Goal: Task Accomplishment & Management: Use online tool/utility

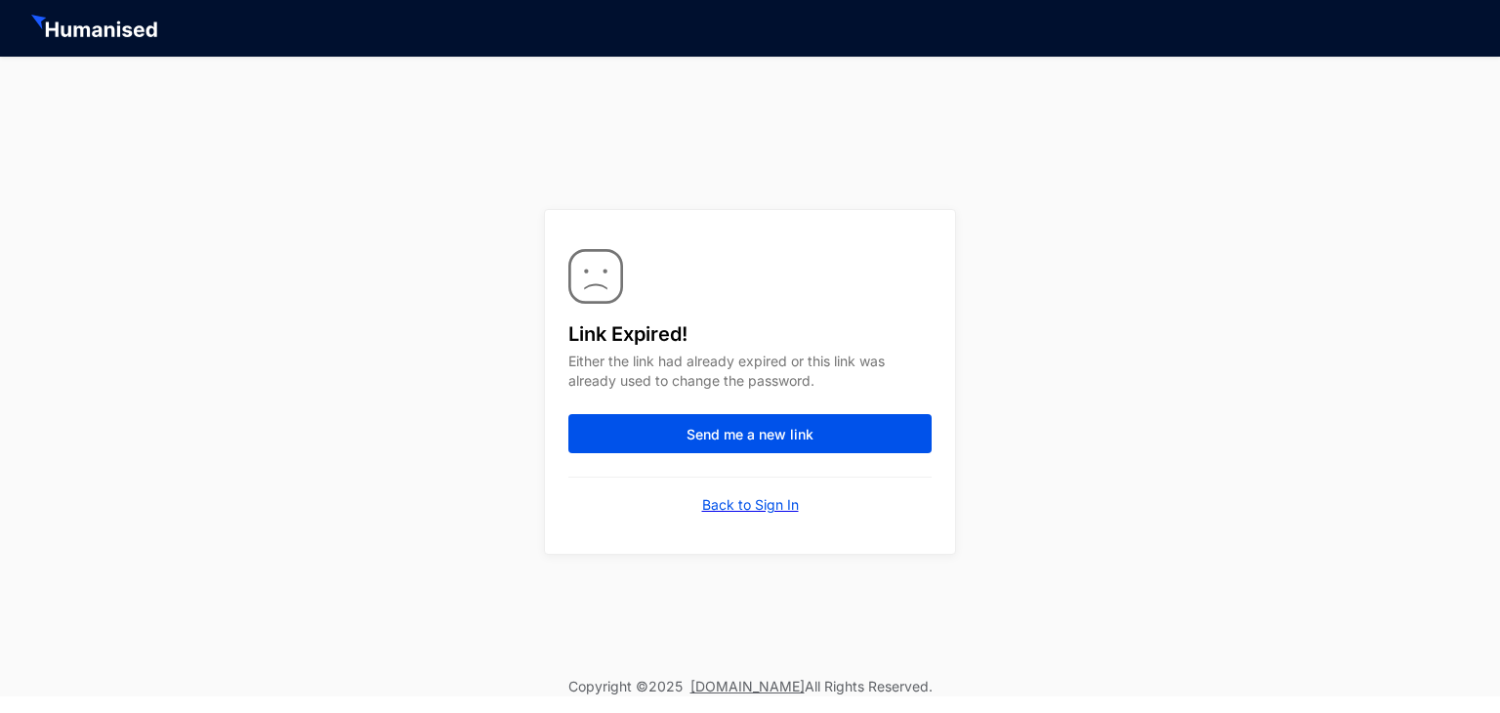
click at [727, 498] on p "Back to Sign In" at bounding box center [750, 505] width 97 height 20
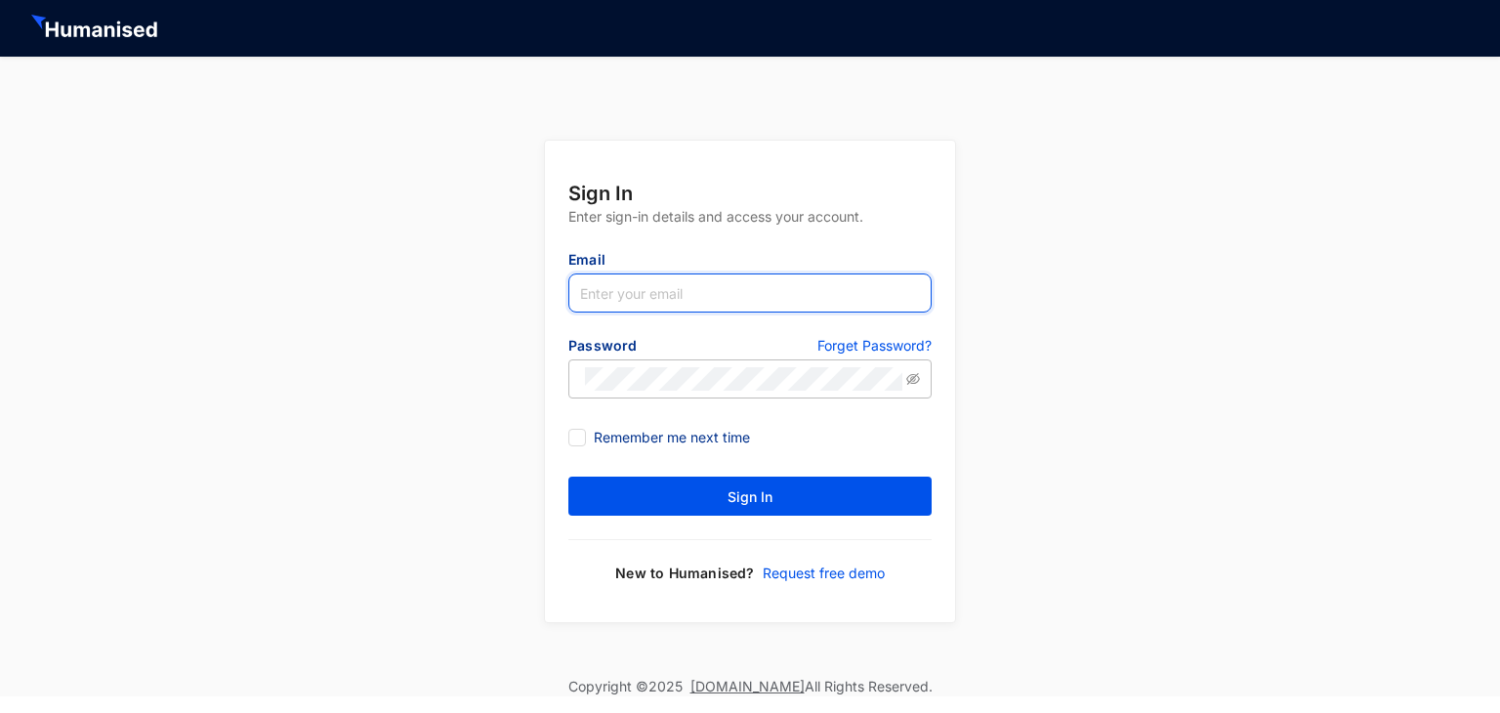
click at [608, 292] on input "text" at bounding box center [750, 293] width 363 height 39
type input "[EMAIL_ADDRESS][DOMAIN_NAME]"
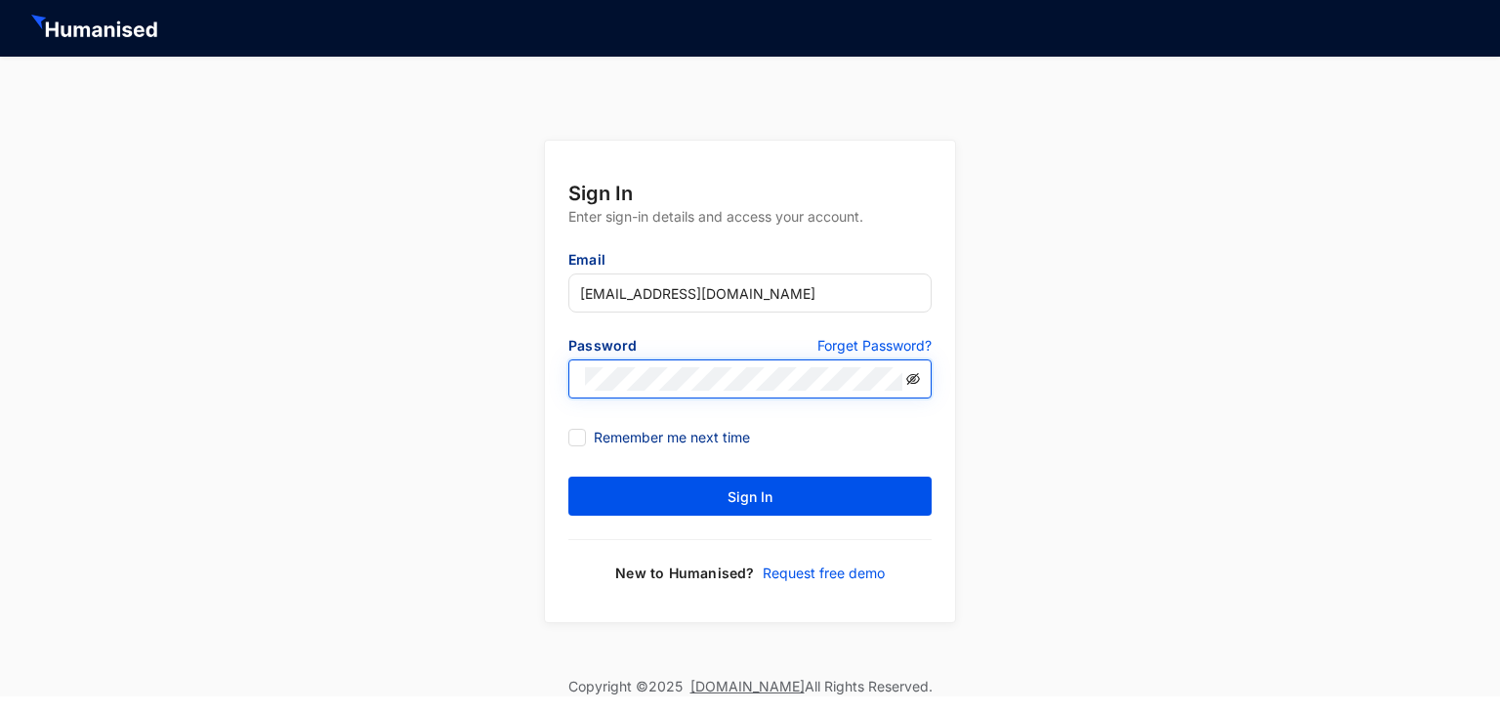
click at [918, 376] on icon "eye-invisible" at bounding box center [913, 379] width 14 height 12
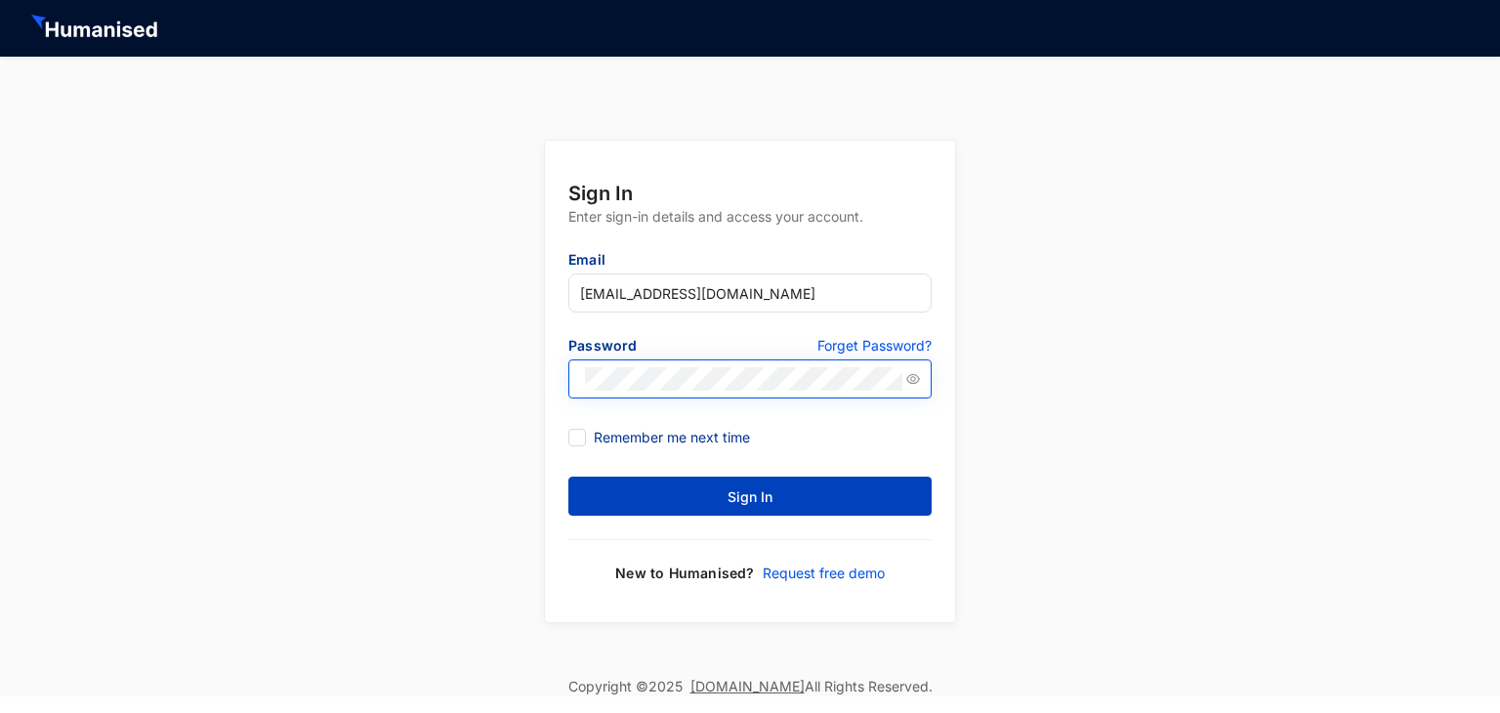
click at [795, 504] on button "Sign In" at bounding box center [750, 496] width 363 height 39
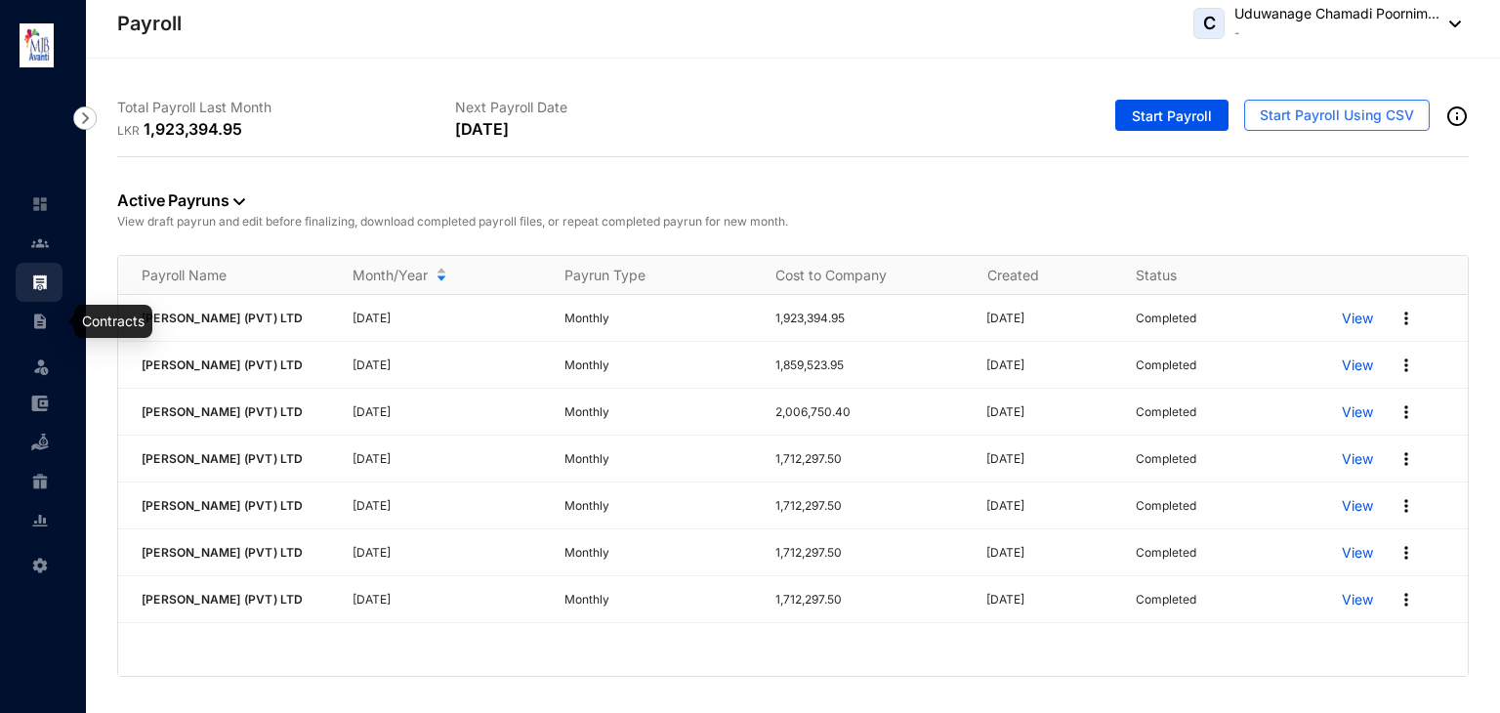
click at [45, 318] on img at bounding box center [40, 322] width 18 height 18
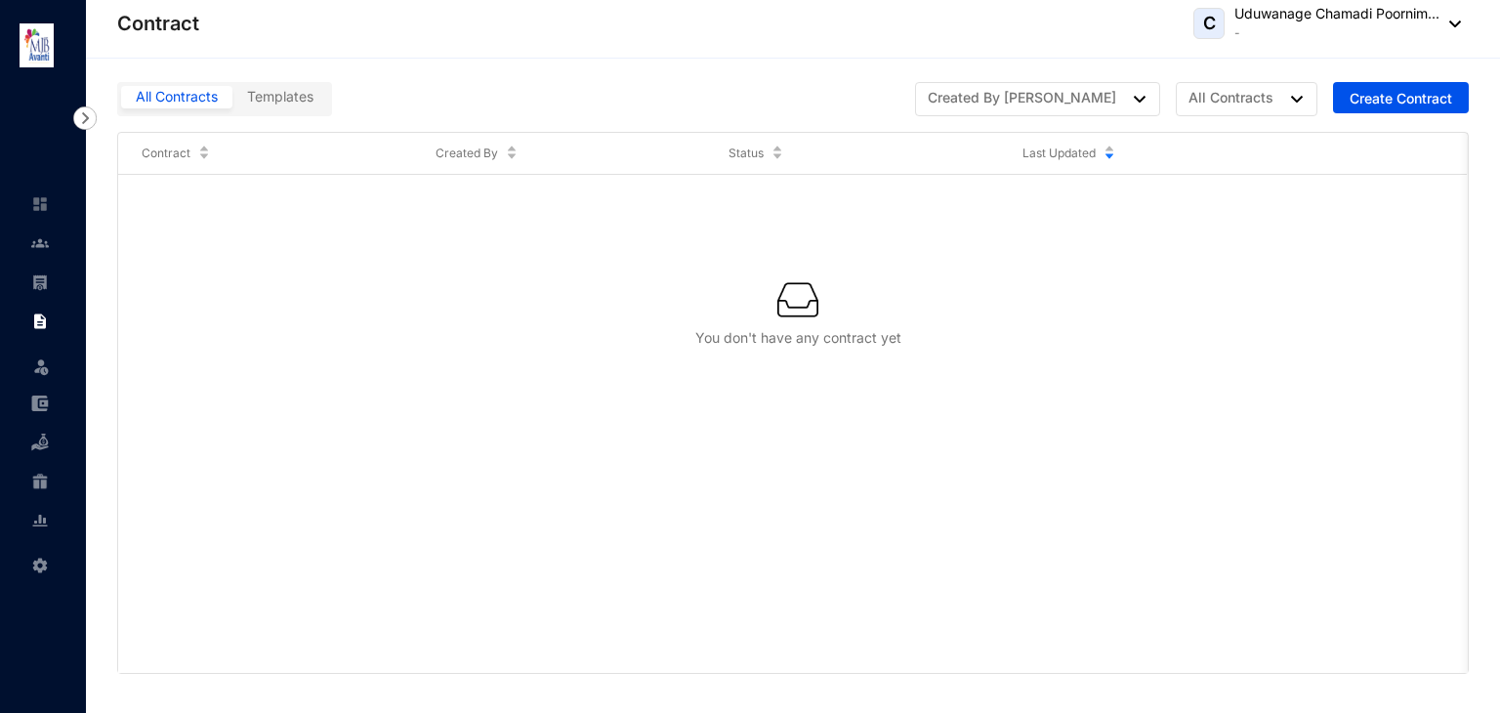
click at [149, 88] on span "All Contracts" at bounding box center [177, 96] width 82 height 17
click at [121, 102] on input "All Contracts" at bounding box center [121, 102] width 0 height 0
click at [44, 235] on img at bounding box center [40, 243] width 18 height 18
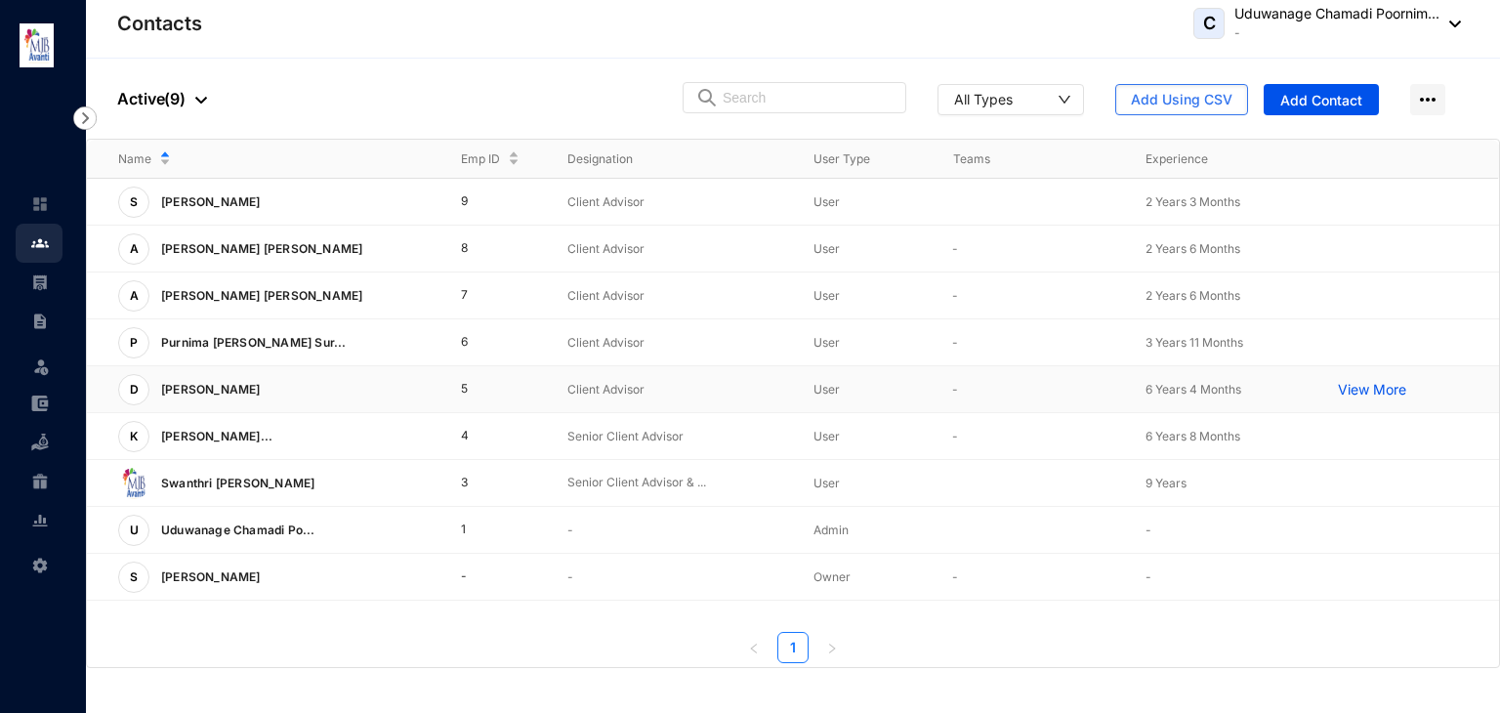
click at [269, 387] on p "[PERSON_NAME]" at bounding box center [208, 389] width 119 height 31
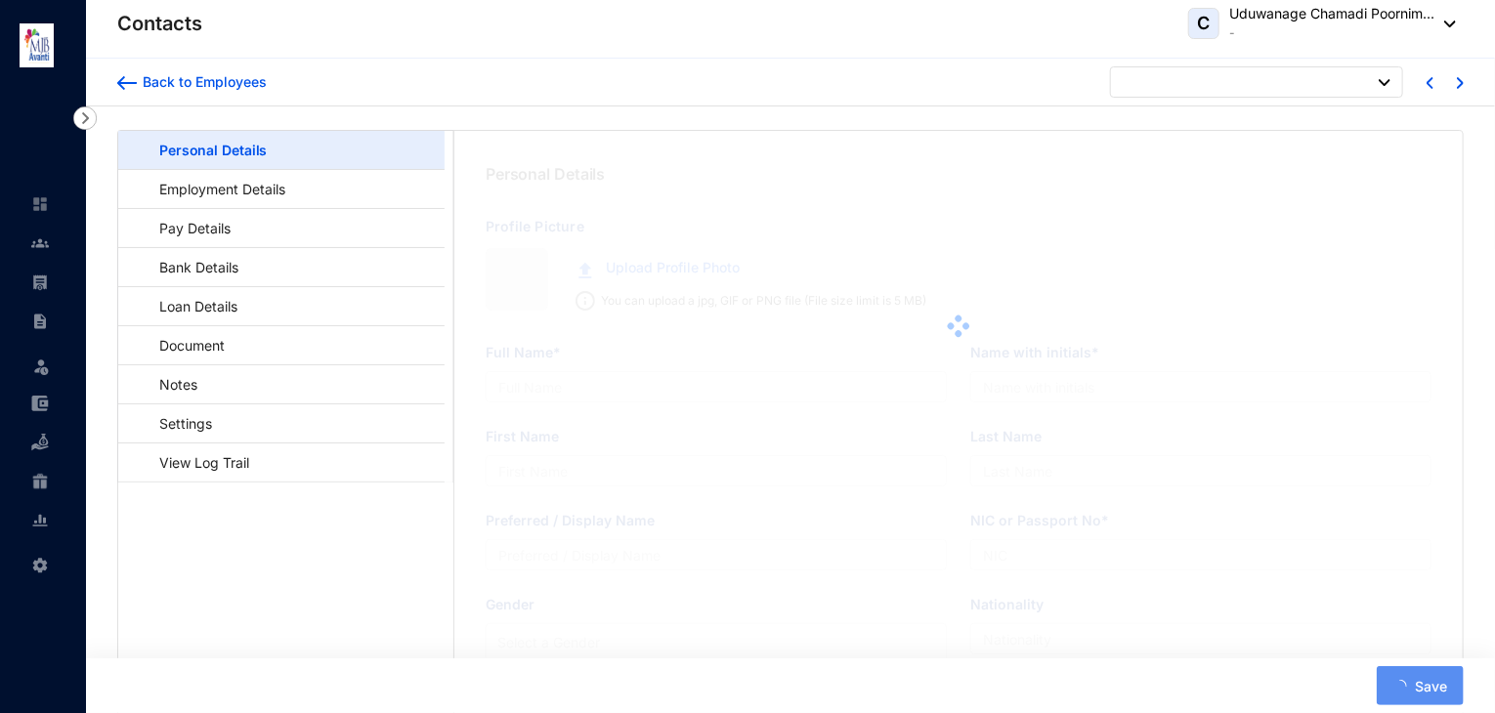
type input "[PERSON_NAME]"
type input "D [DEMOGRAPHIC_DATA]"
type input "[PERSON_NAME]"
type input "[DEMOGRAPHIC_DATA]"
type input "[PERSON_NAME]"
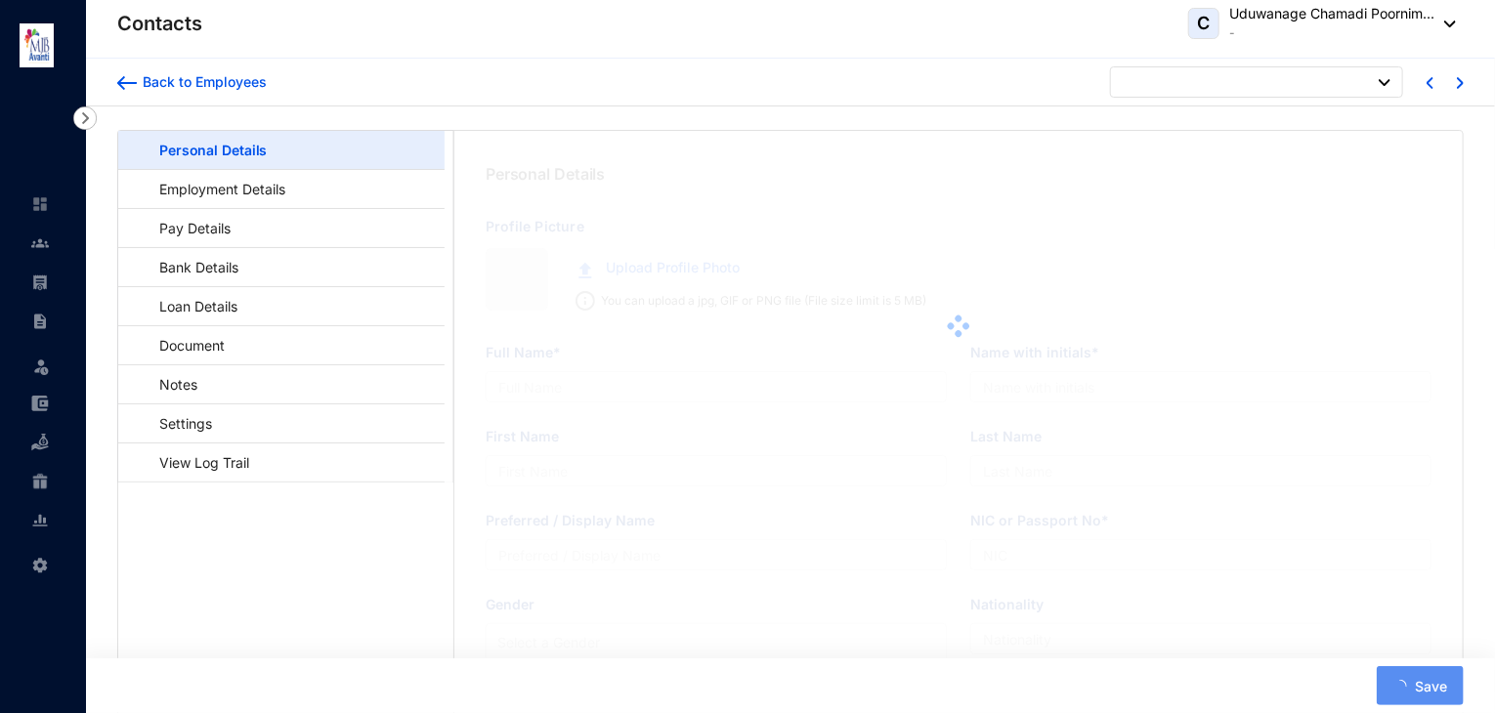
type input "933010759V"
type input "Srilankan"
type input "0772847212"
type input "xxxxxxxxxxx"
checkbox input "true"
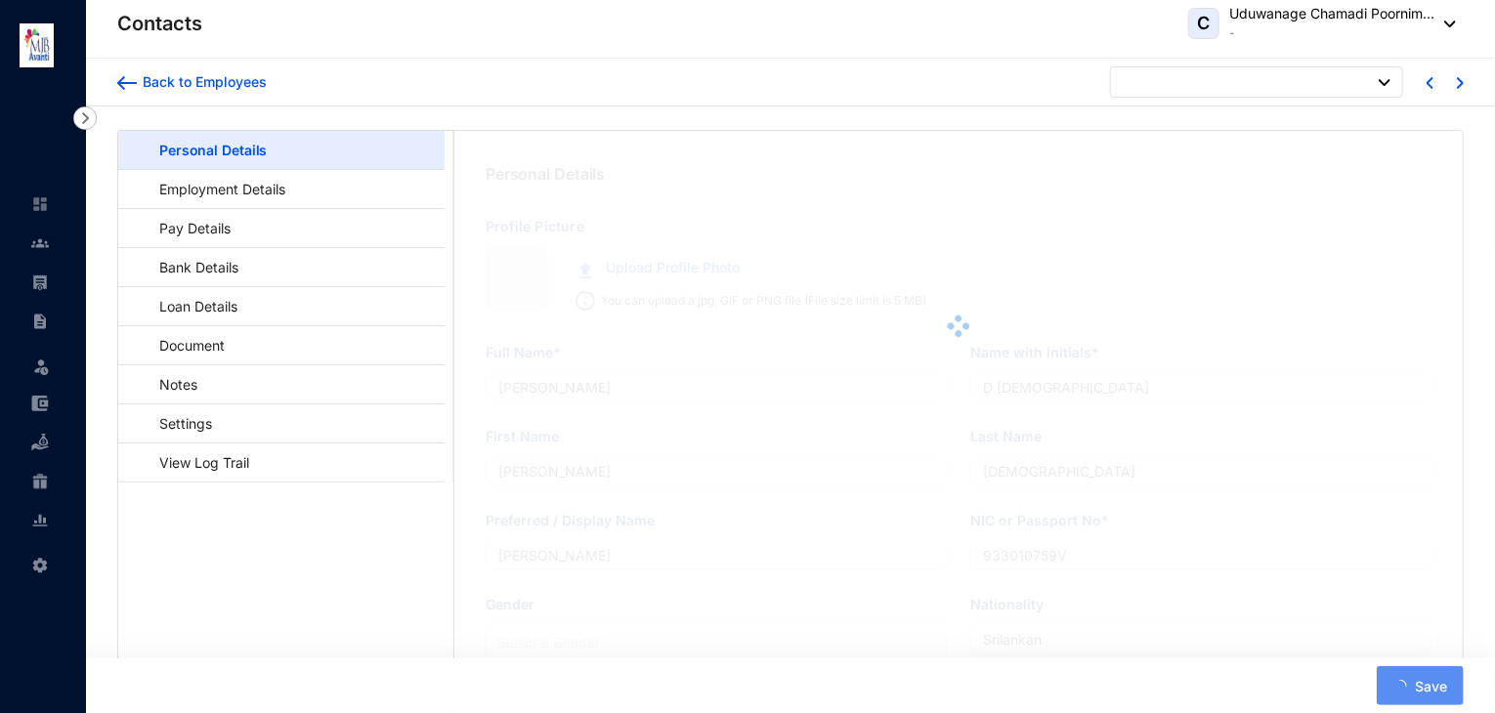
type input "[DATE]"
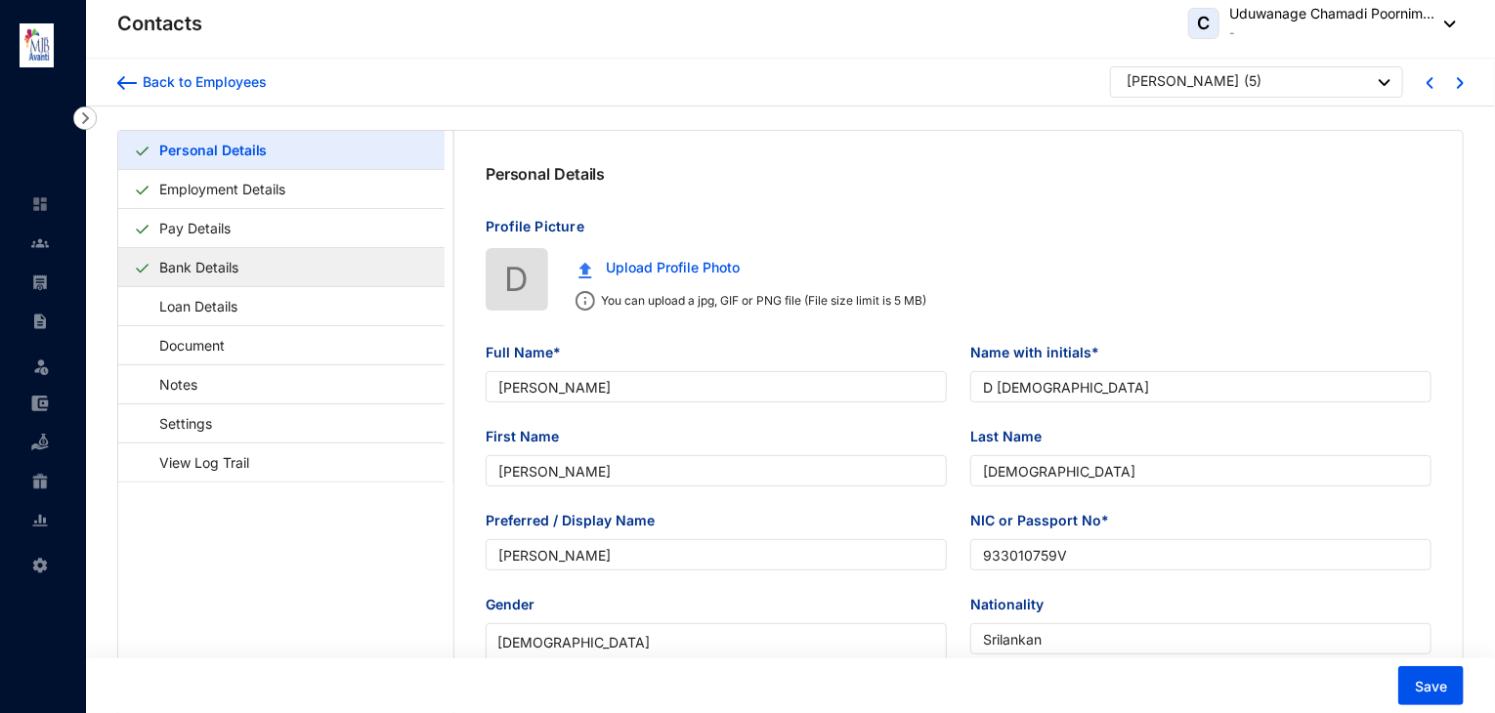
click at [246, 282] on link "Bank Details" at bounding box center [198, 267] width 95 height 40
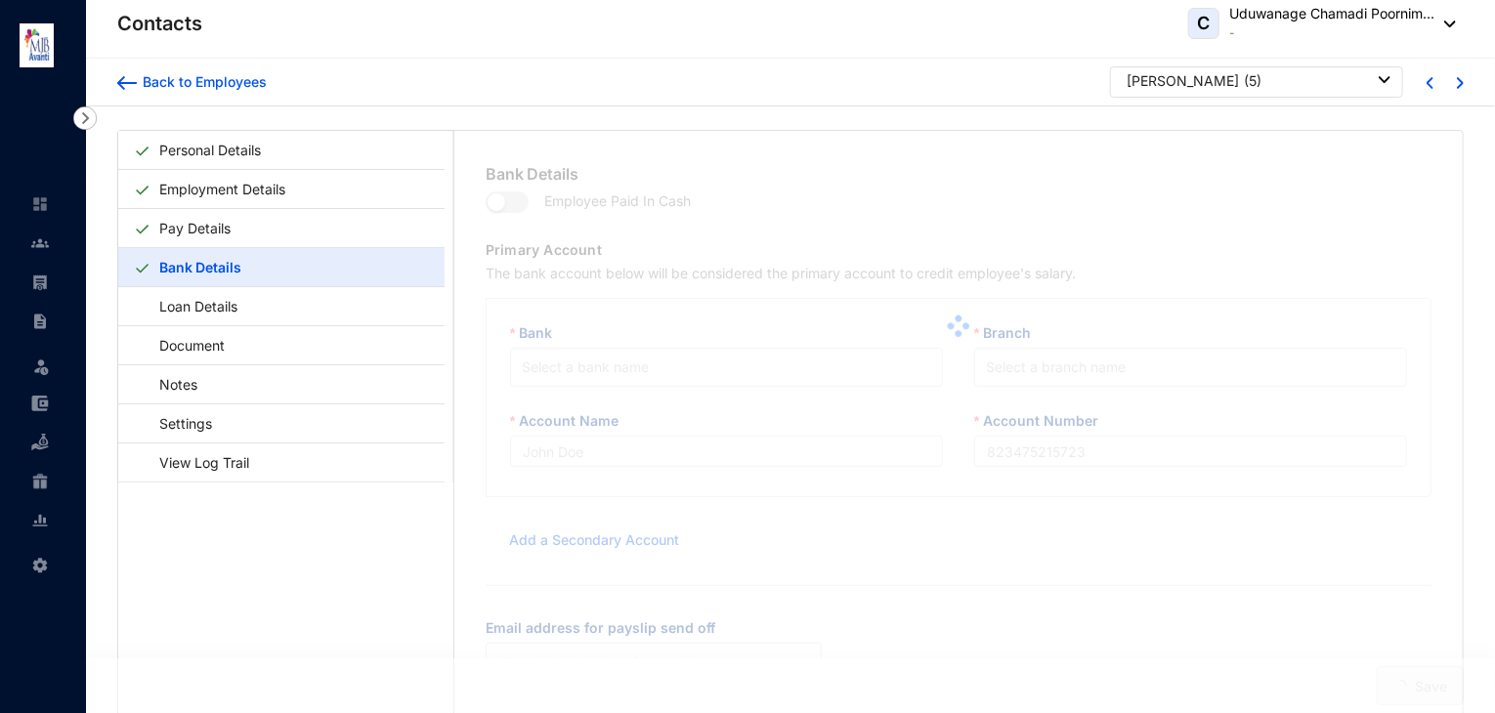
type input "D [DEMOGRAPHIC_DATA]"
type input "257020060932"
type input "[EMAIL_ADDRESS][DOMAIN_NAME]"
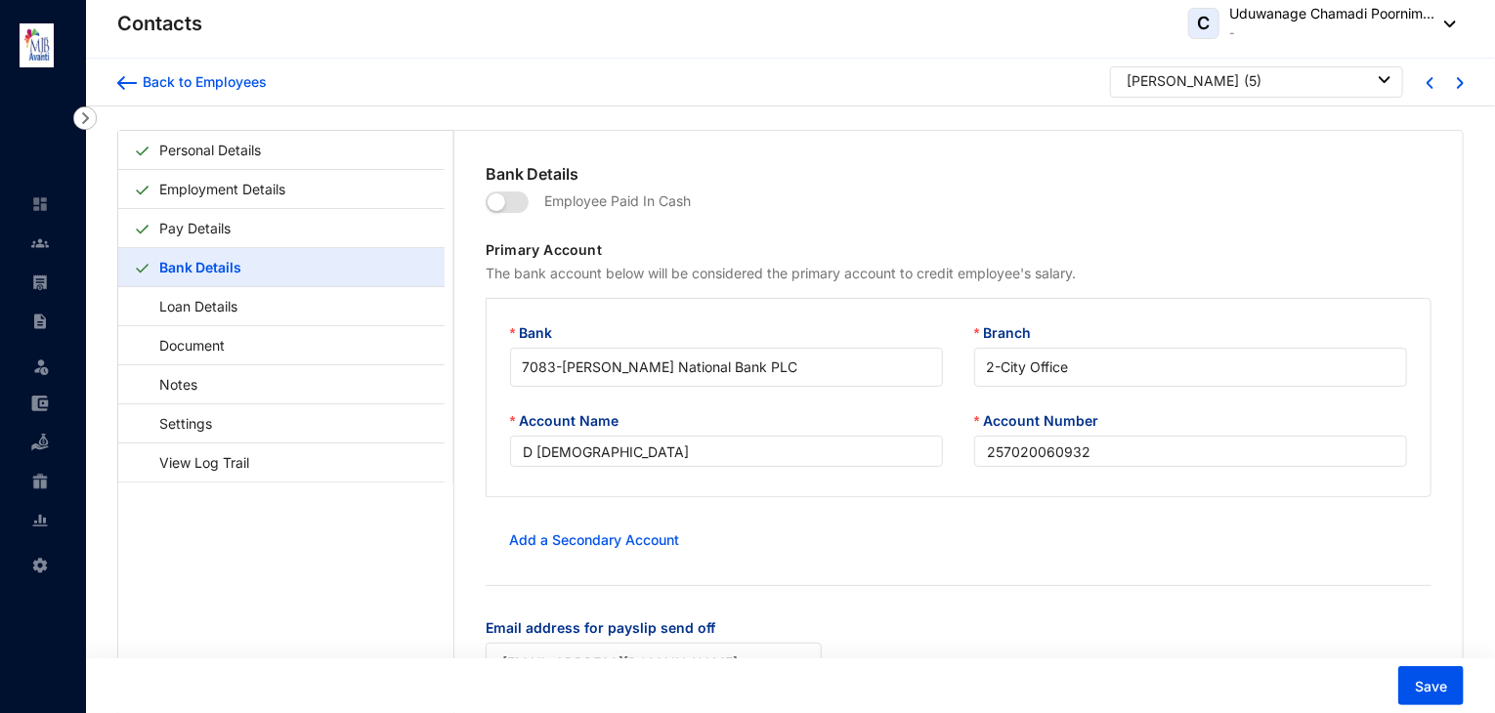
click at [113, 77] on div "Back to Employees [PERSON_NAME] ( 5 )" at bounding box center [790, 83] width 1409 height 48
click at [125, 83] on img at bounding box center [127, 83] width 20 height 14
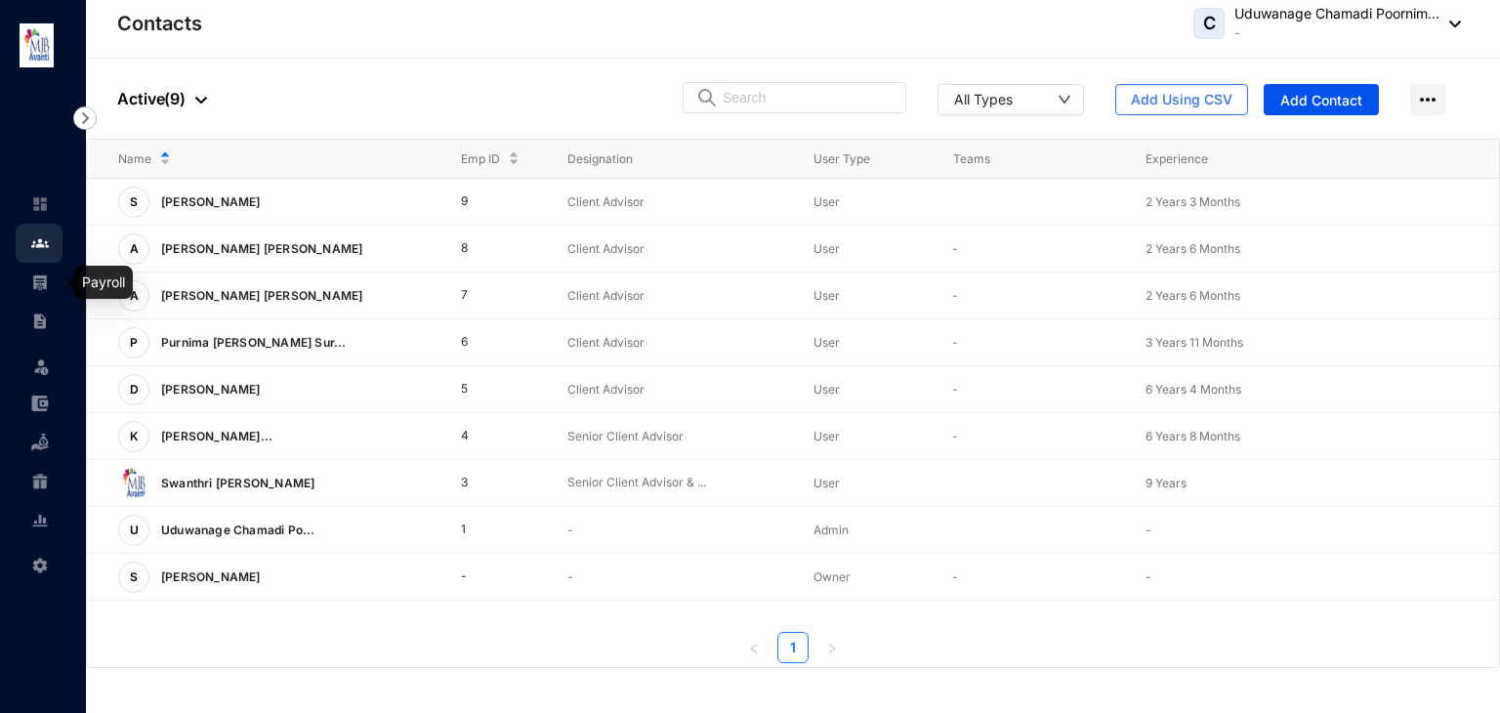
click at [44, 285] on img at bounding box center [40, 283] width 18 height 18
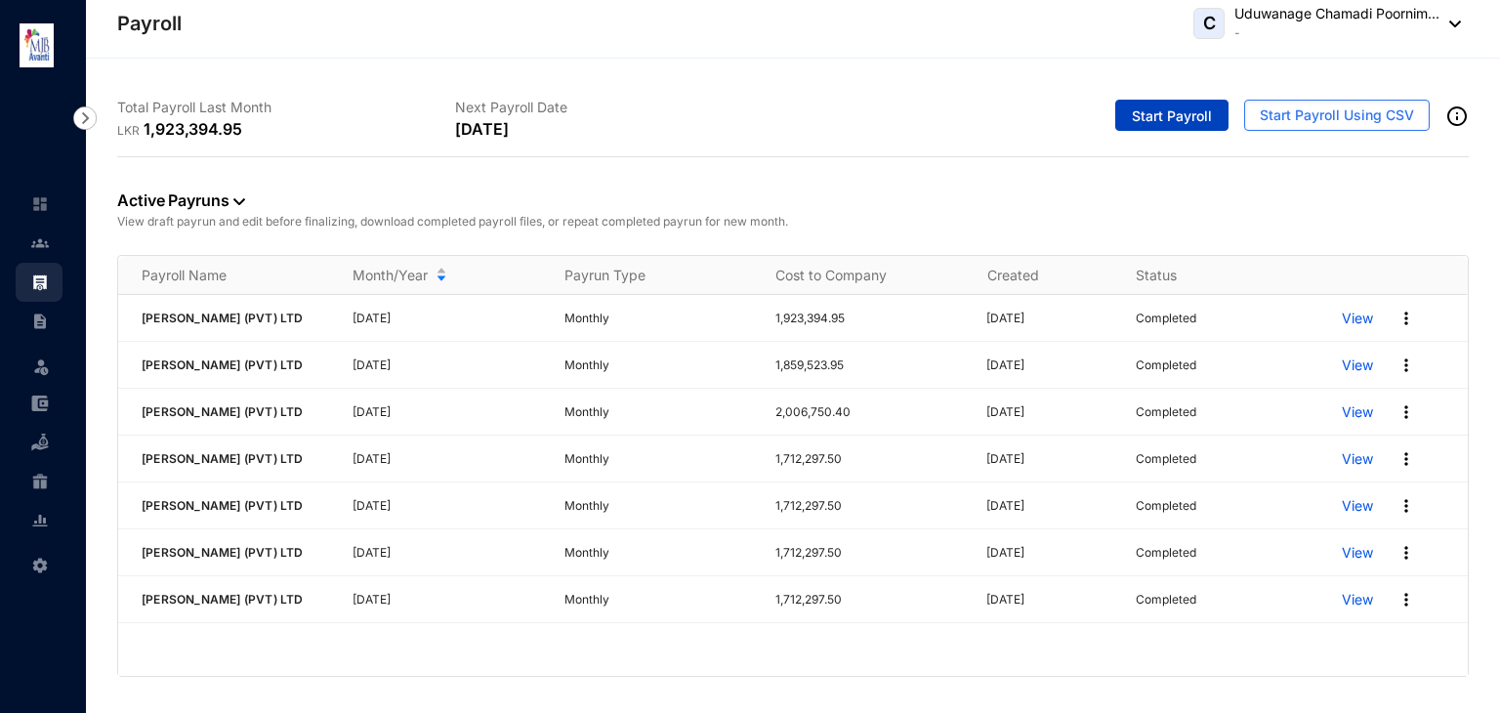
click at [1196, 106] on span "Start Payroll" at bounding box center [1172, 116] width 80 height 20
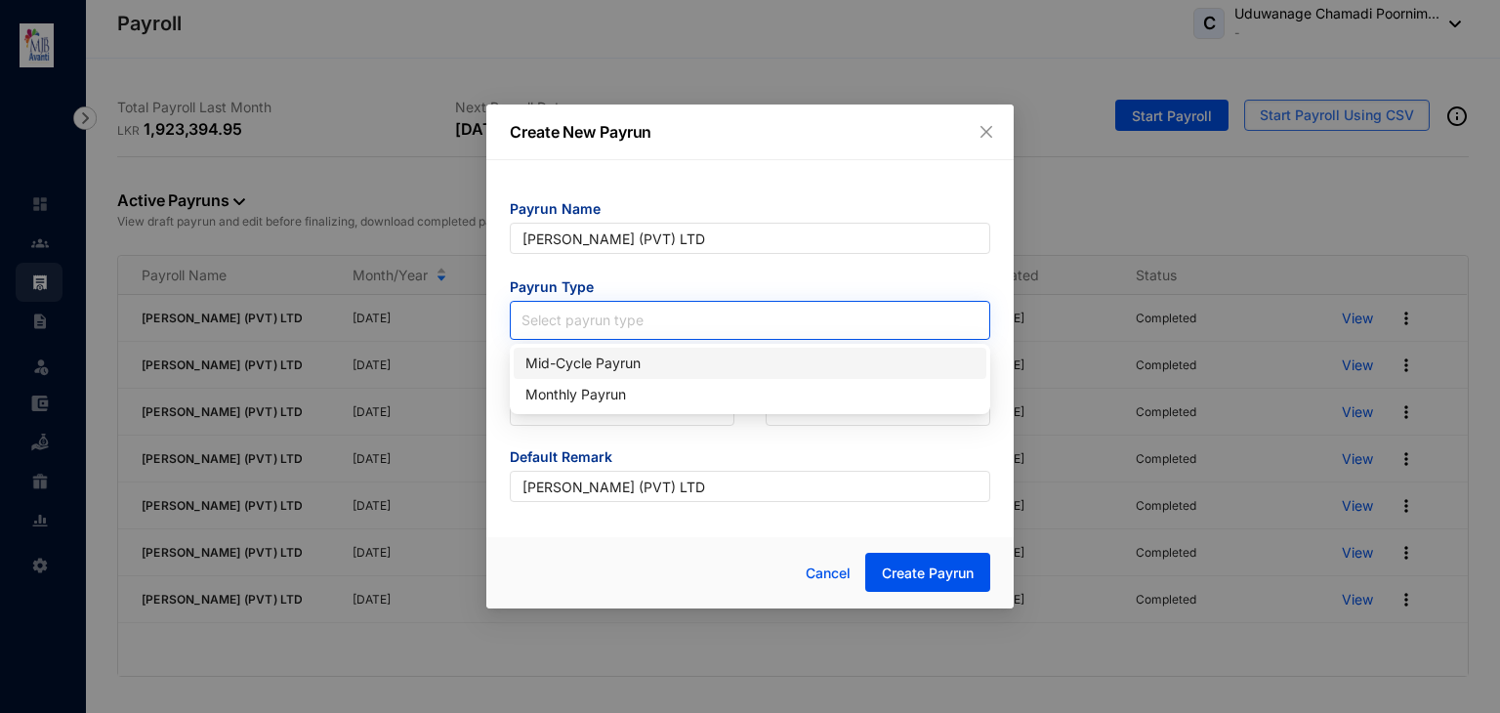
click at [611, 314] on input "search" at bounding box center [750, 316] width 457 height 29
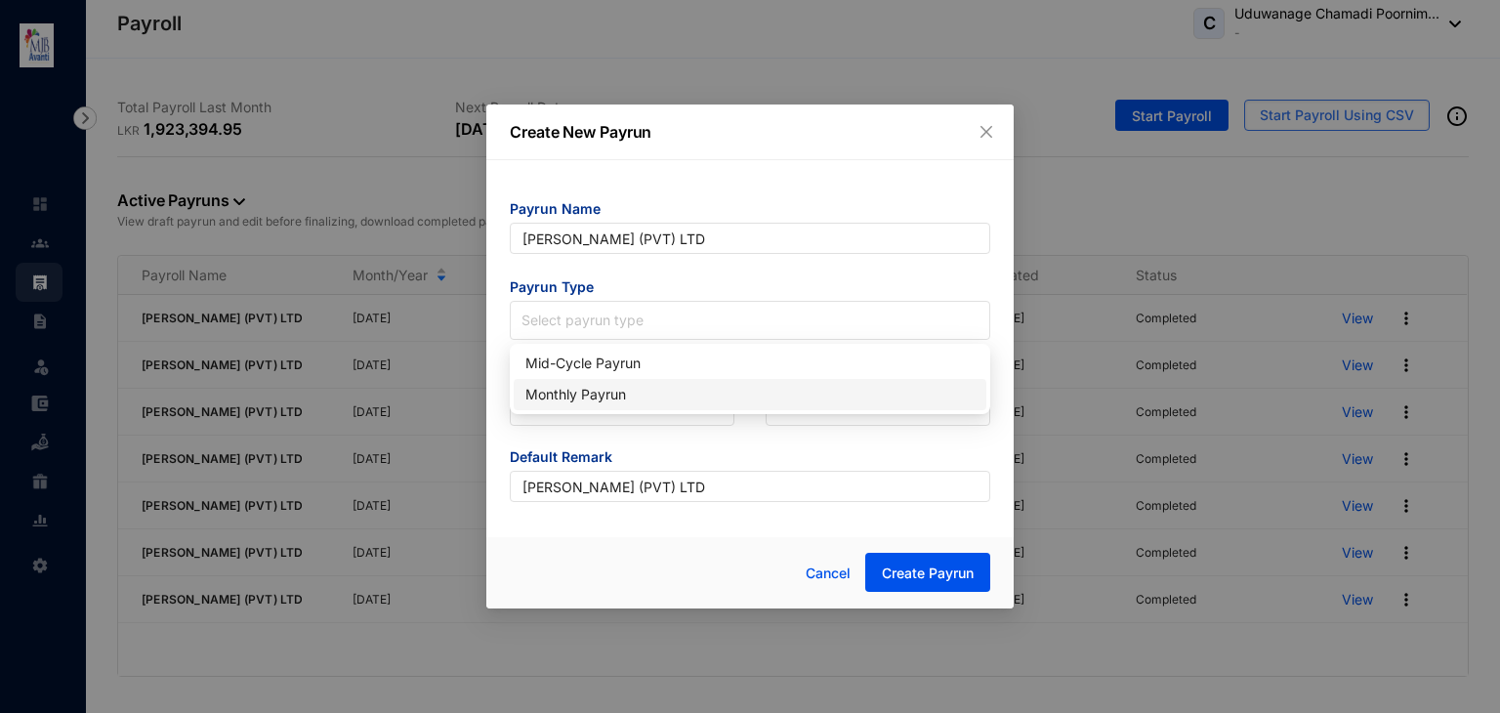
click at [594, 392] on div "Monthly Payrun" at bounding box center [750, 394] width 449 height 21
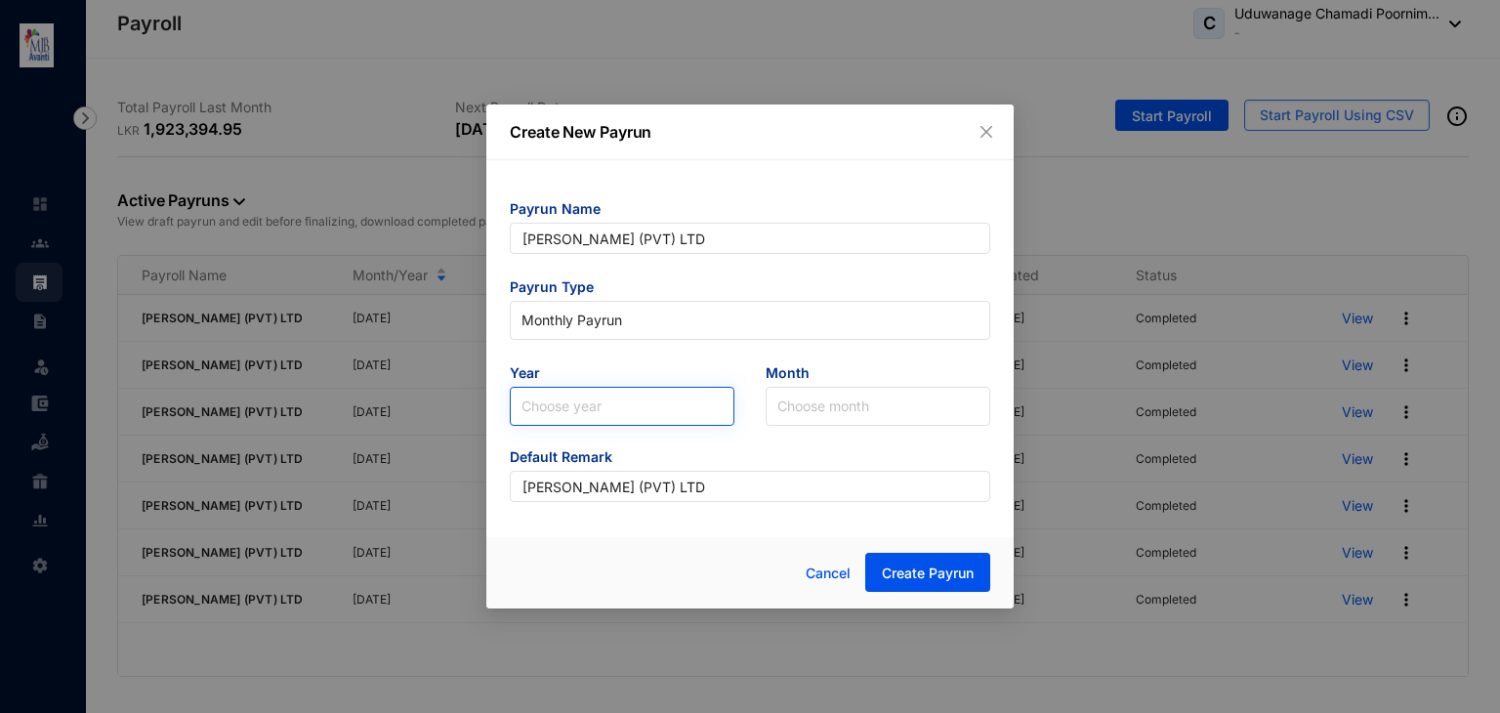
click at [593, 397] on input "search" at bounding box center [622, 406] width 201 height 37
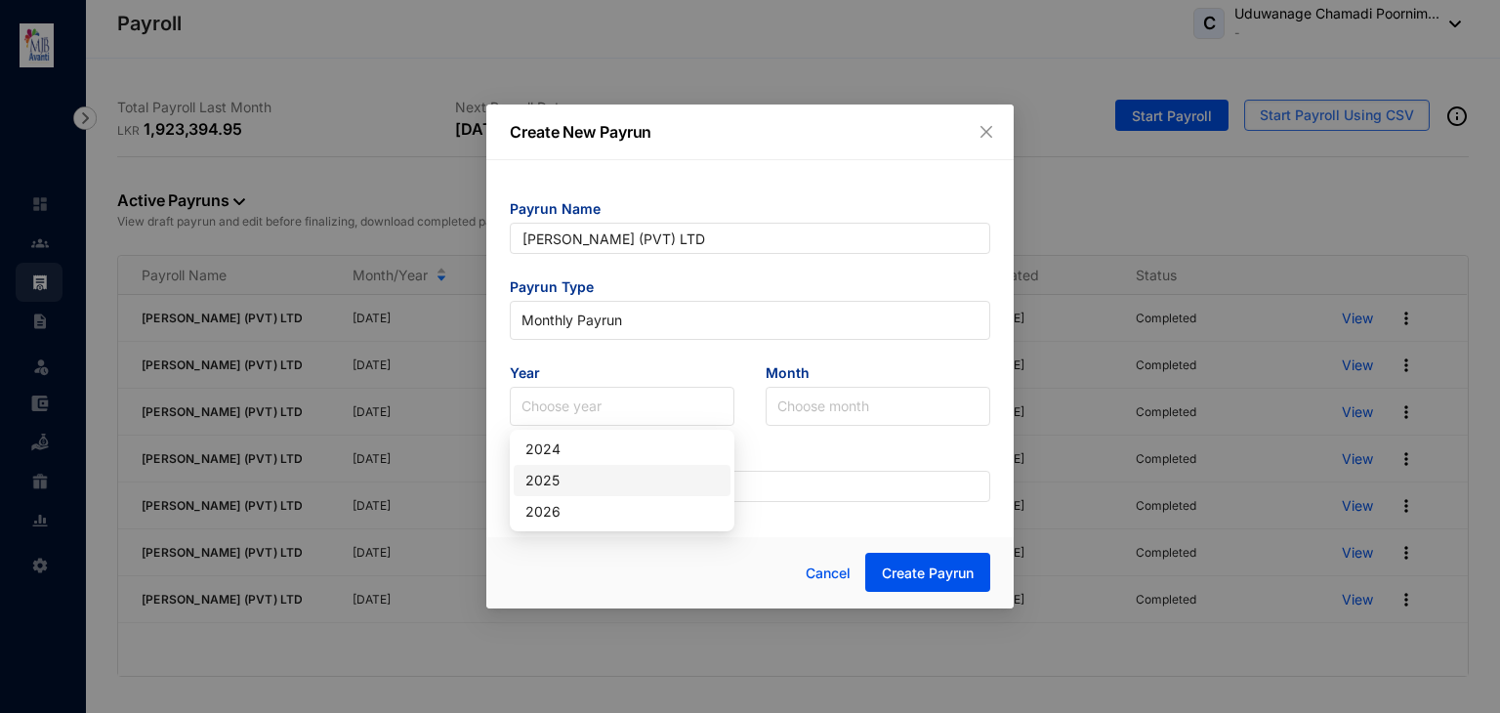
click at [569, 471] on div "2025" at bounding box center [622, 480] width 193 height 21
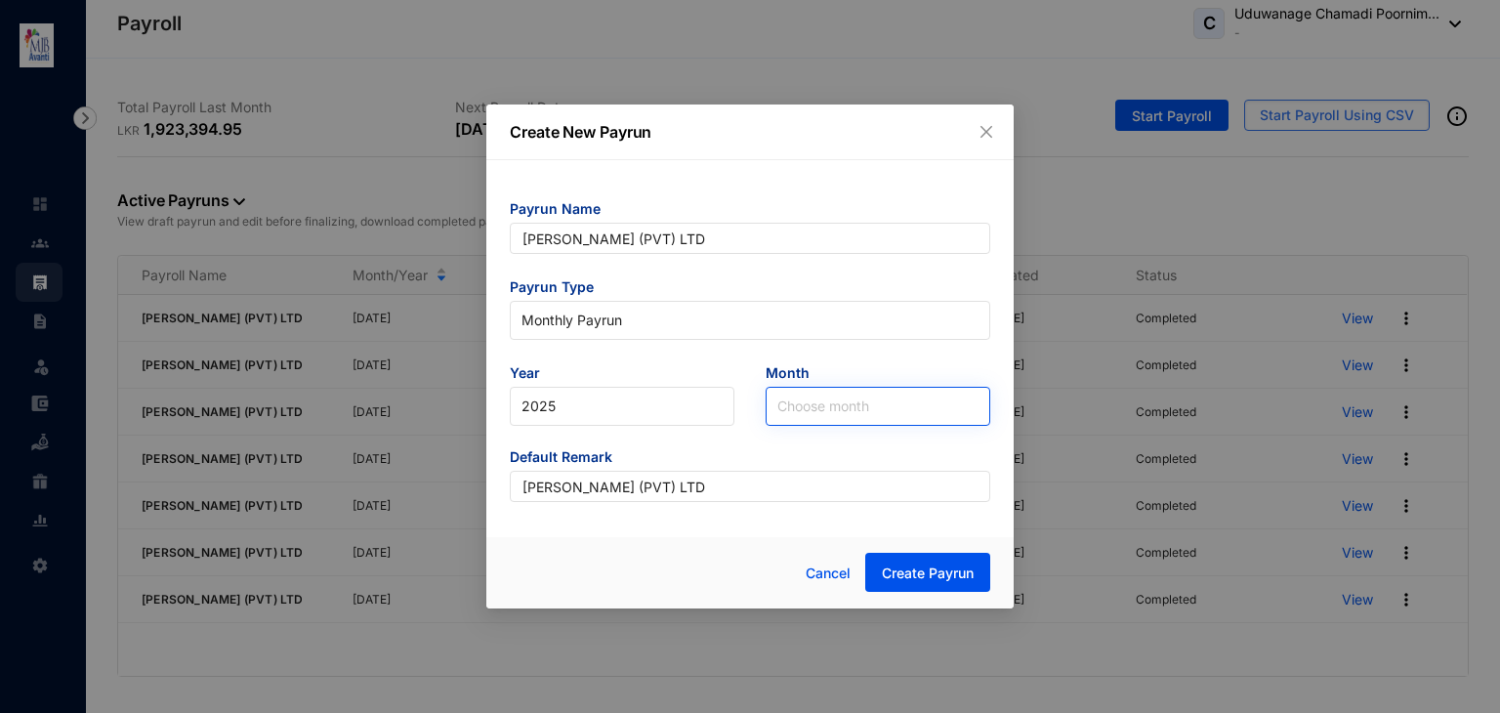
click at [821, 398] on input "search" at bounding box center [878, 406] width 201 height 37
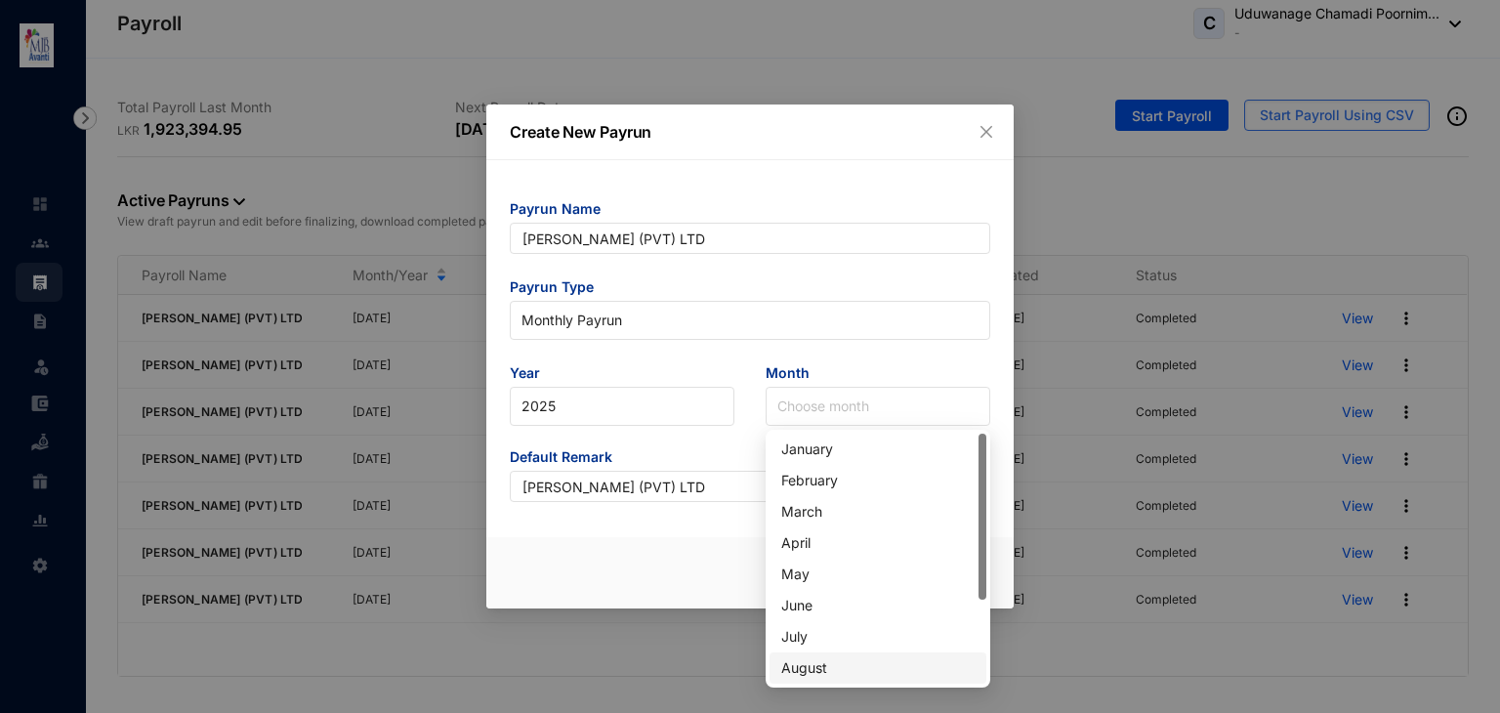
click at [792, 669] on div "August" at bounding box center [877, 667] width 193 height 21
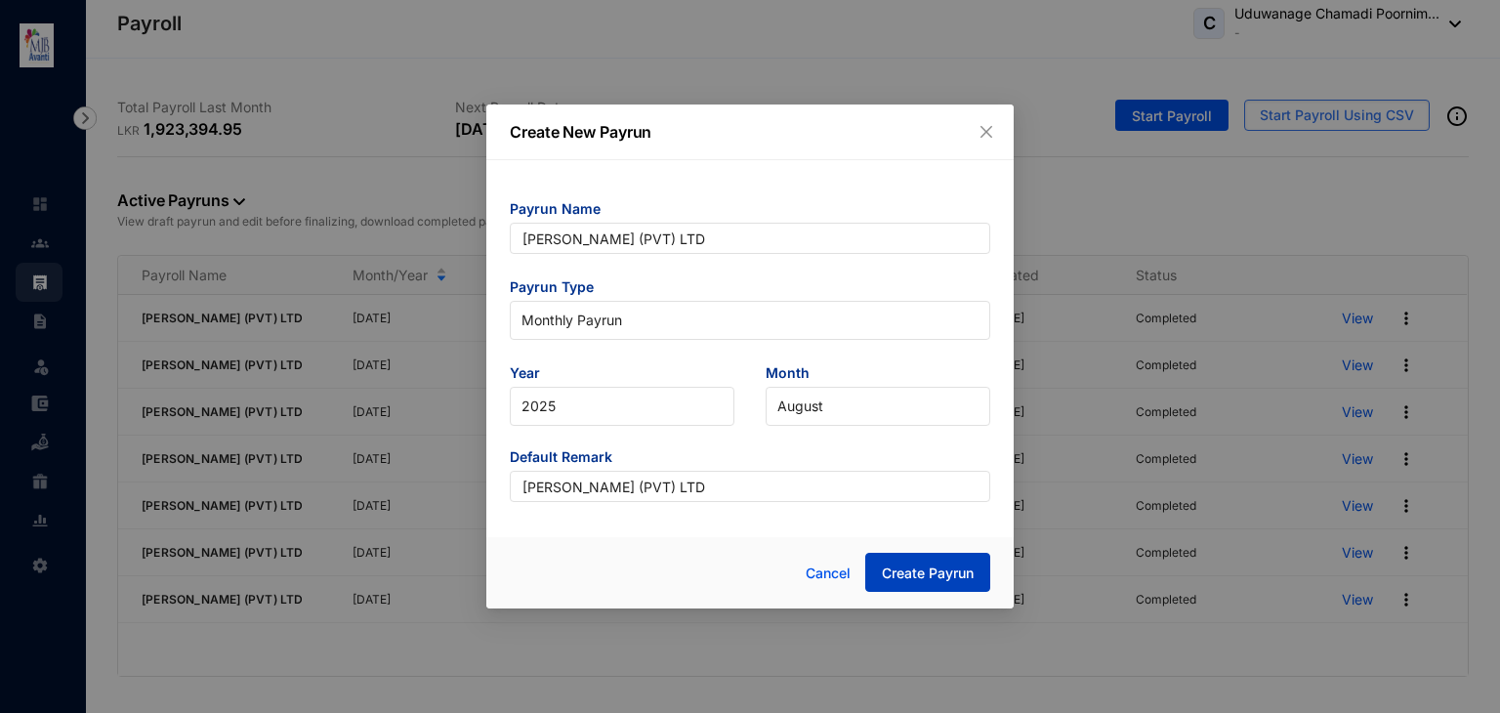
click at [897, 573] on span "Create Payrun" at bounding box center [928, 574] width 92 height 20
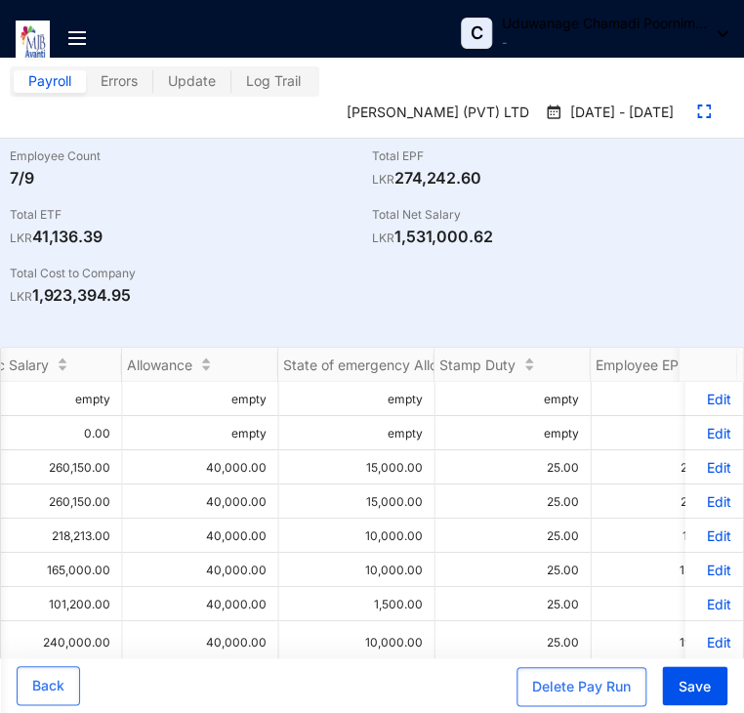
scroll to position [0, 862]
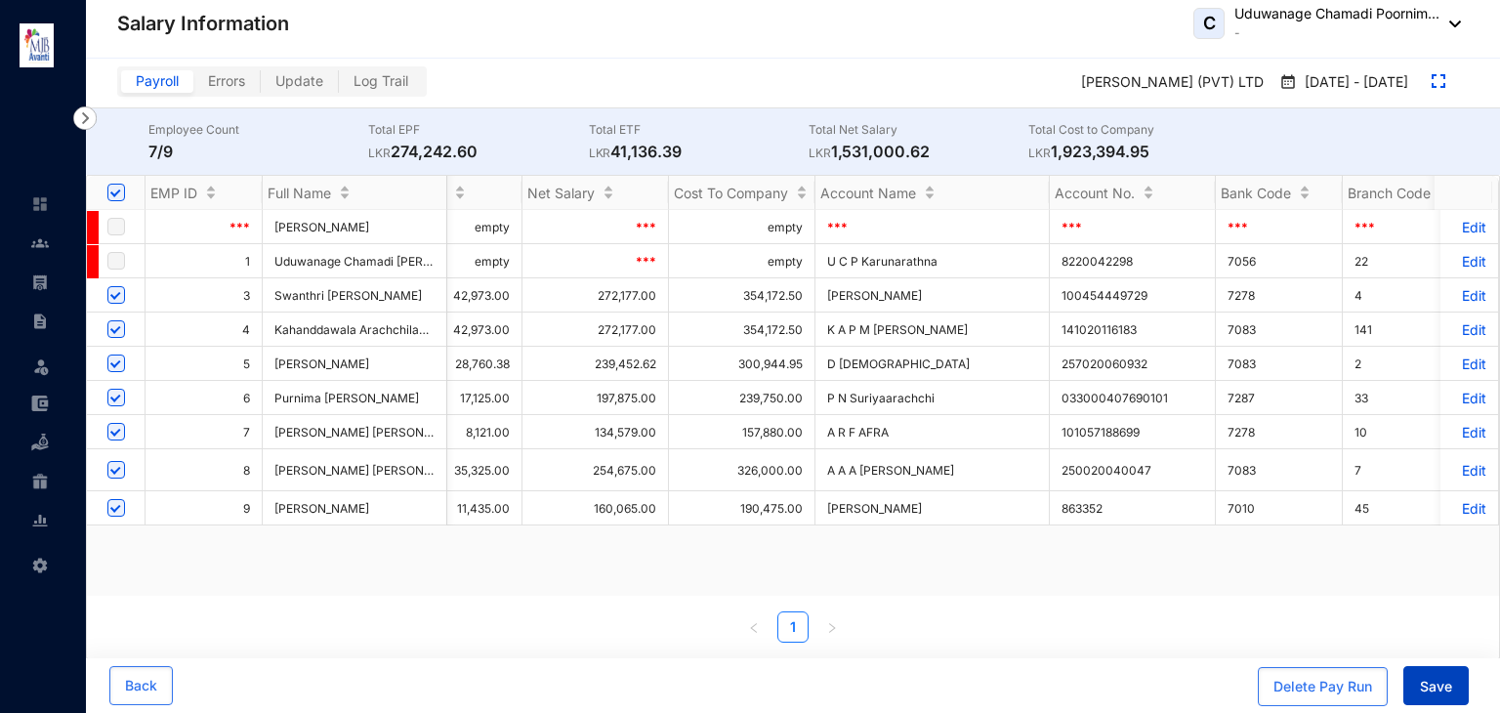
click at [1424, 683] on span "Save" at bounding box center [1436, 687] width 32 height 20
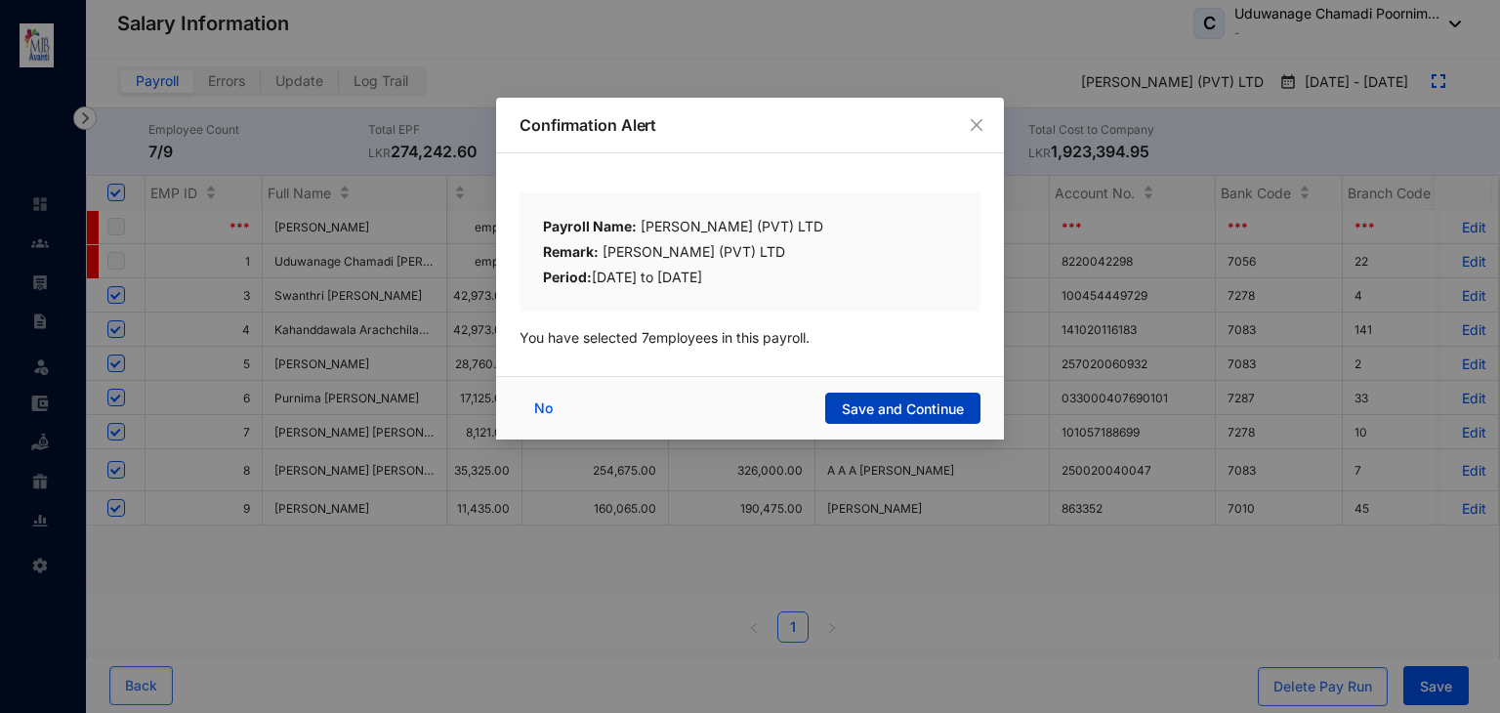
click at [919, 400] on span "Save and Continue" at bounding box center [903, 410] width 122 height 20
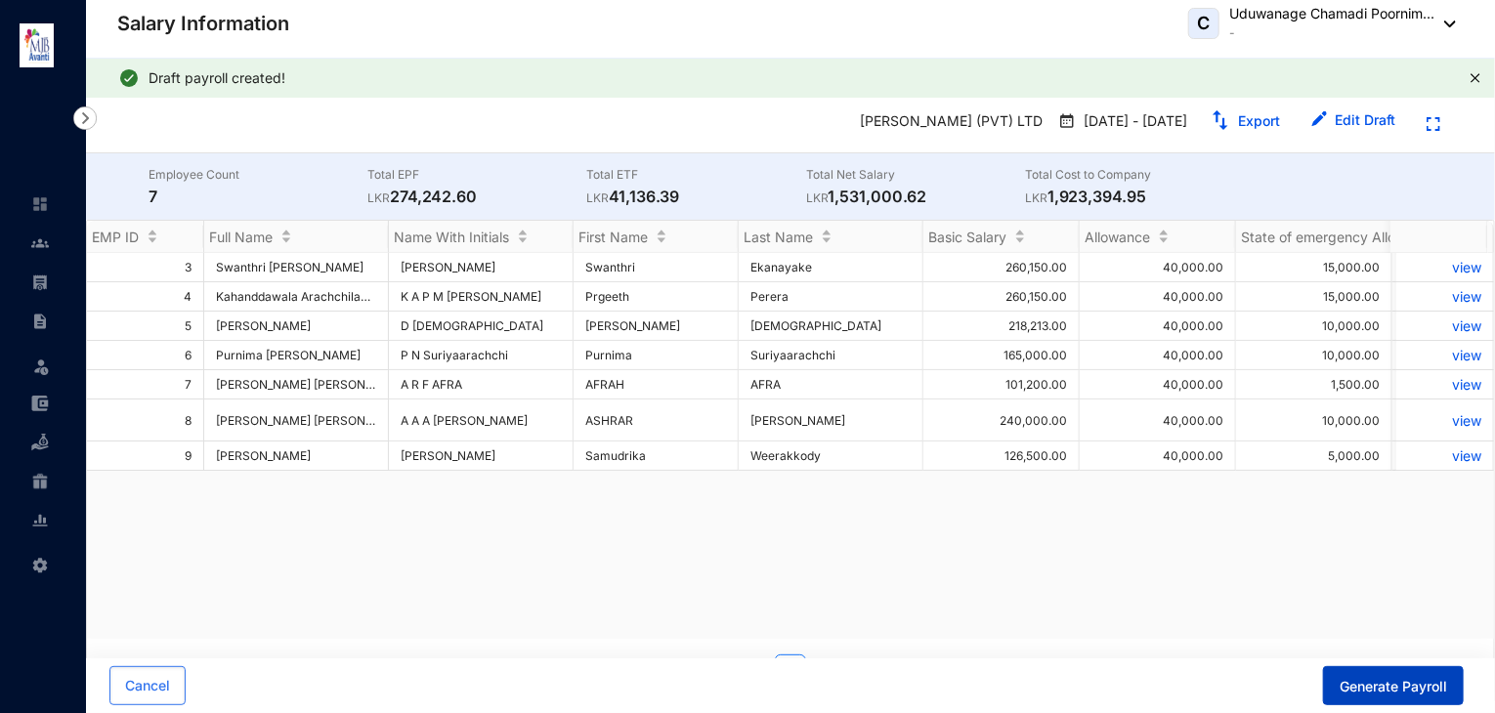
click at [1394, 677] on span "Generate Payroll" at bounding box center [1392, 687] width 107 height 20
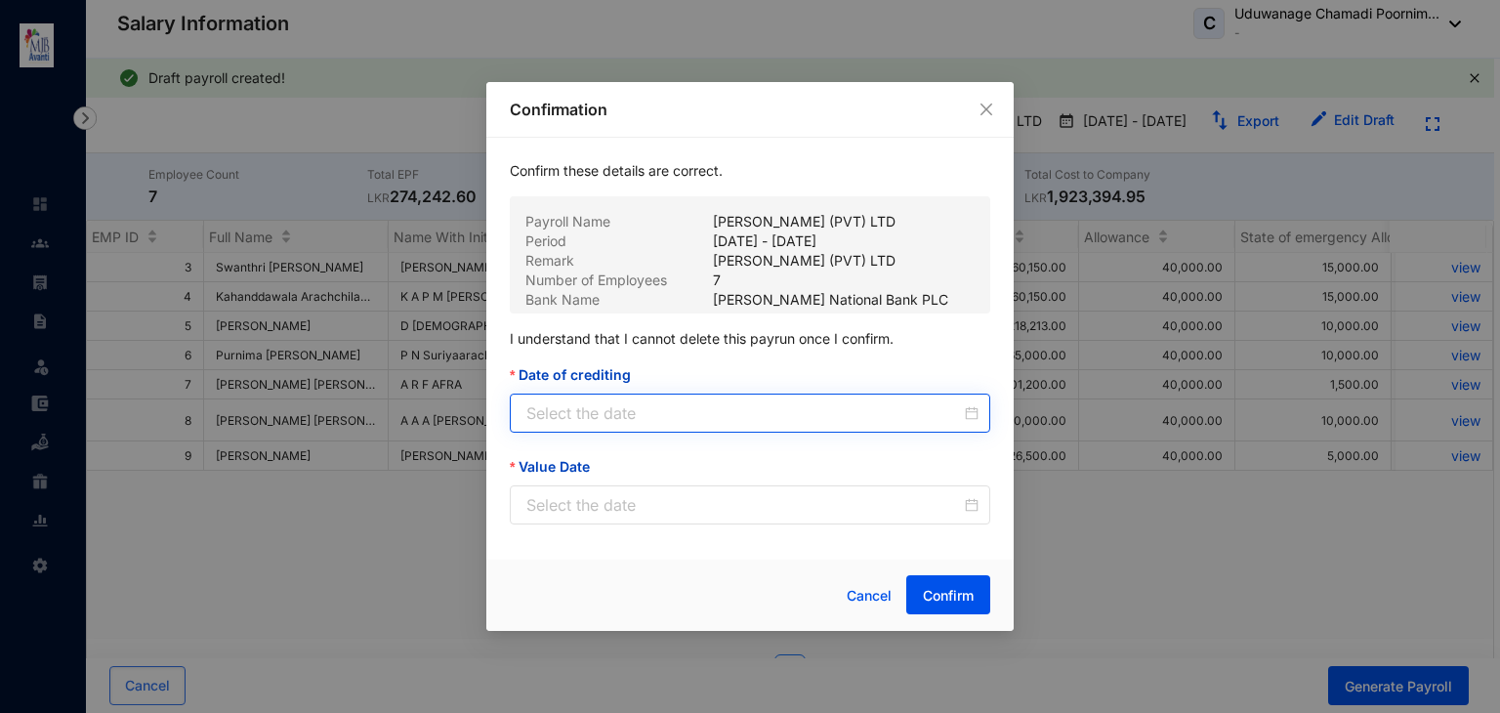
click at [970, 415] on div at bounding box center [753, 412] width 452 height 23
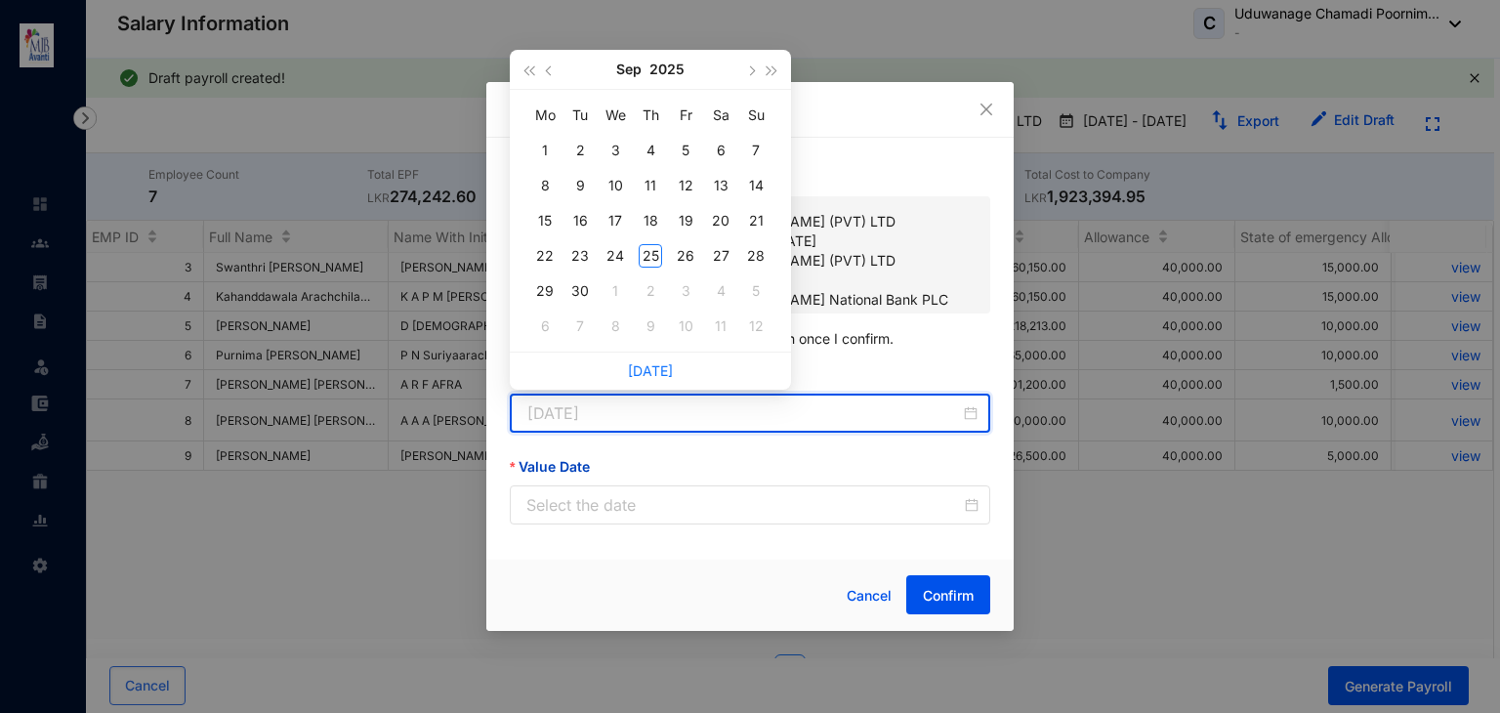
type input "[DATE]"
click at [548, 62] on button "button" at bounding box center [549, 69] width 21 height 39
type input "[DATE]"
click at [548, 298] on div "25" at bounding box center [544, 290] width 23 height 23
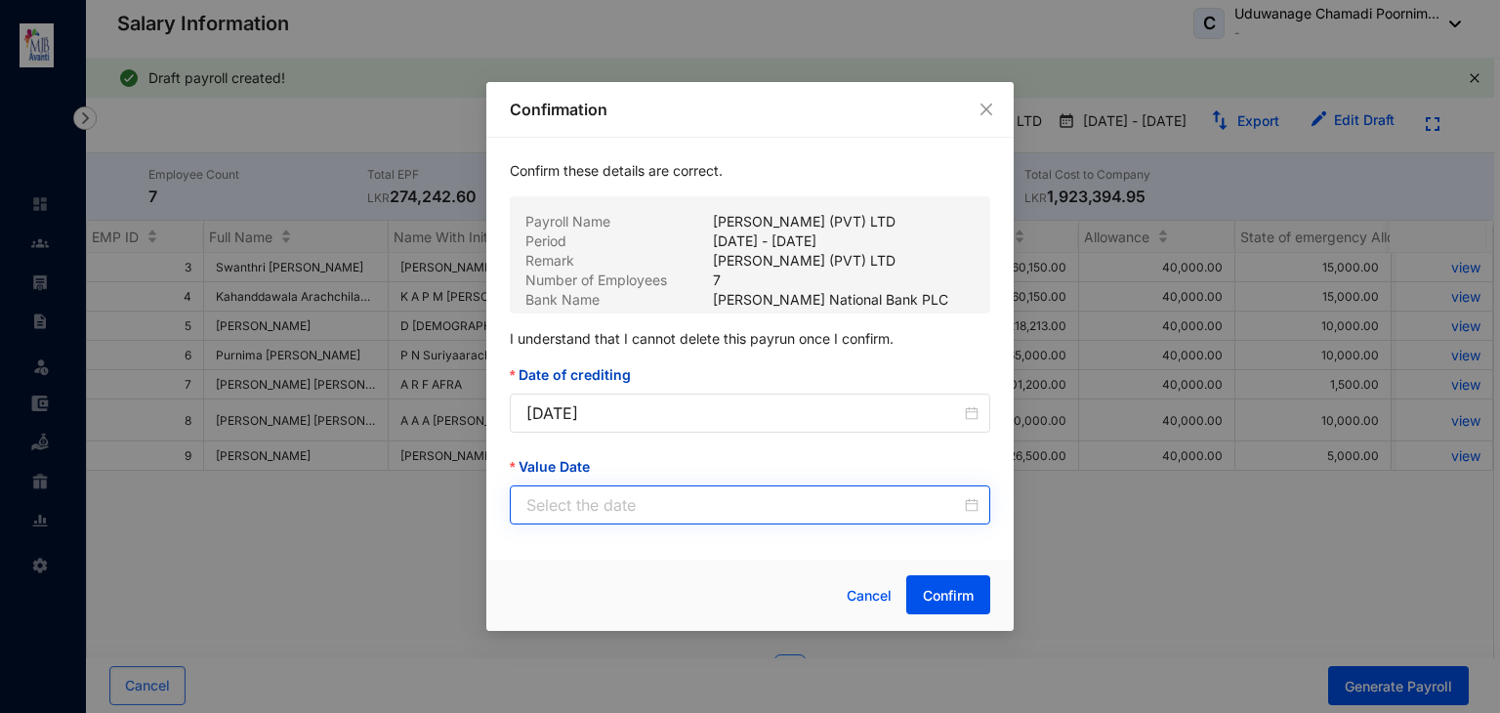
click at [973, 514] on div at bounding box center [753, 504] width 452 height 23
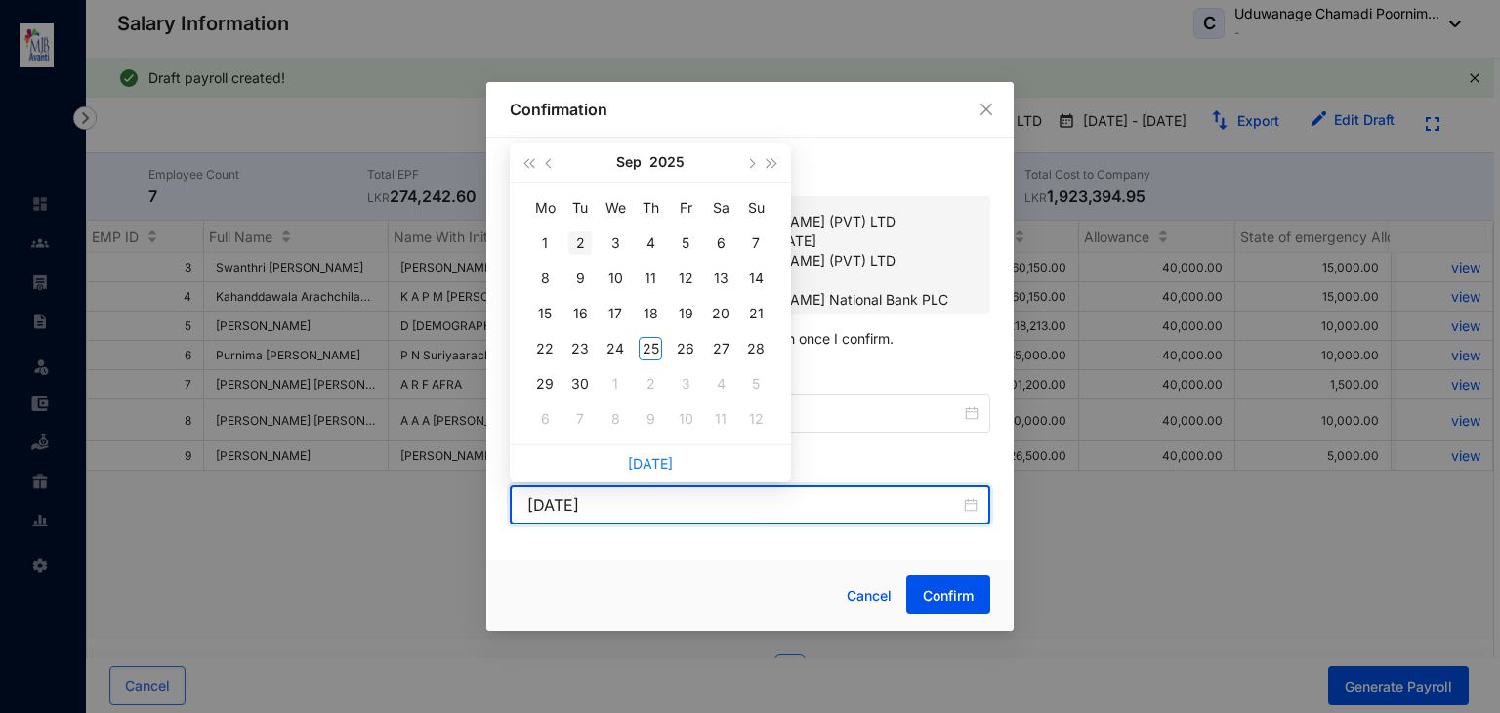
type input "[DATE]"
click at [539, 169] on button "button" at bounding box center [549, 162] width 21 height 39
type input "[DATE]"
click at [537, 382] on div "25" at bounding box center [544, 383] width 23 height 23
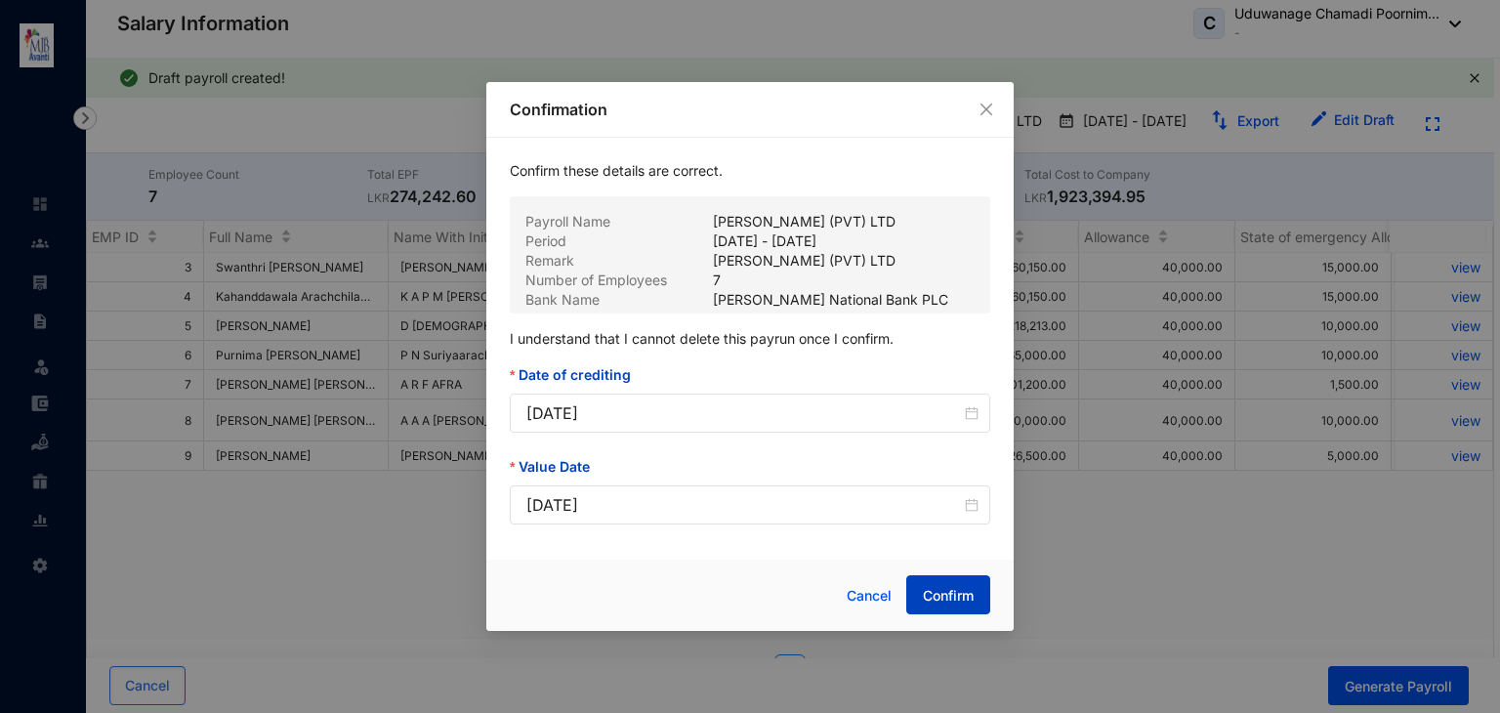
click at [950, 605] on span "Confirm" at bounding box center [948, 596] width 51 height 20
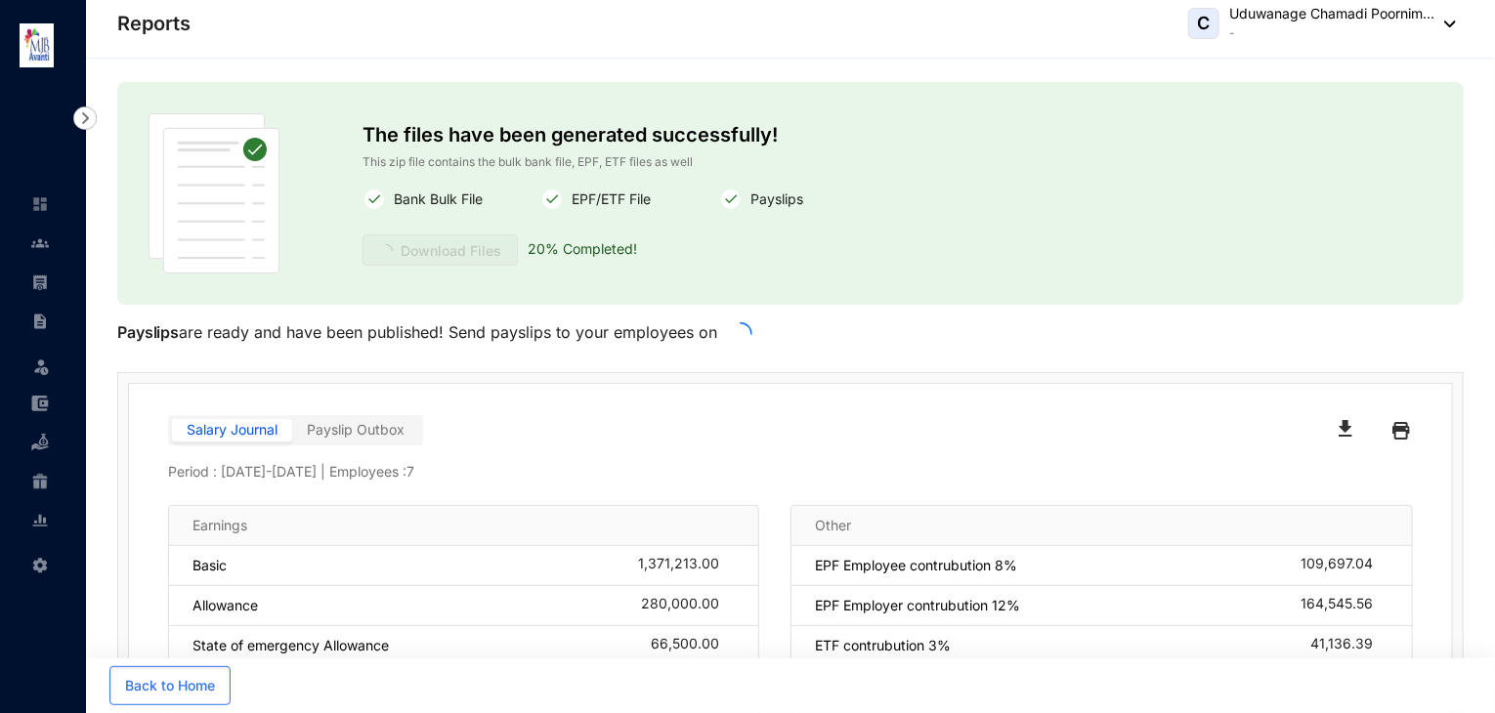
click at [950, 605] on p "EPF Employer contrubution 12%" at bounding box center [917, 606] width 205 height 20
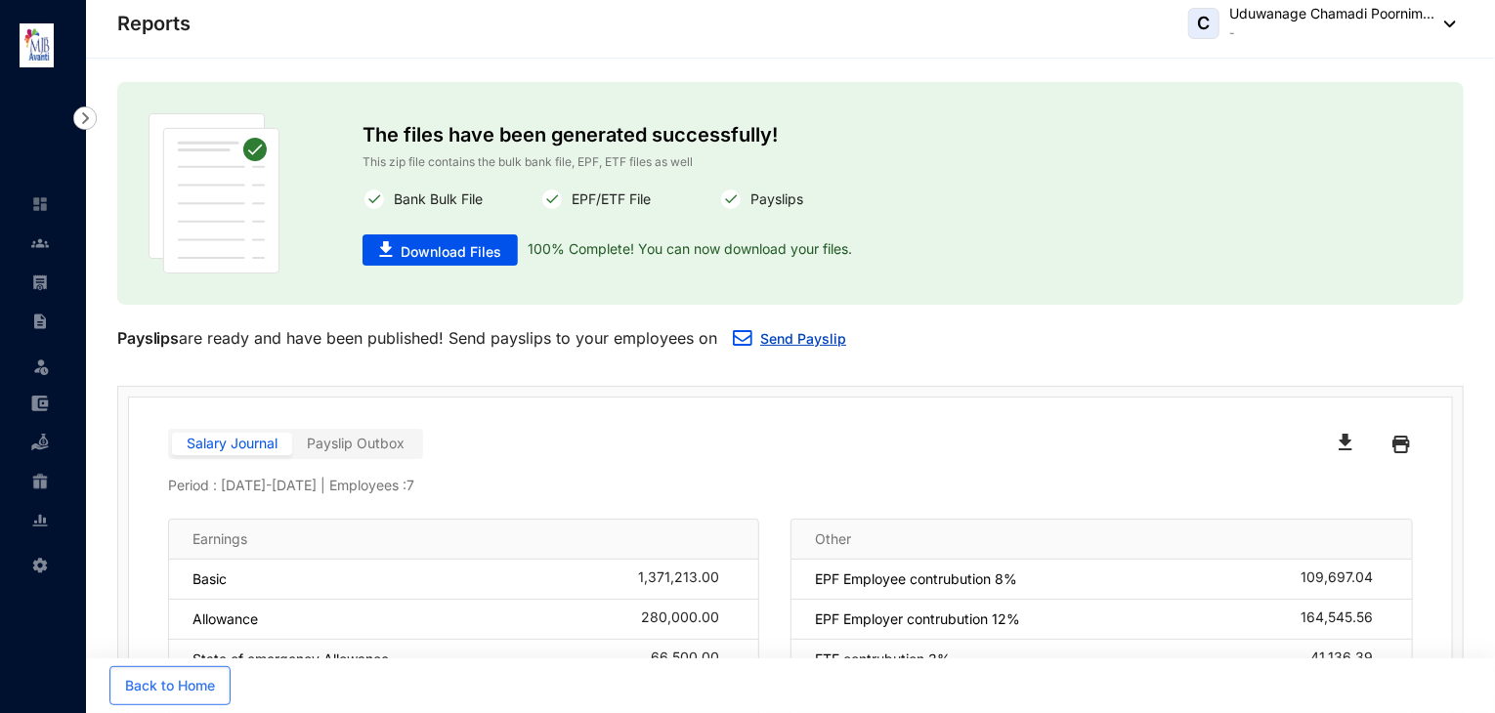
click at [790, 337] on link "Send Payslip" at bounding box center [803, 338] width 86 height 17
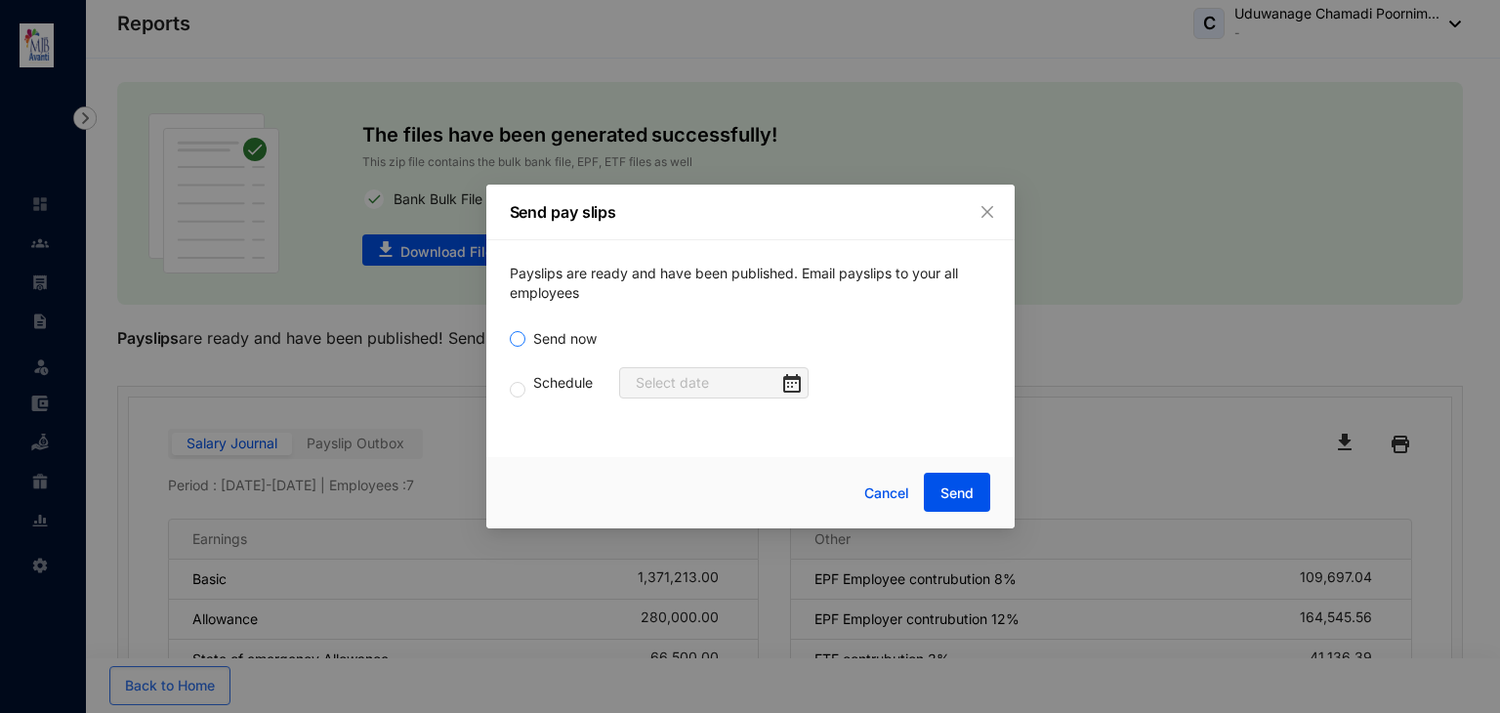
click at [524, 337] on input "Send now" at bounding box center [518, 339] width 16 height 16
radio input "true"
click at [949, 497] on span "Send" at bounding box center [957, 494] width 33 height 20
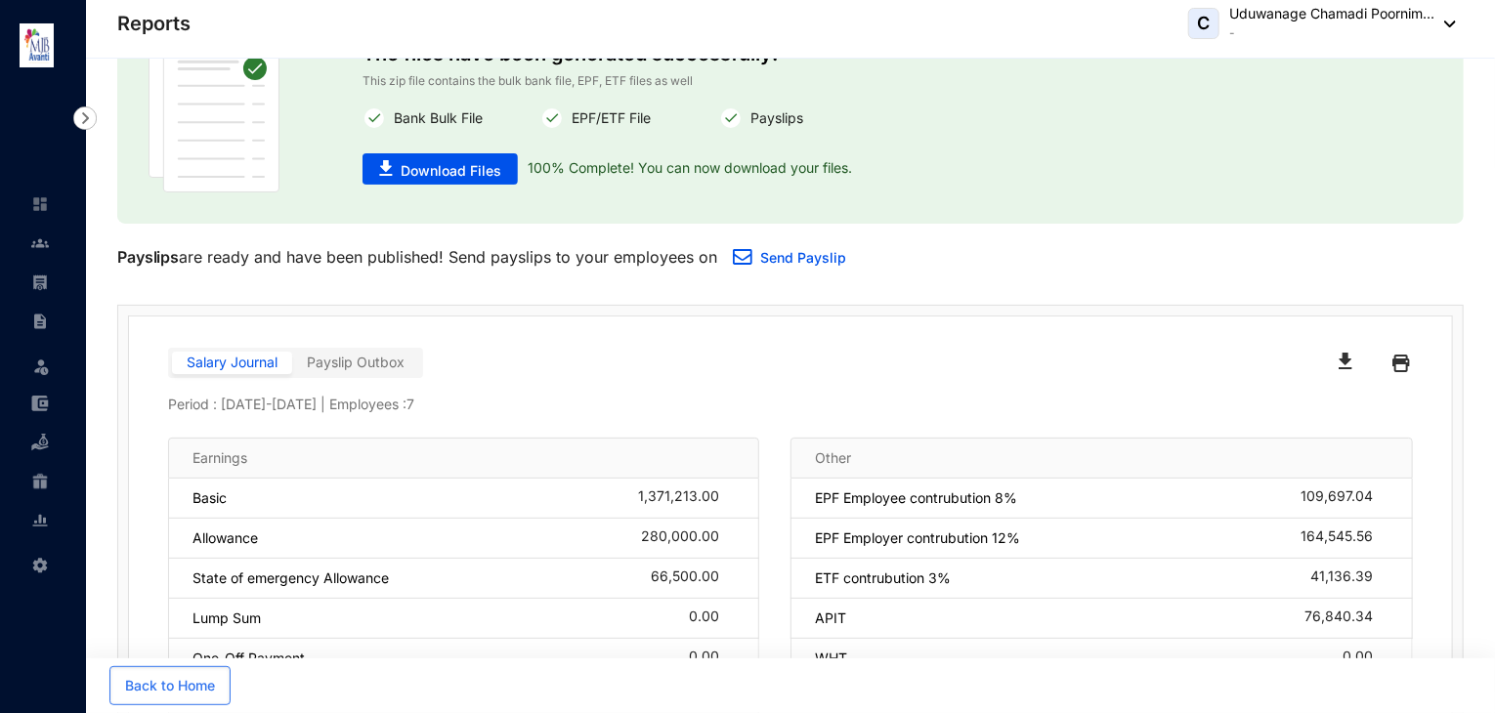
scroll to position [31, 0]
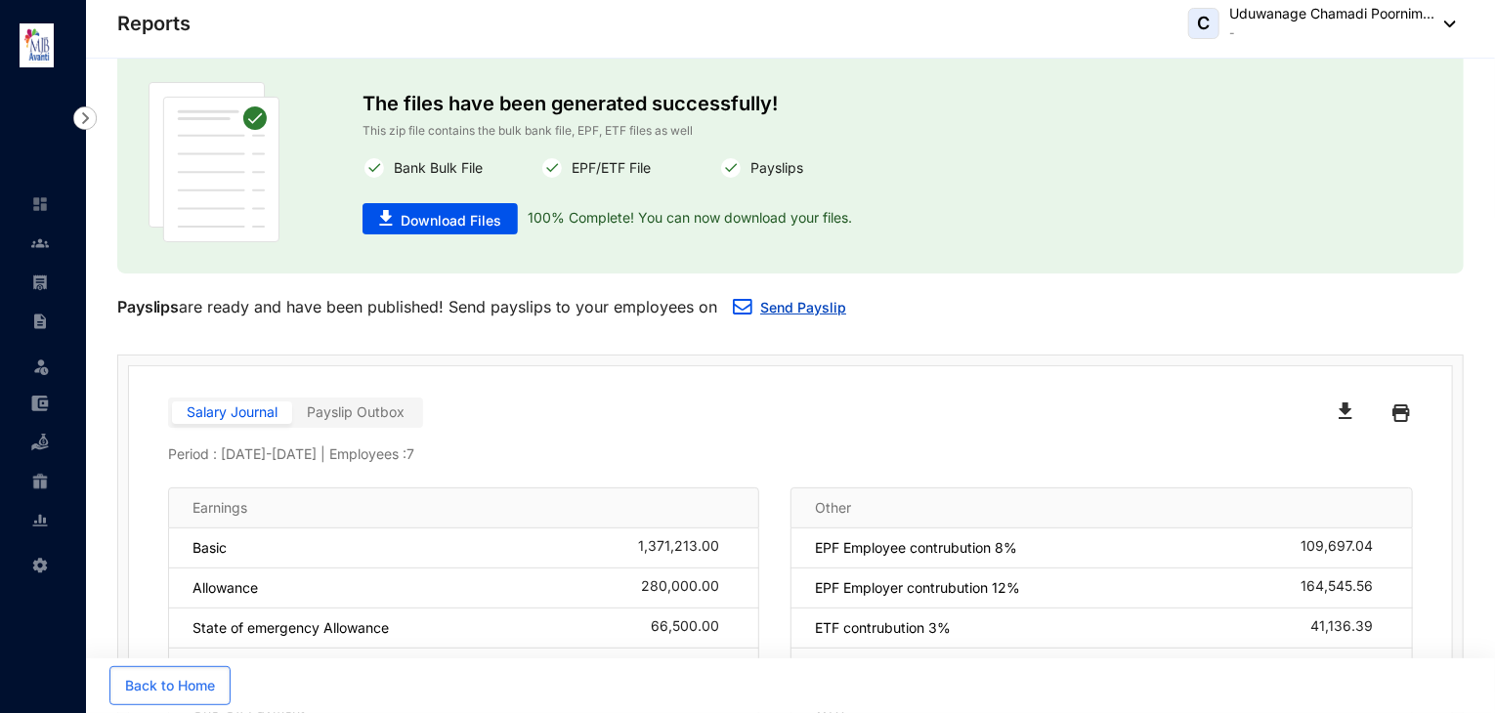
click at [789, 305] on link "Send Payslip" at bounding box center [803, 307] width 86 height 17
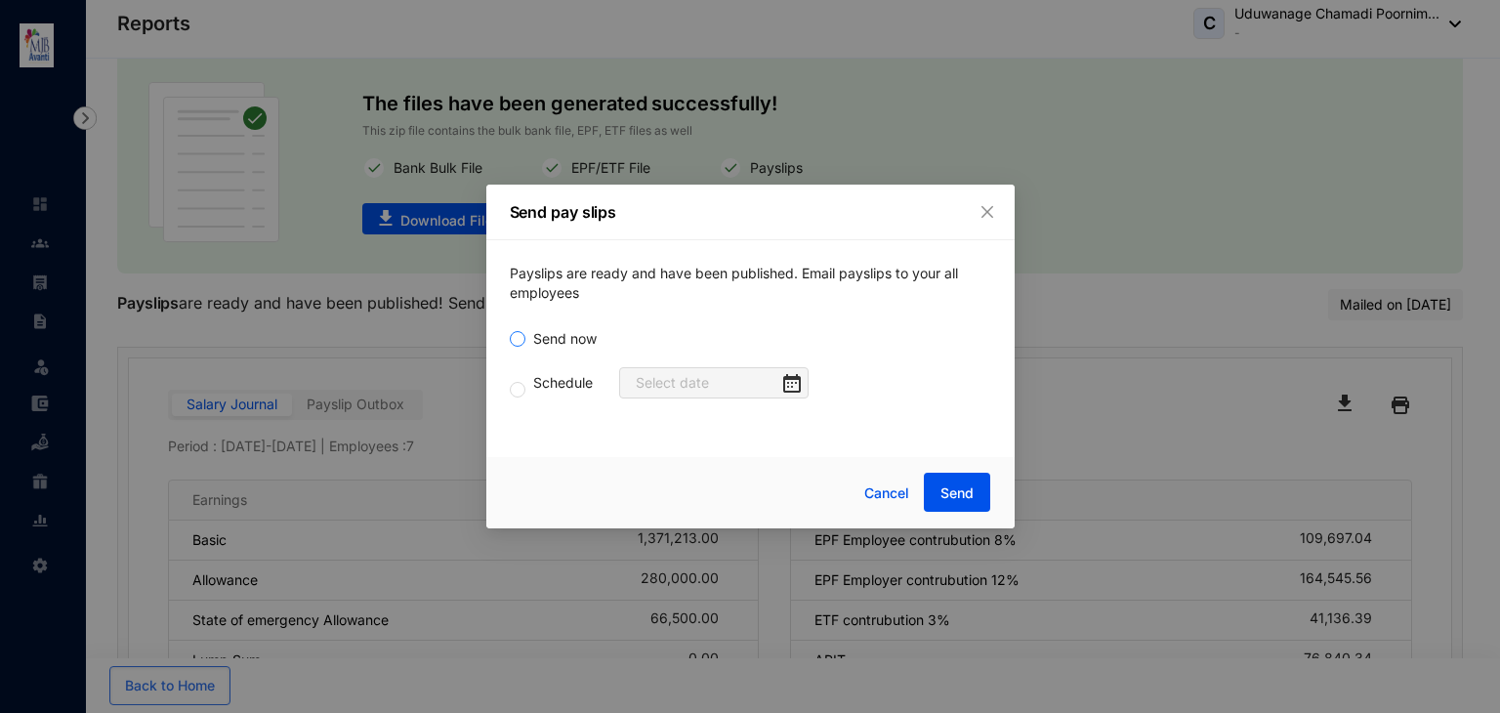
click at [536, 339] on span "Send now" at bounding box center [565, 338] width 79 height 21
click at [526, 339] on input "Send now" at bounding box center [518, 339] width 16 height 16
radio input "true"
click at [948, 493] on span "Send" at bounding box center [957, 494] width 33 height 20
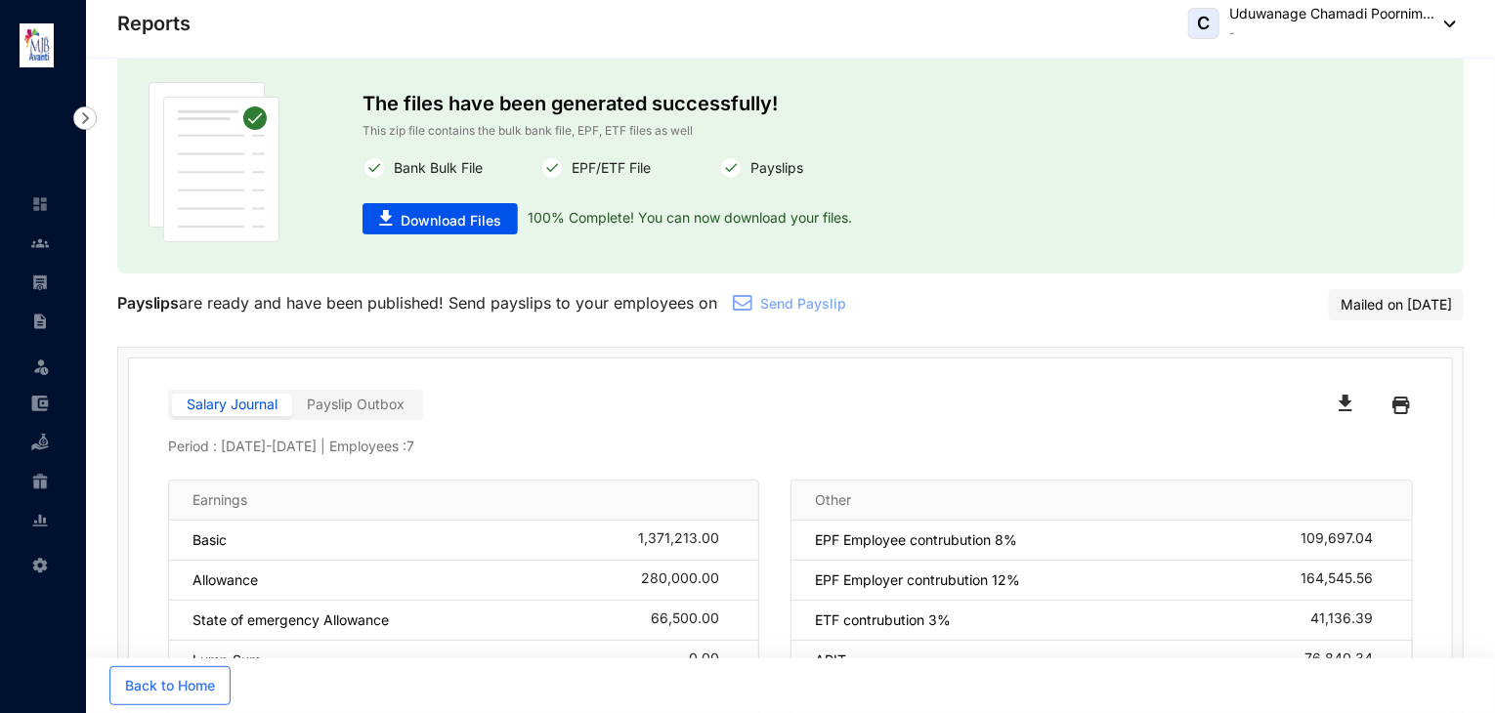
click at [379, 396] on span "Payslip Outbox" at bounding box center [356, 404] width 98 height 17
click at [292, 409] on input "Payslip Outbox" at bounding box center [292, 409] width 0 height 0
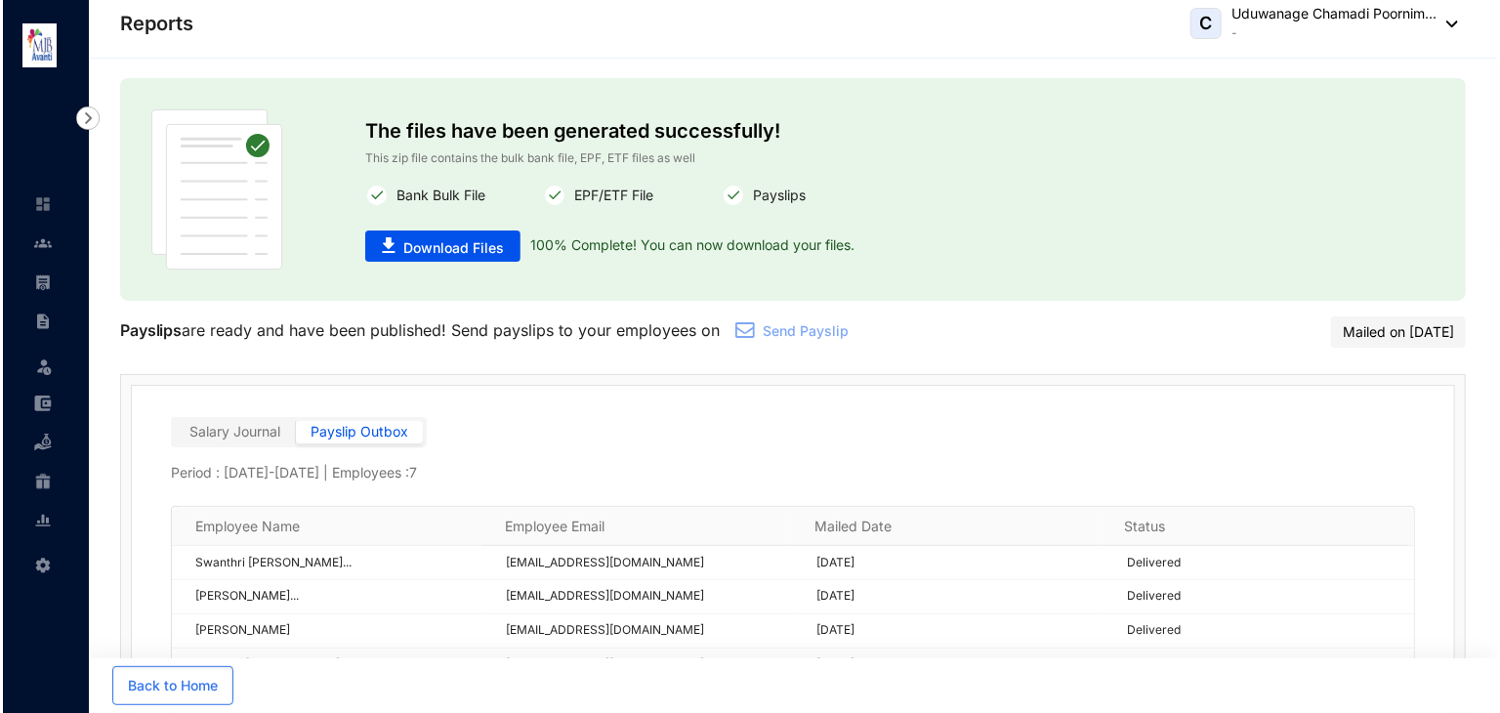
scroll to position [0, 0]
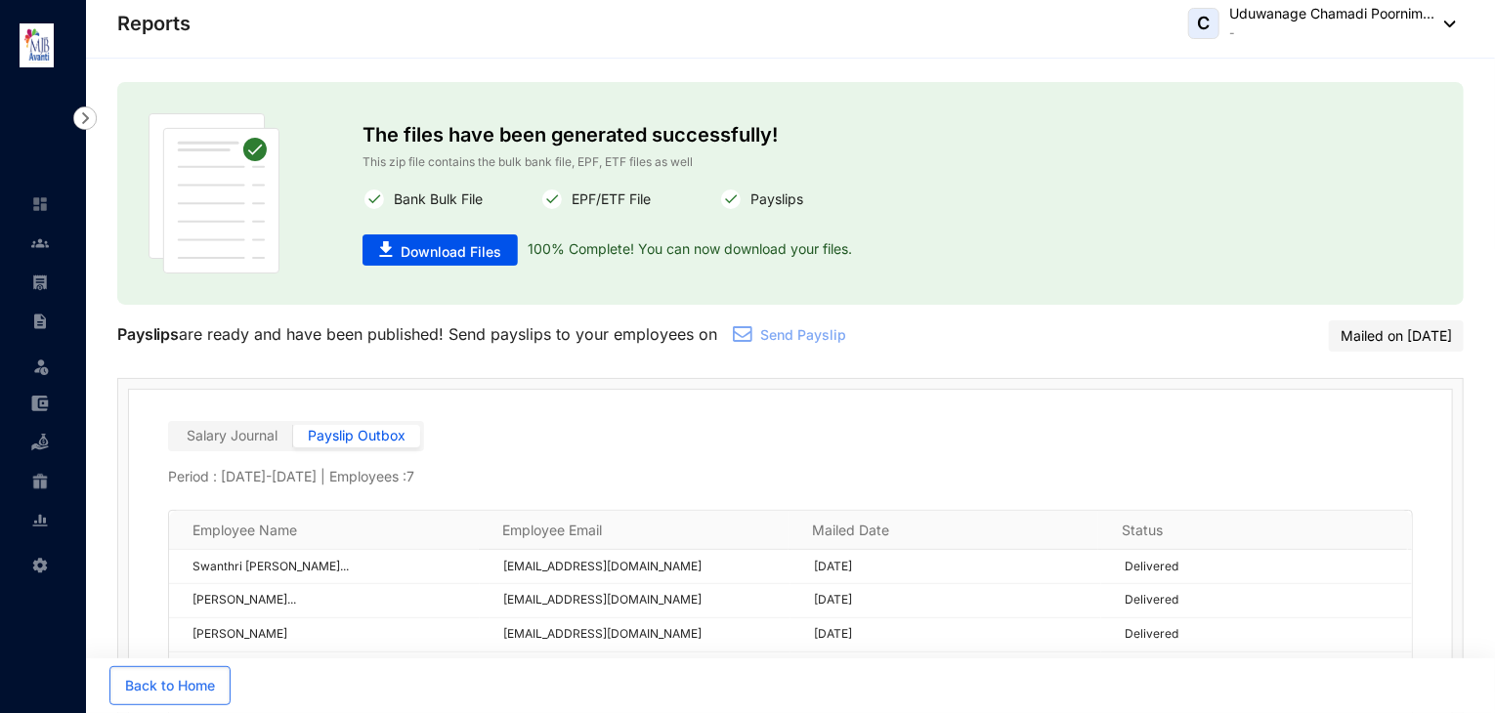
click at [84, 110] on img at bounding box center [84, 117] width 23 height 23
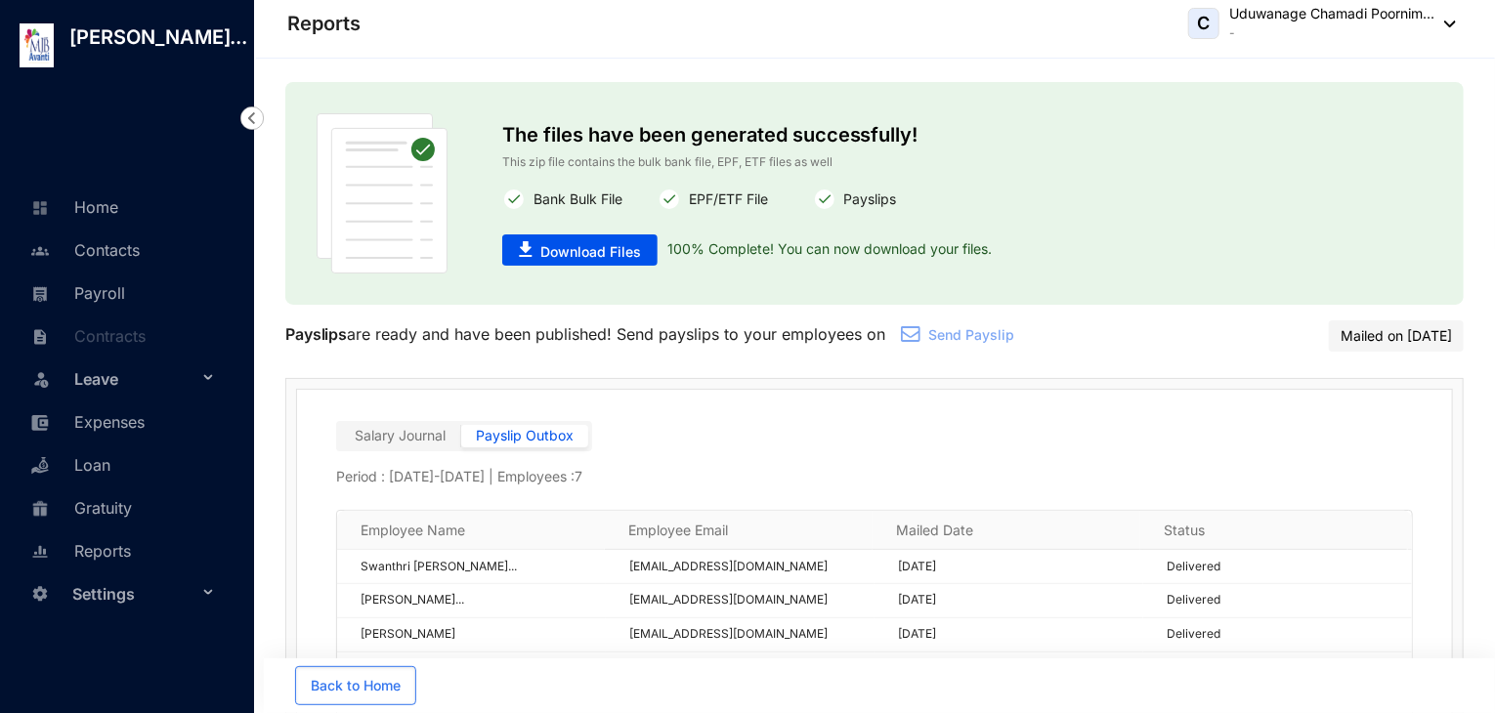
click at [254, 128] on img at bounding box center [251, 117] width 23 height 23
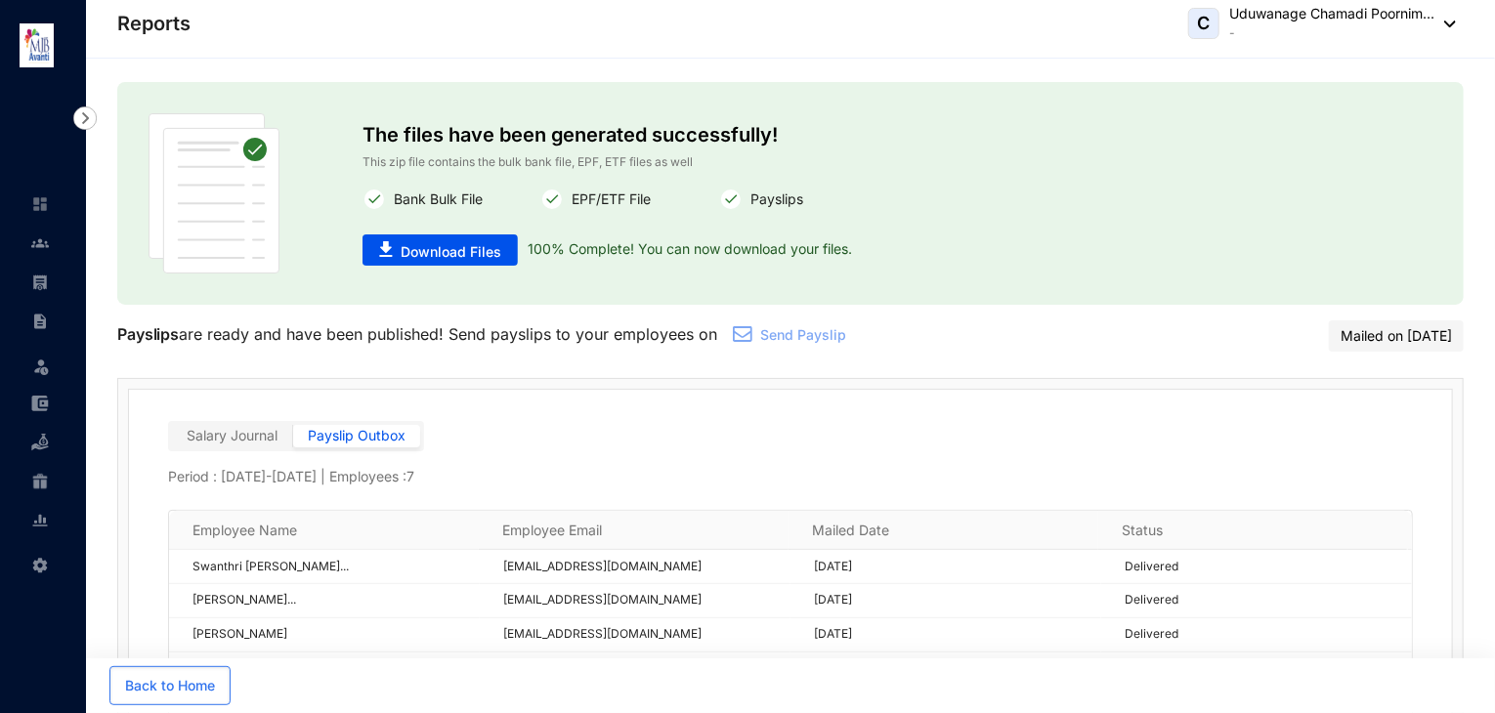
click at [81, 101] on div at bounding box center [48, 98] width 97 height 63
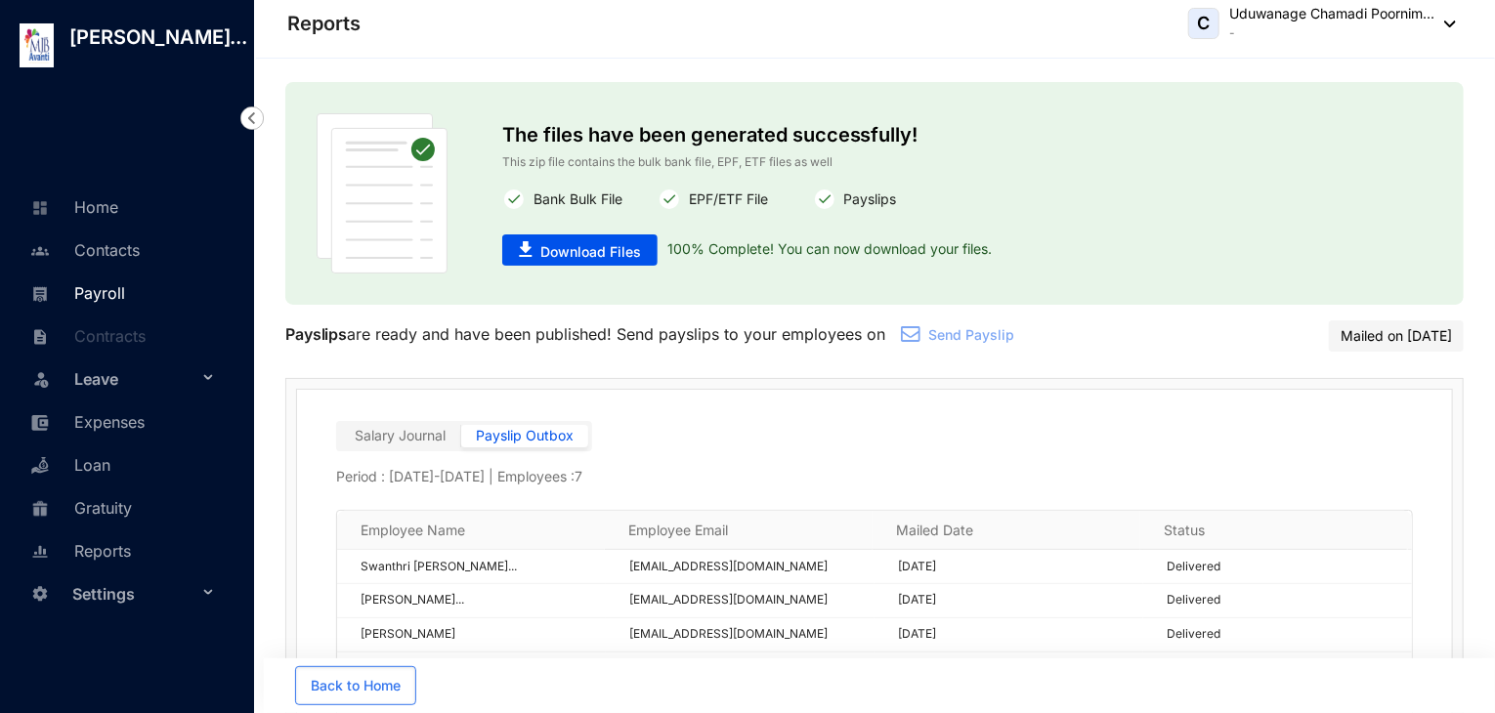
click at [98, 290] on link "Payroll" at bounding box center [75, 293] width 100 height 20
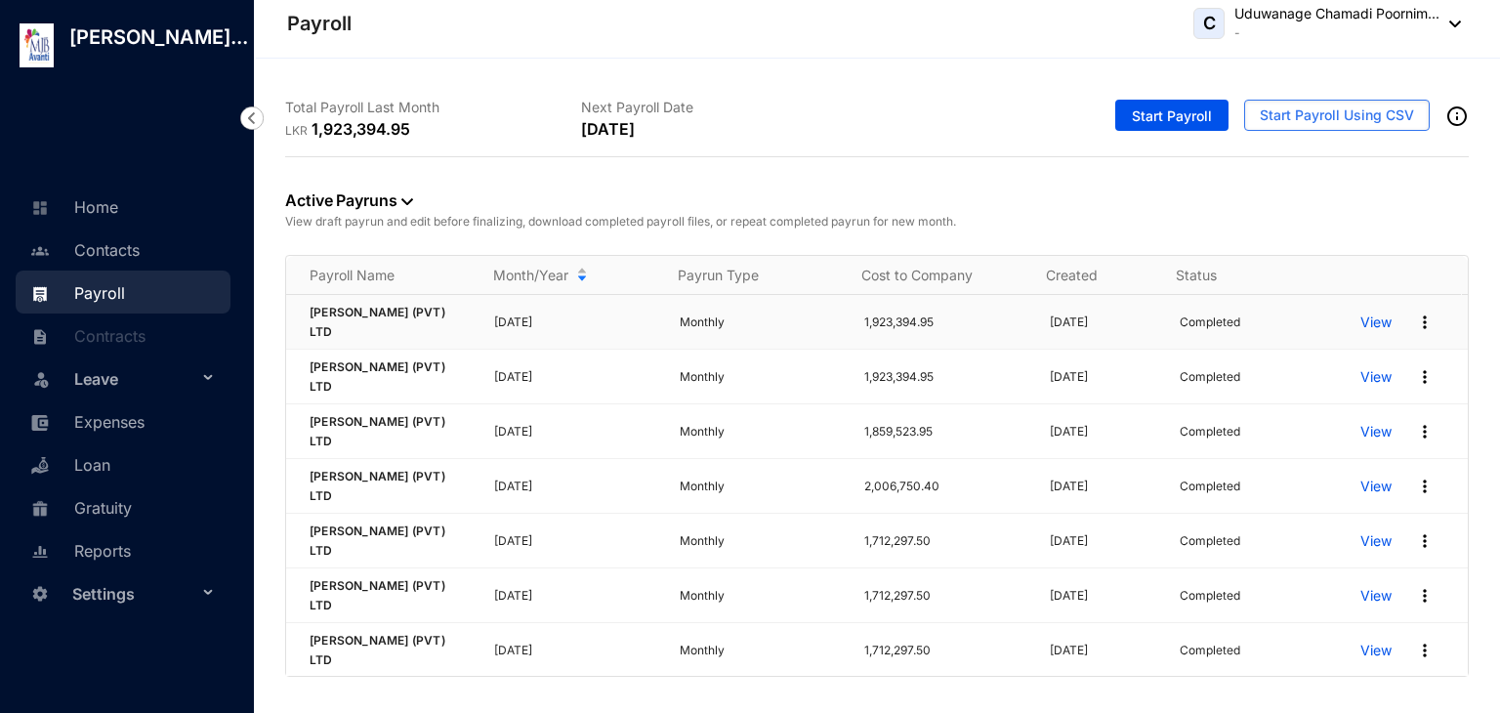
click at [529, 319] on p "[DATE]" at bounding box center [574, 323] width 161 height 20
click at [1361, 329] on p "View" at bounding box center [1376, 323] width 31 height 20
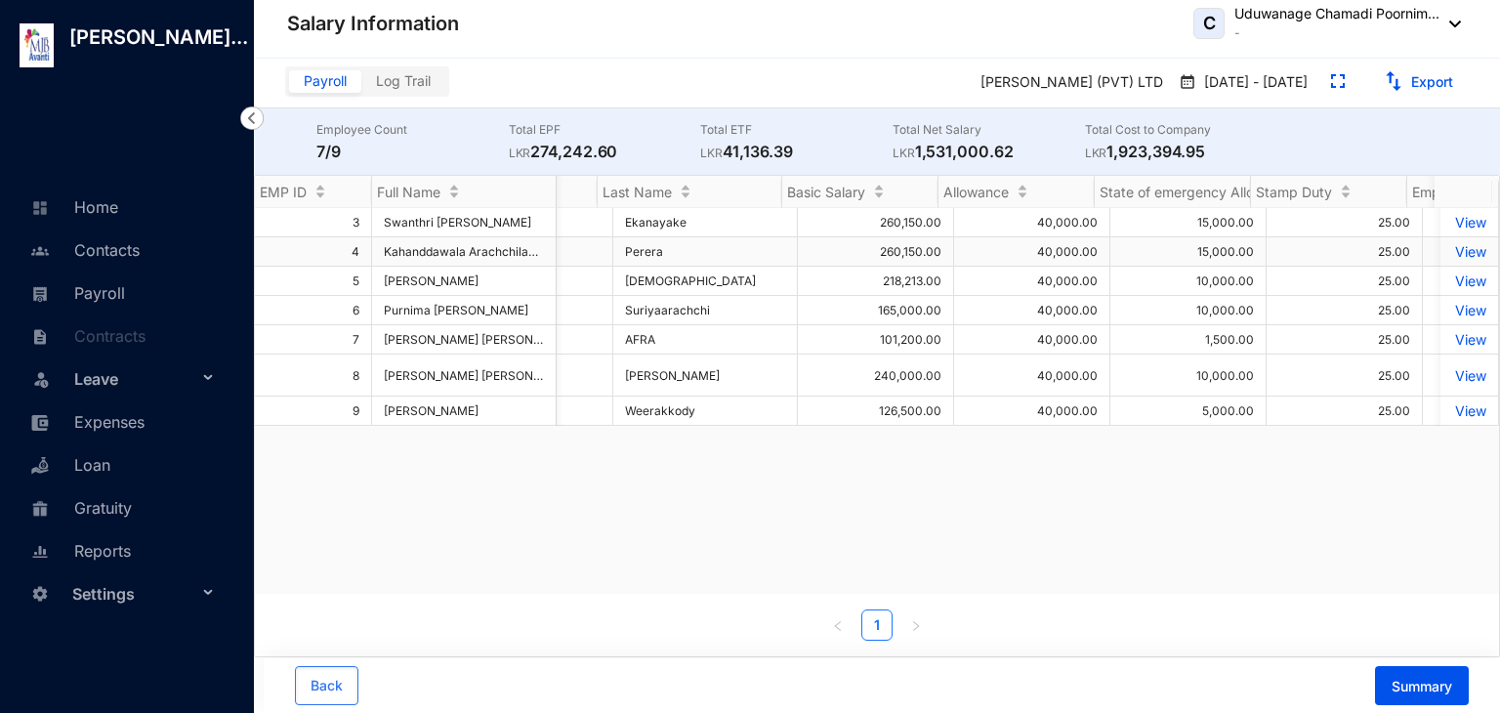
scroll to position [0, 265]
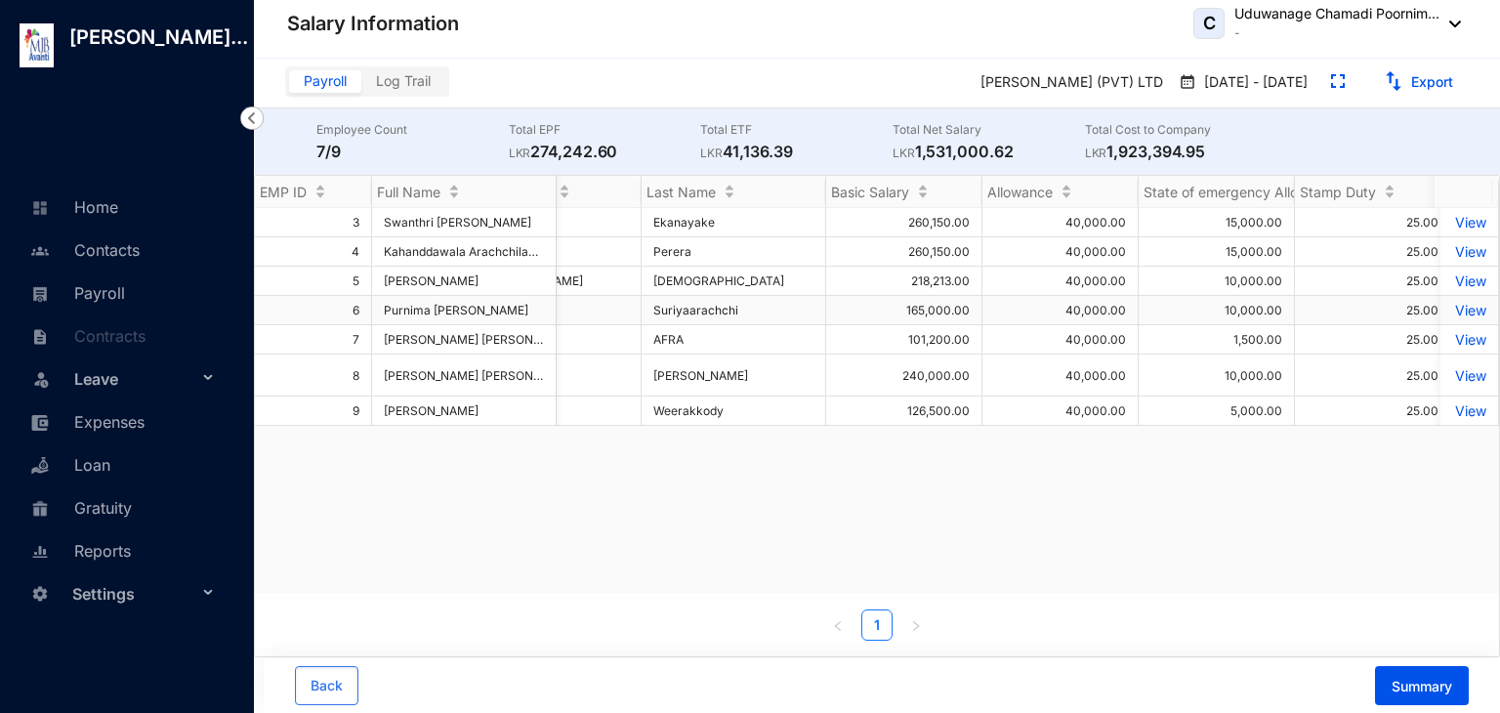
click at [1453, 312] on p "View" at bounding box center [1470, 310] width 34 height 17
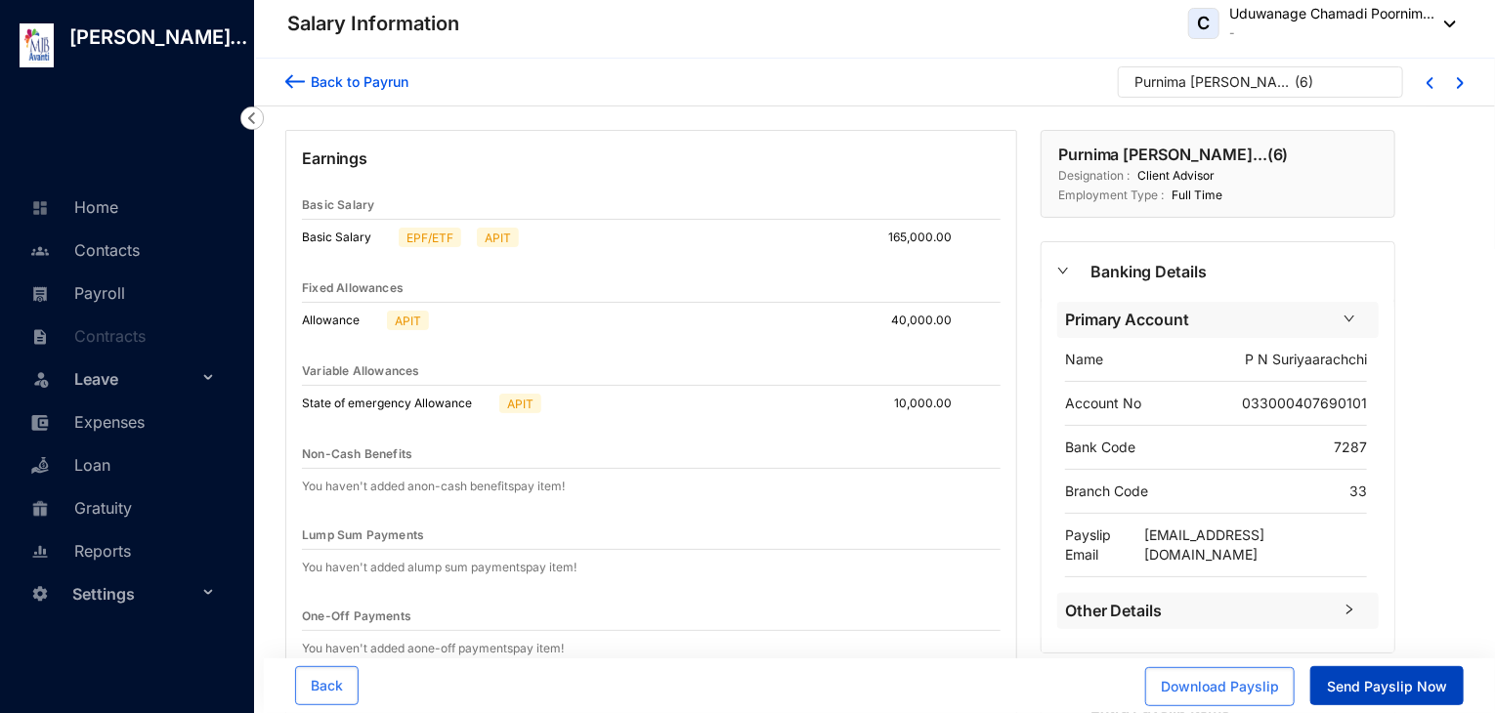
click at [1395, 691] on span "Send Payslip Now" at bounding box center [1387, 687] width 120 height 20
click at [294, 89] on img at bounding box center [295, 81] width 20 height 21
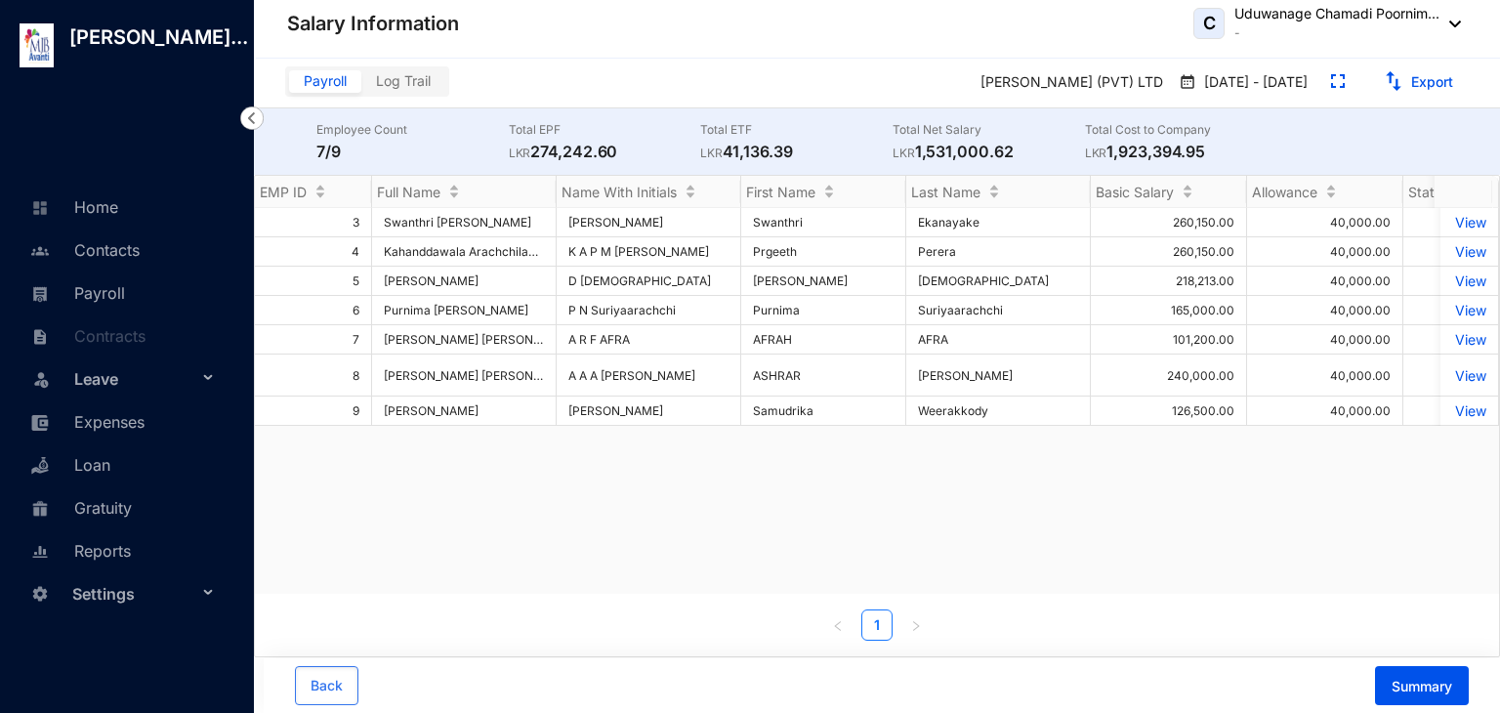
click at [255, 130] on img at bounding box center [251, 117] width 23 height 23
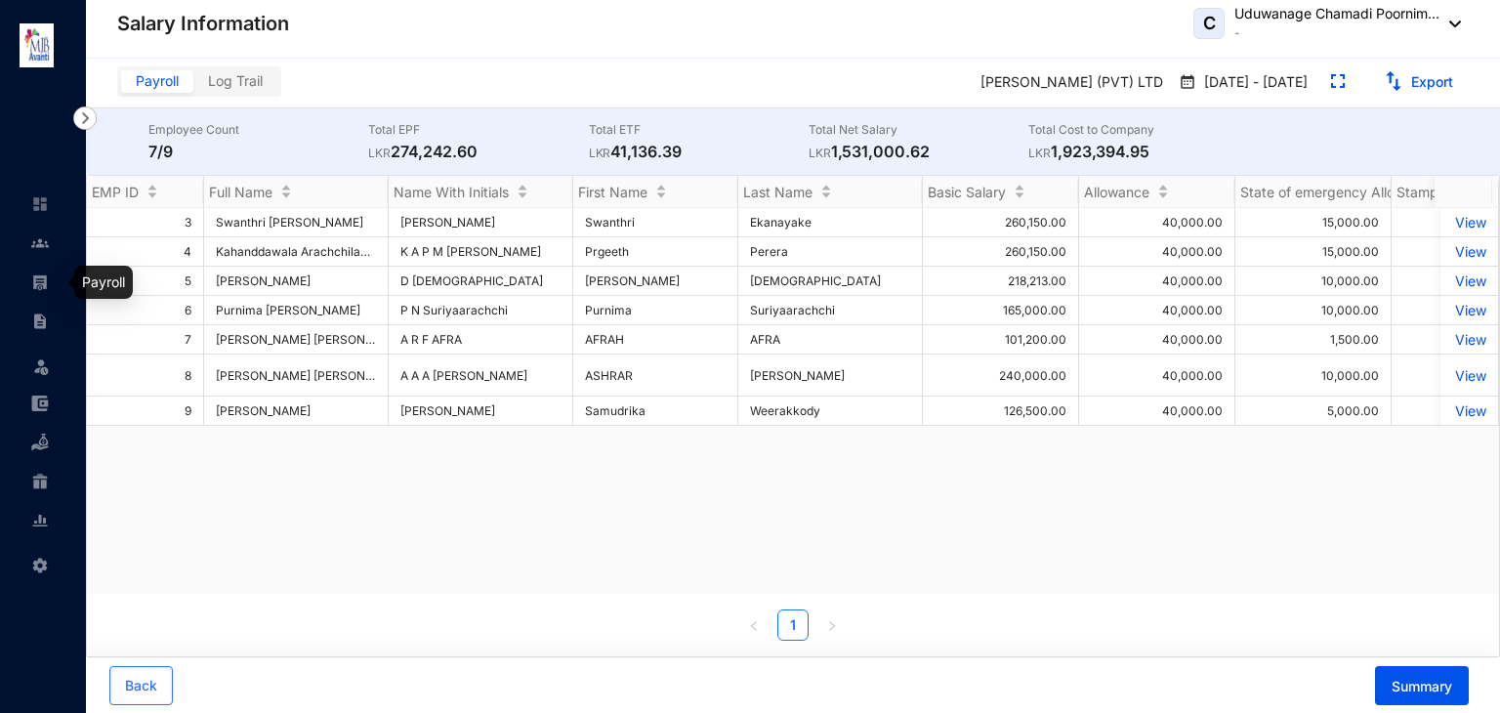
click at [51, 278] on link at bounding box center [55, 283] width 49 height 20
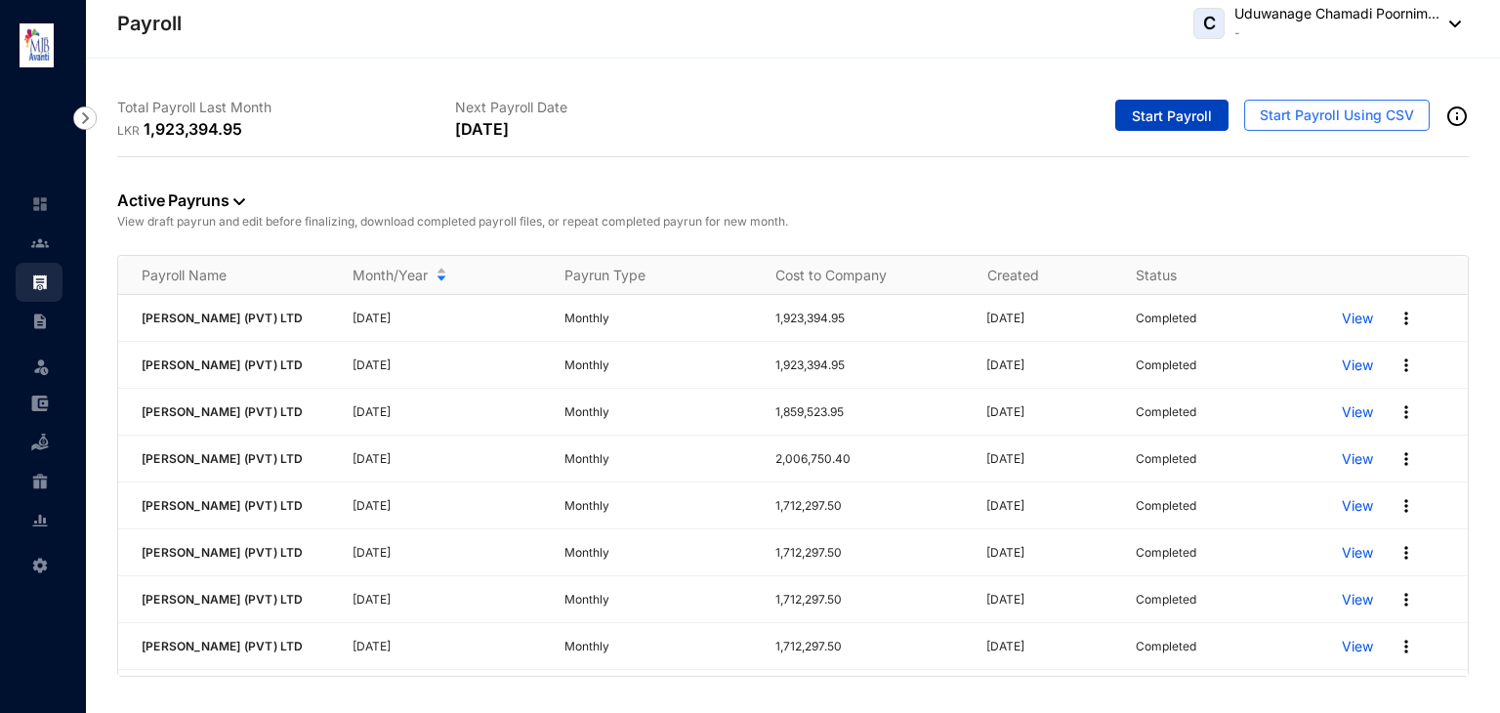
click at [1153, 114] on span "Start Payroll" at bounding box center [1172, 116] width 80 height 20
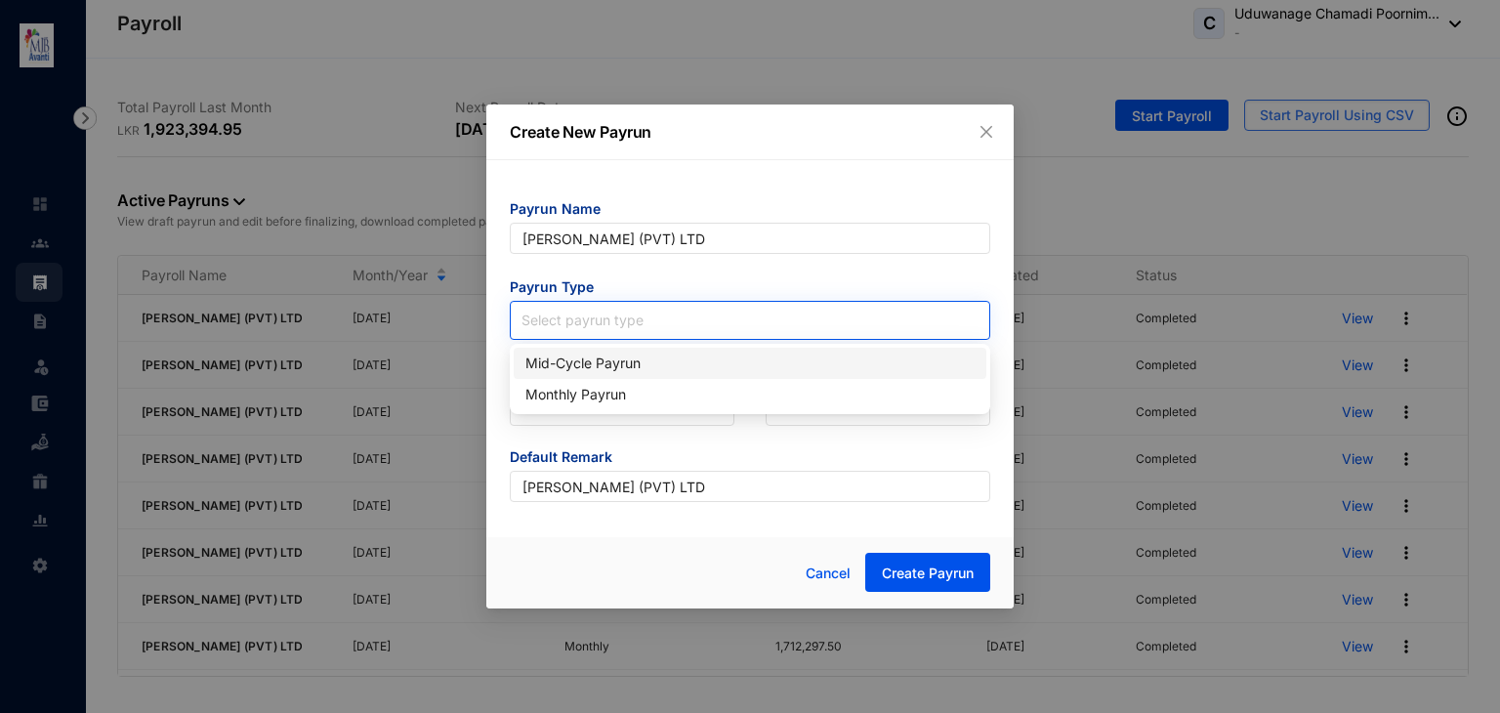
click at [664, 317] on input "search" at bounding box center [750, 316] width 457 height 29
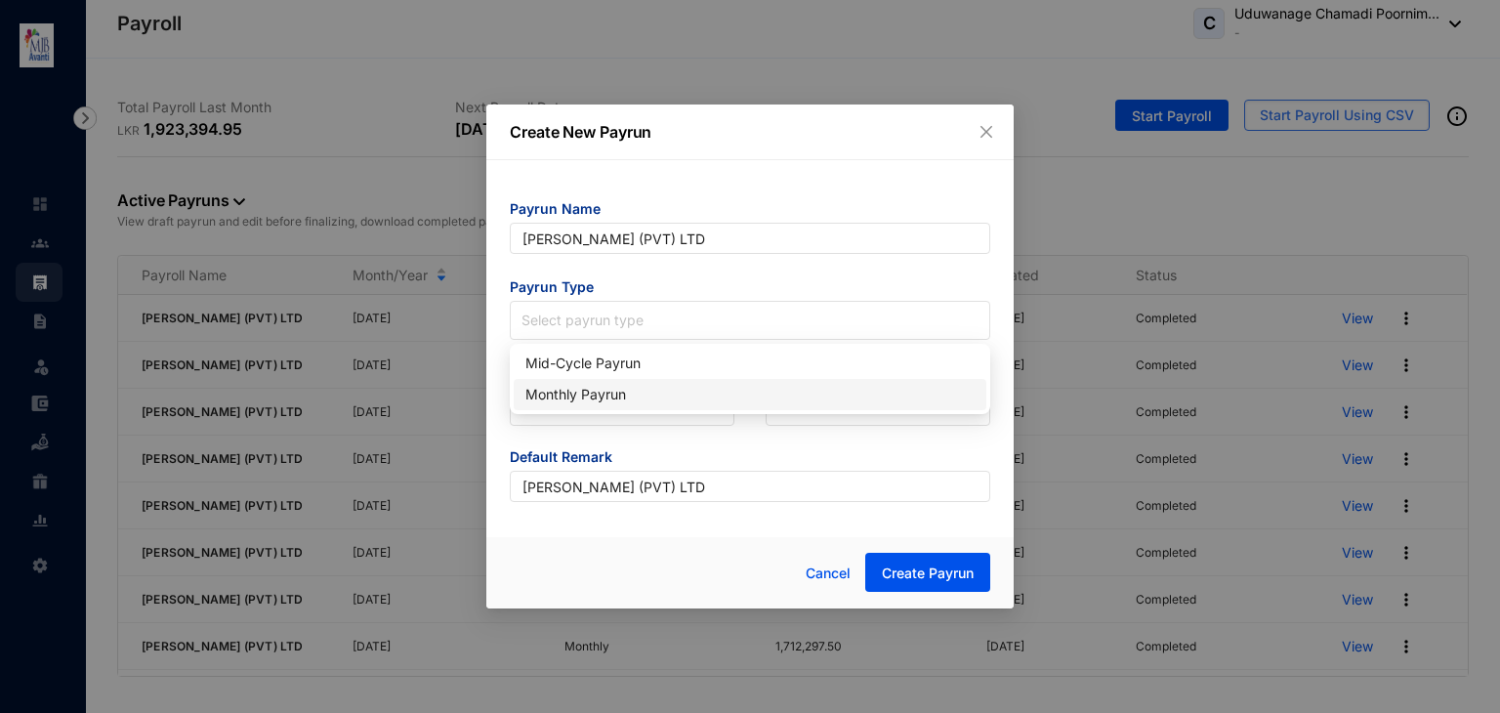
click at [614, 401] on div "Monthly Payrun" at bounding box center [750, 394] width 449 height 21
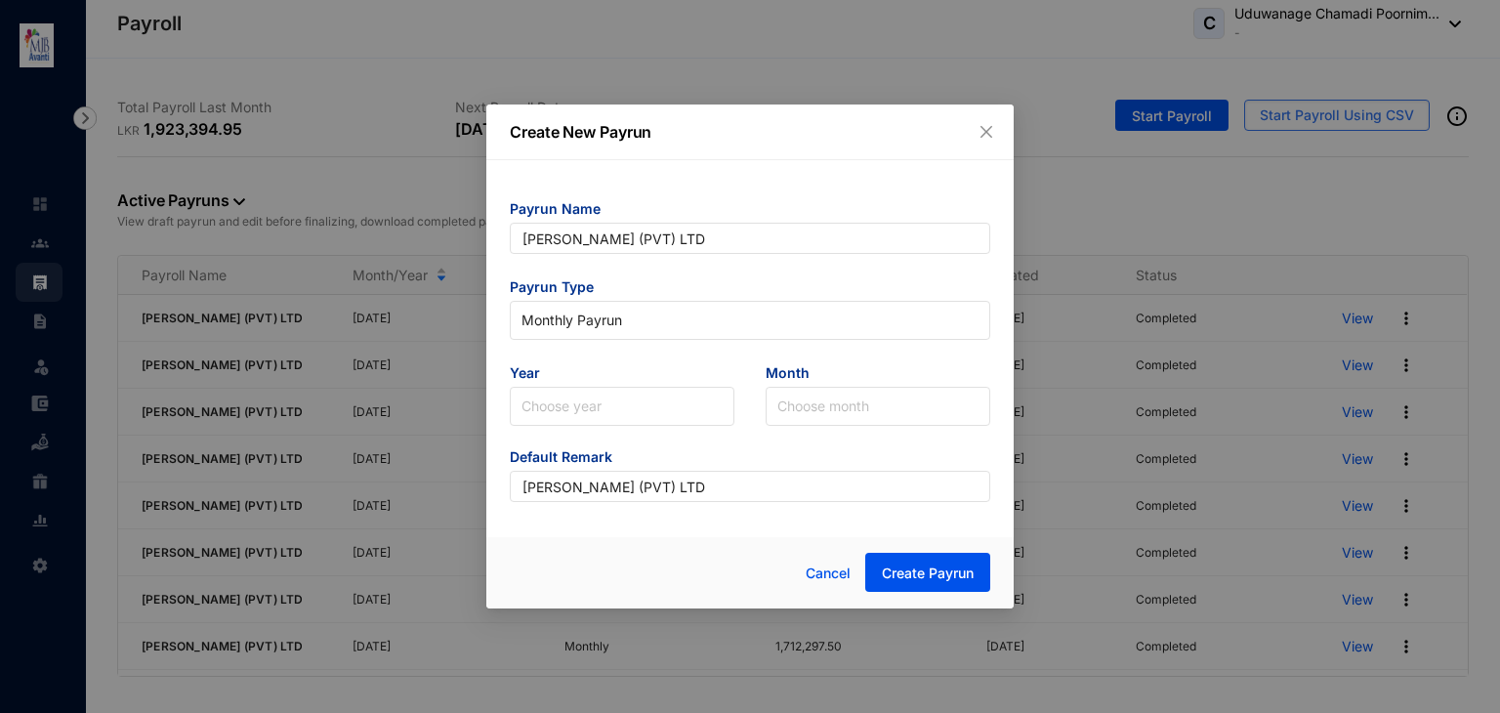
click at [614, 401] on input "search" at bounding box center [622, 406] width 201 height 37
click at [575, 492] on div "2025" at bounding box center [622, 480] width 217 height 31
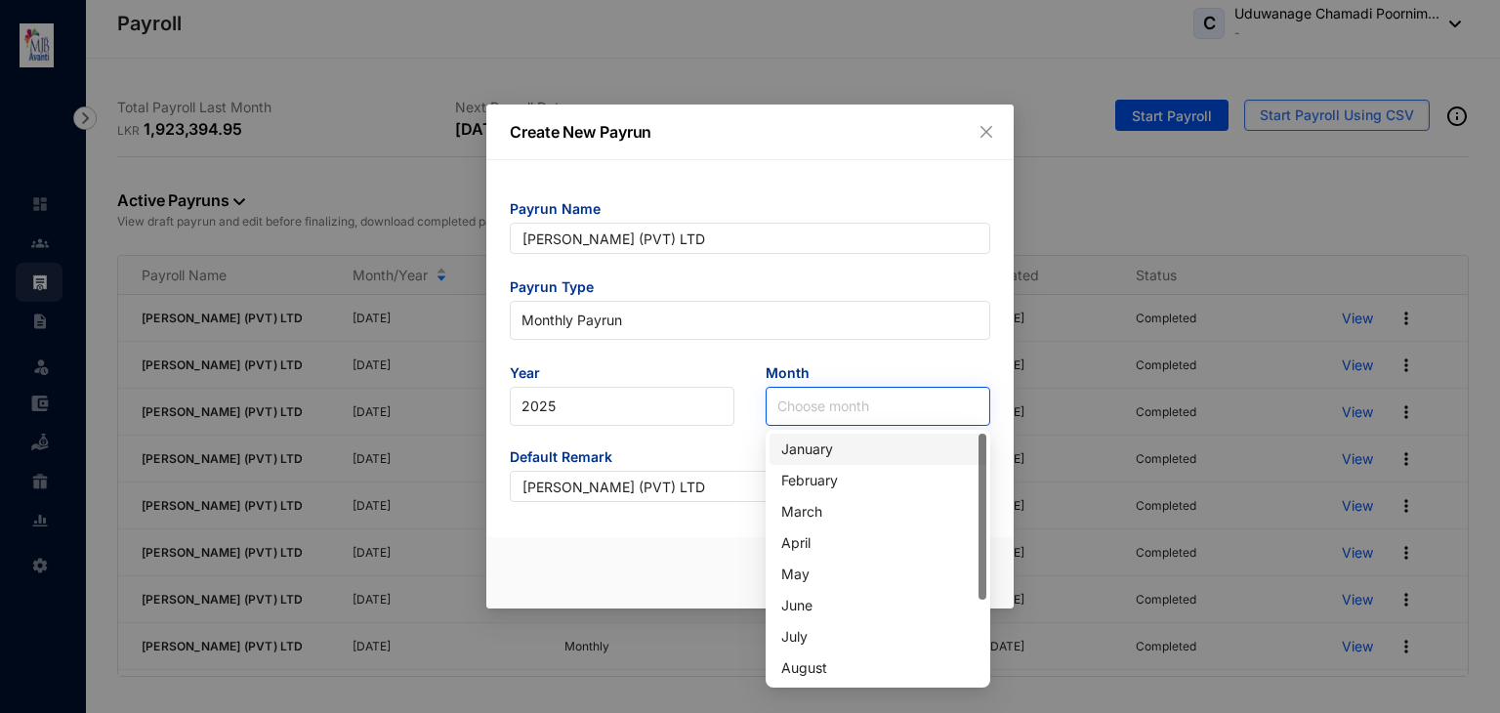
click at [814, 407] on input "search" at bounding box center [878, 406] width 201 height 37
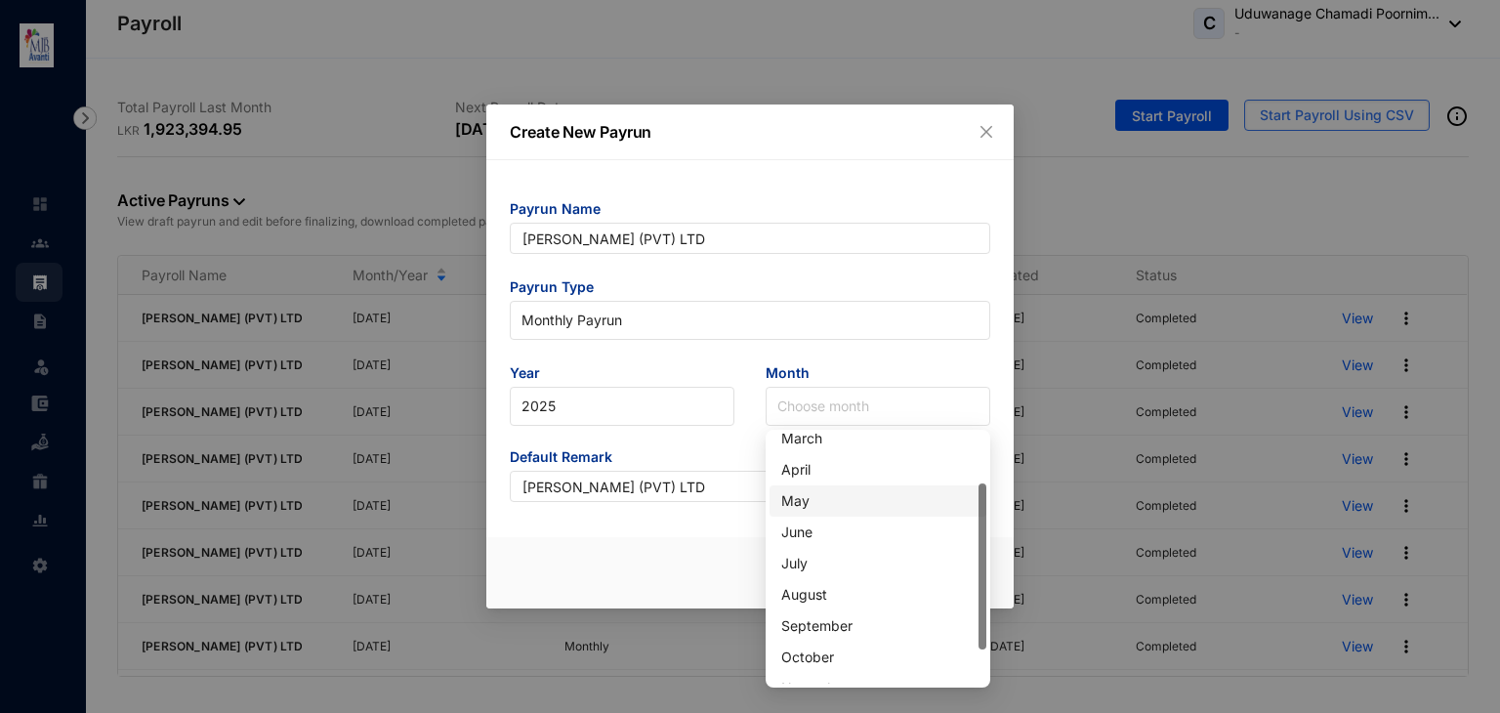
scroll to position [74, 0]
click at [813, 618] on div "September" at bounding box center [877, 624] width 193 height 21
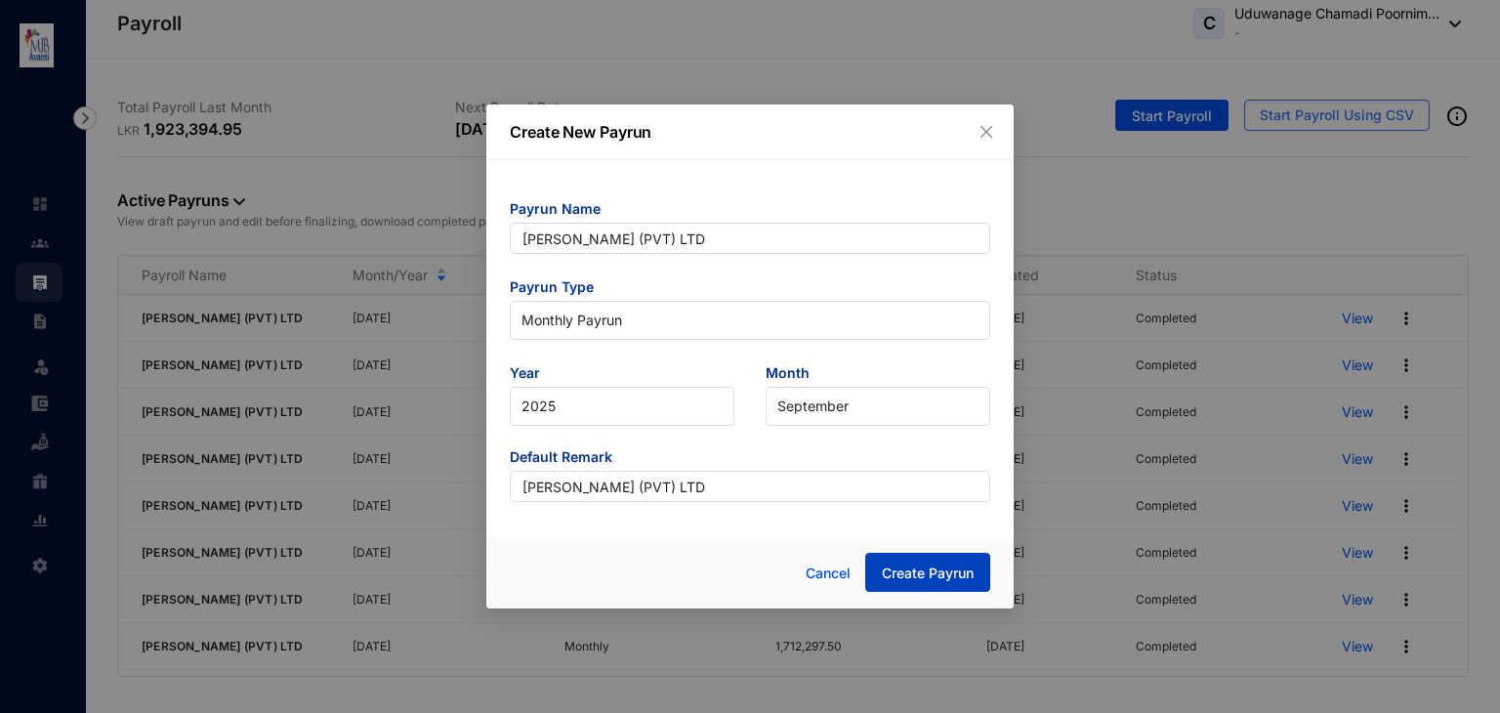
click at [894, 574] on span "Create Payrun" at bounding box center [928, 574] width 92 height 20
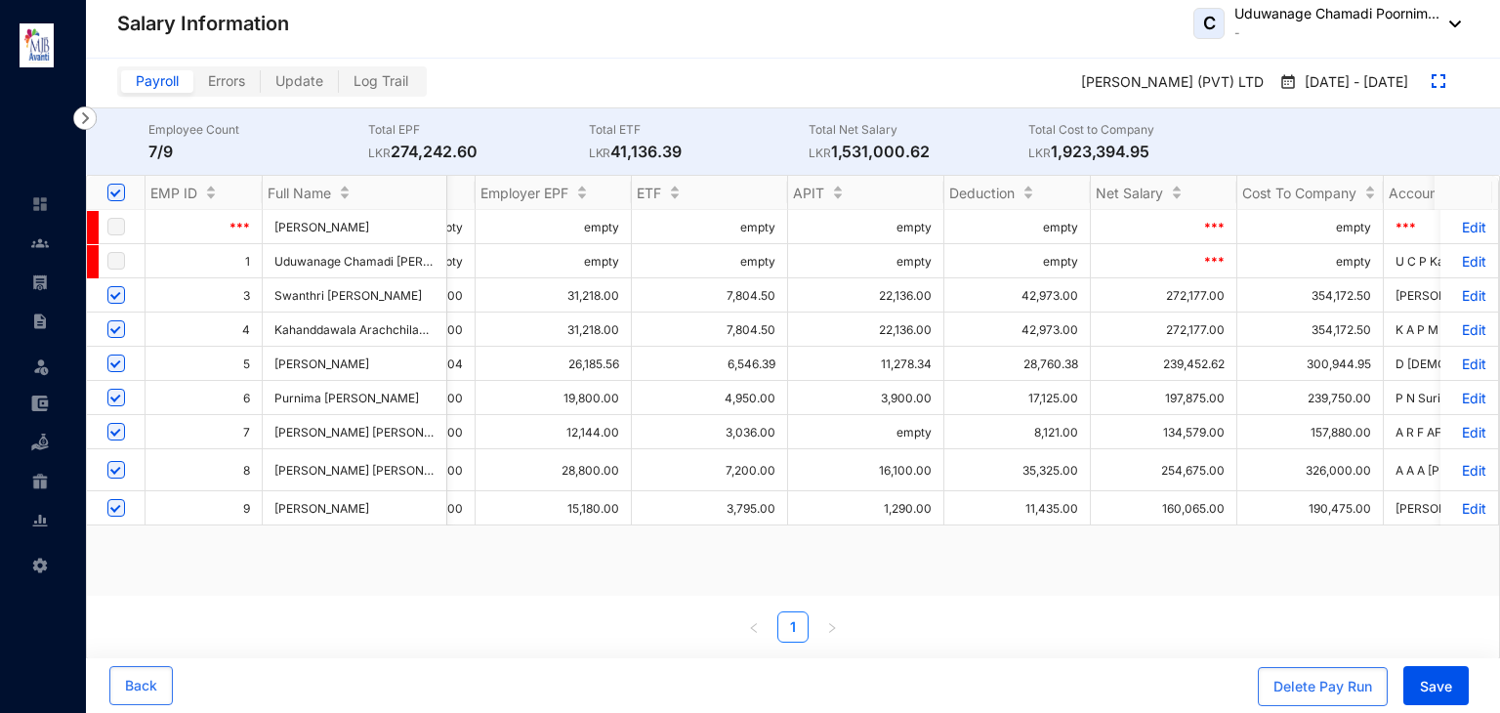
scroll to position [0, 1299]
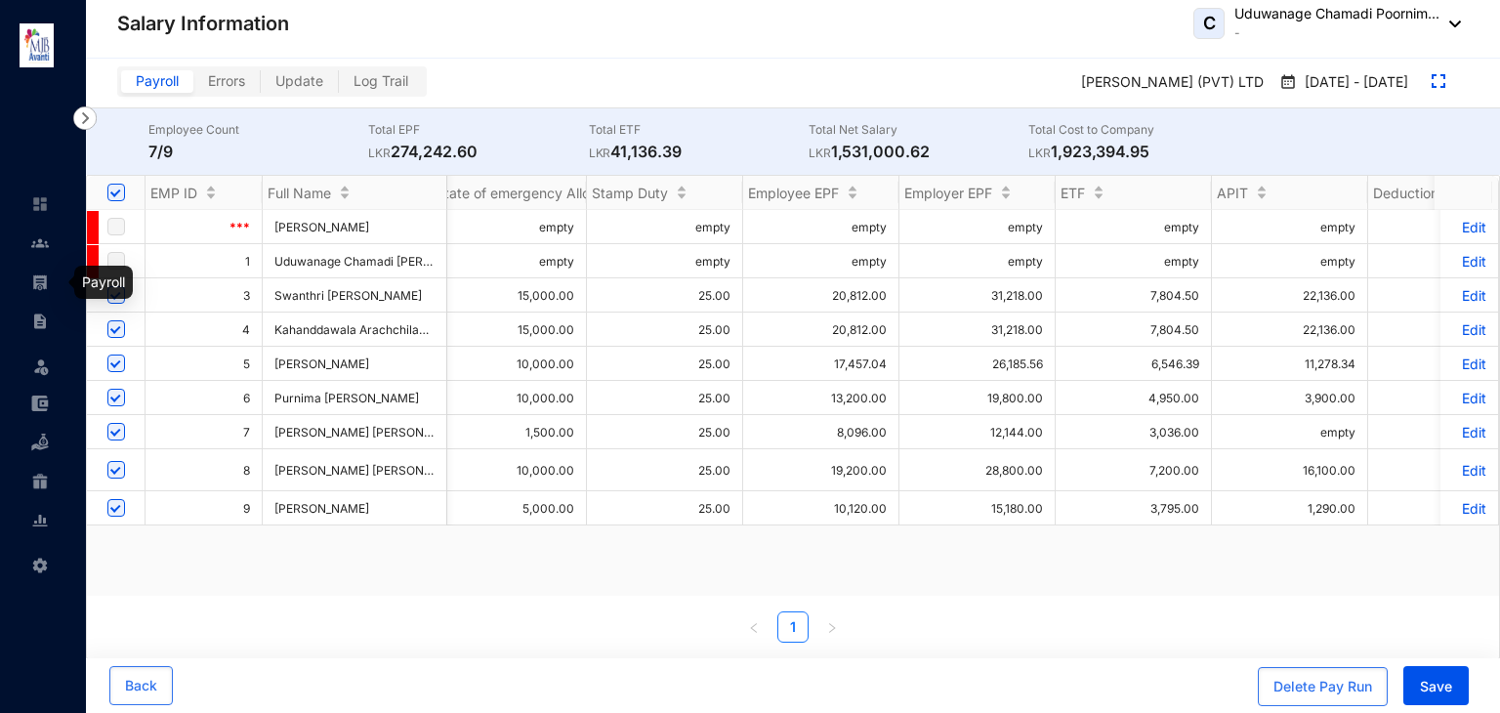
click at [53, 287] on link at bounding box center [55, 283] width 49 height 20
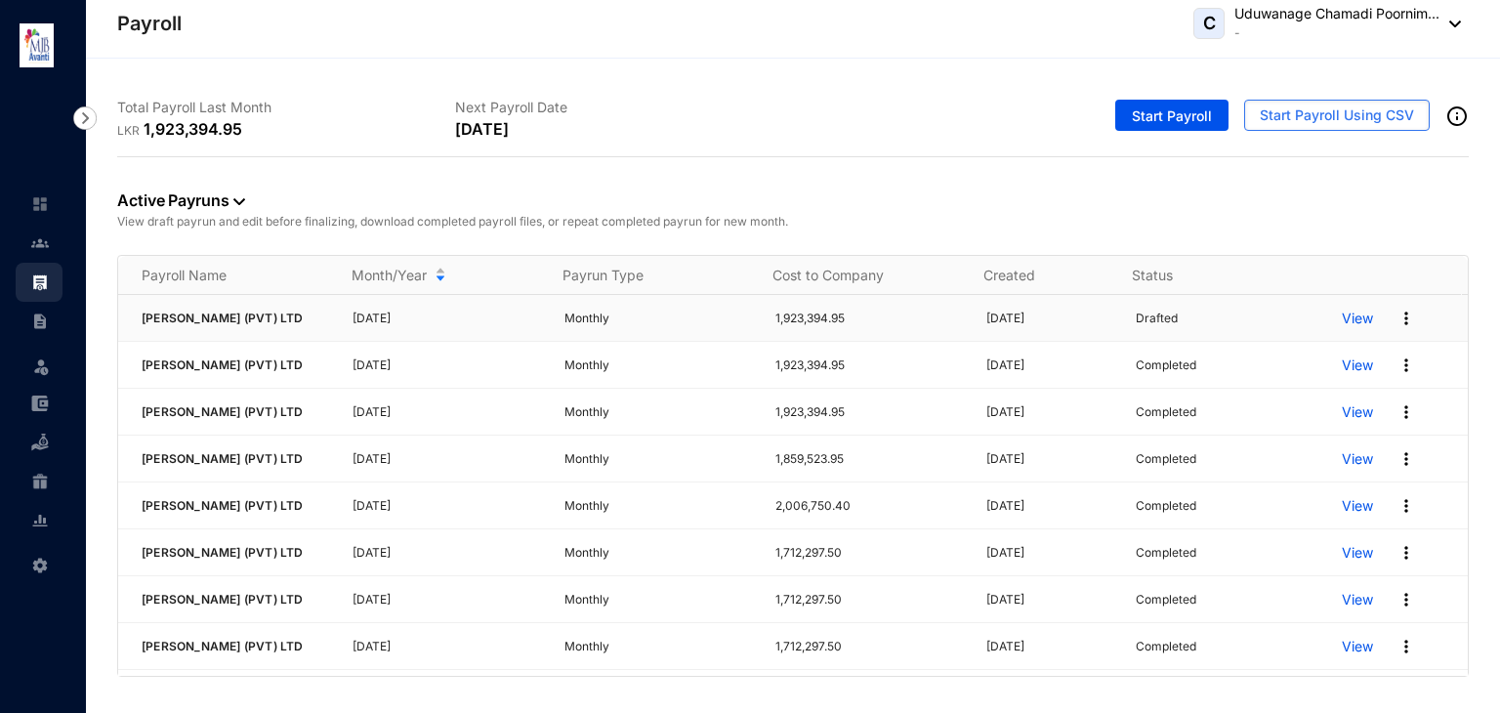
click at [1342, 322] on p "View" at bounding box center [1357, 319] width 31 height 20
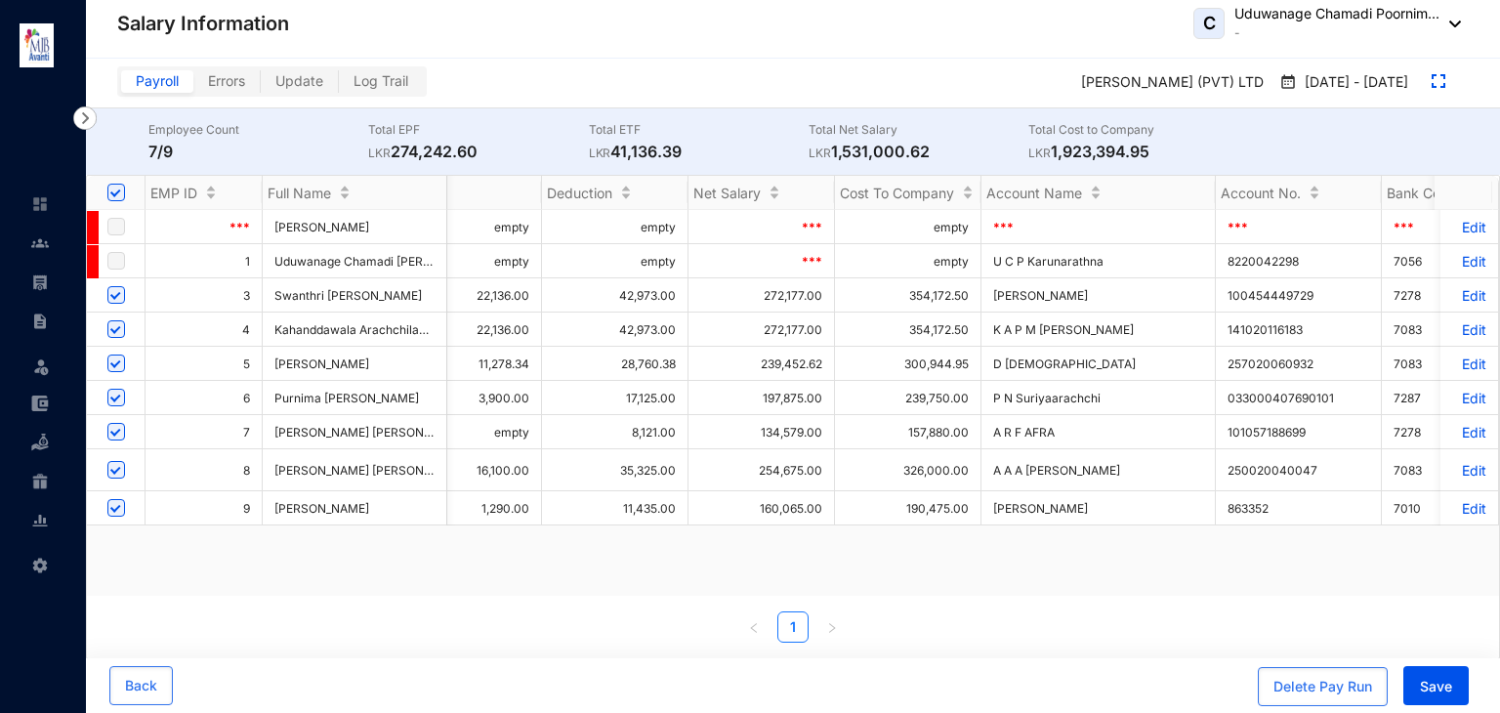
scroll to position [0, 1690]
click at [1422, 677] on span "Save" at bounding box center [1436, 687] width 32 height 20
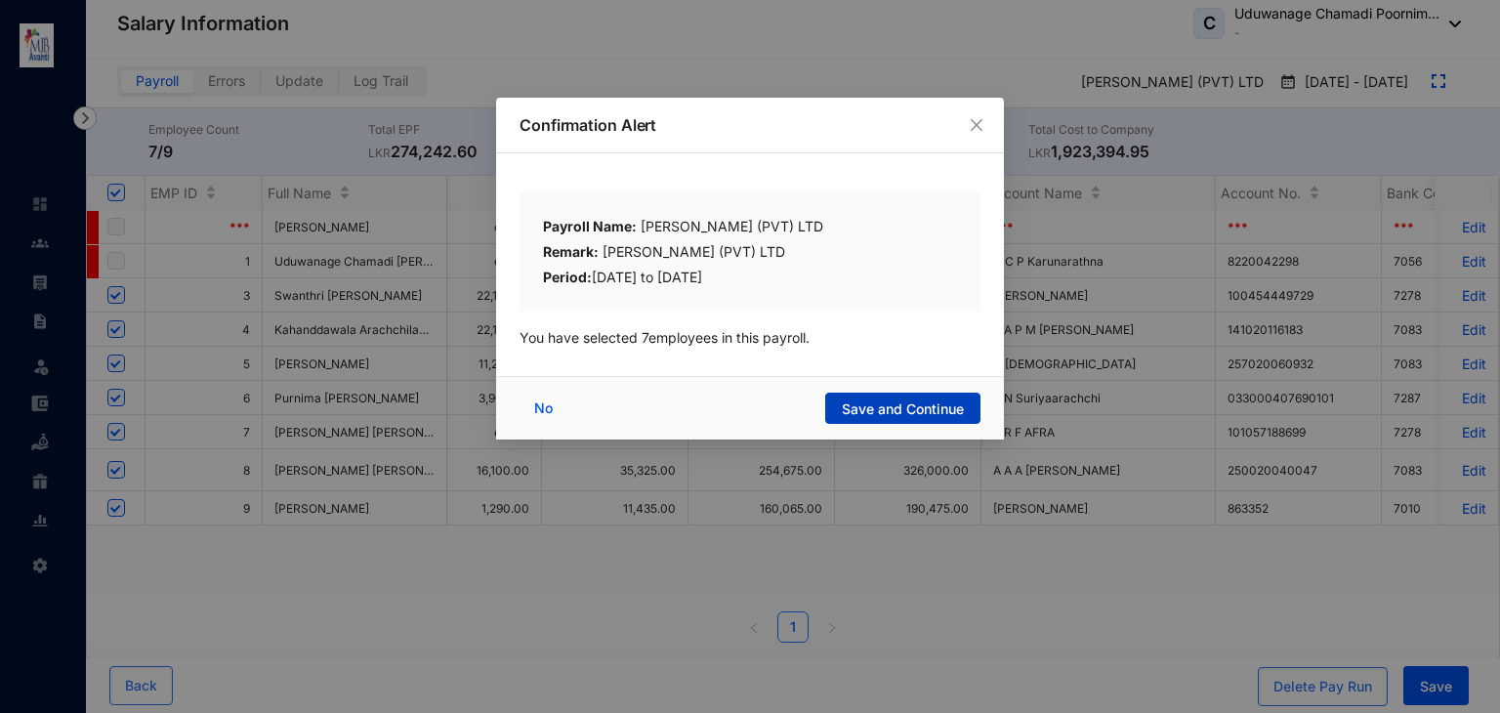
click at [868, 414] on span "Save and Continue" at bounding box center [903, 410] width 122 height 20
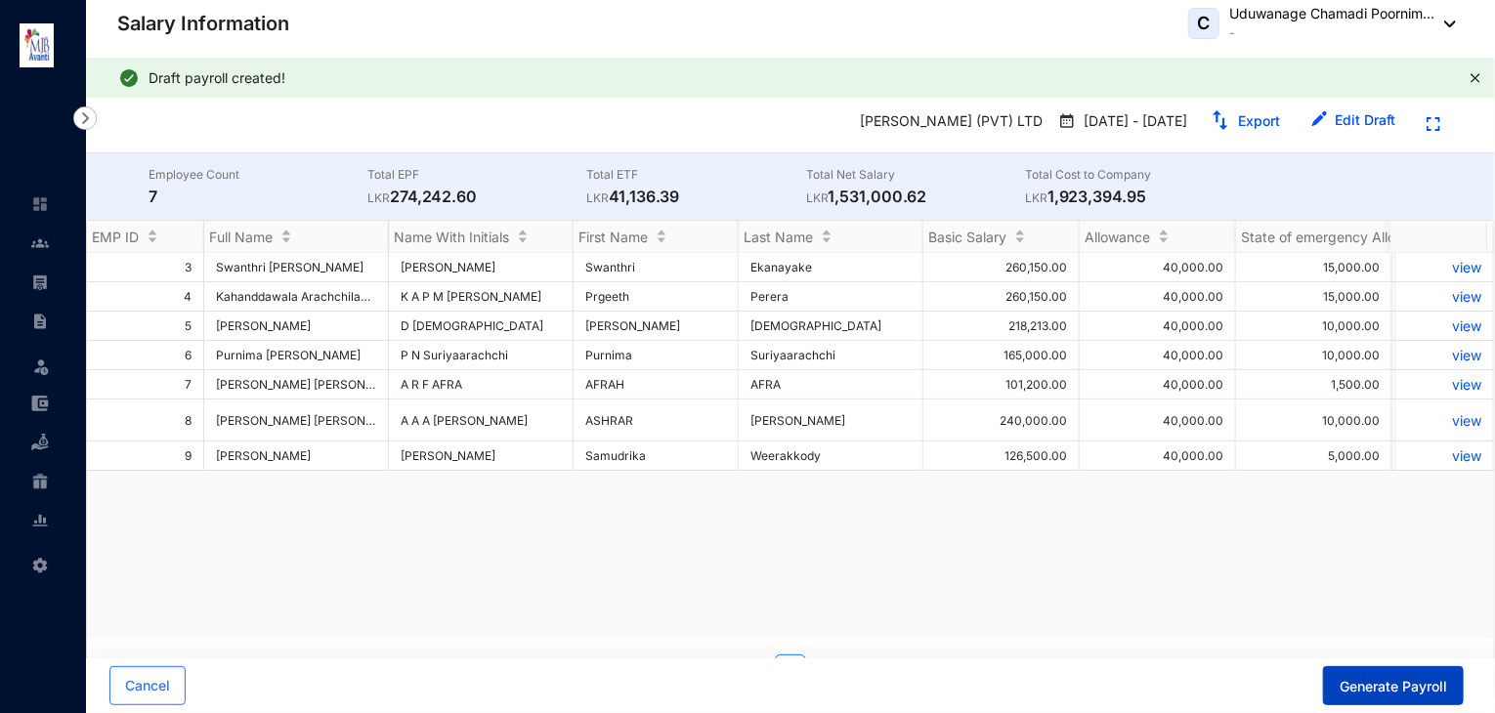
click at [1423, 692] on span "Generate Payroll" at bounding box center [1392, 687] width 107 height 20
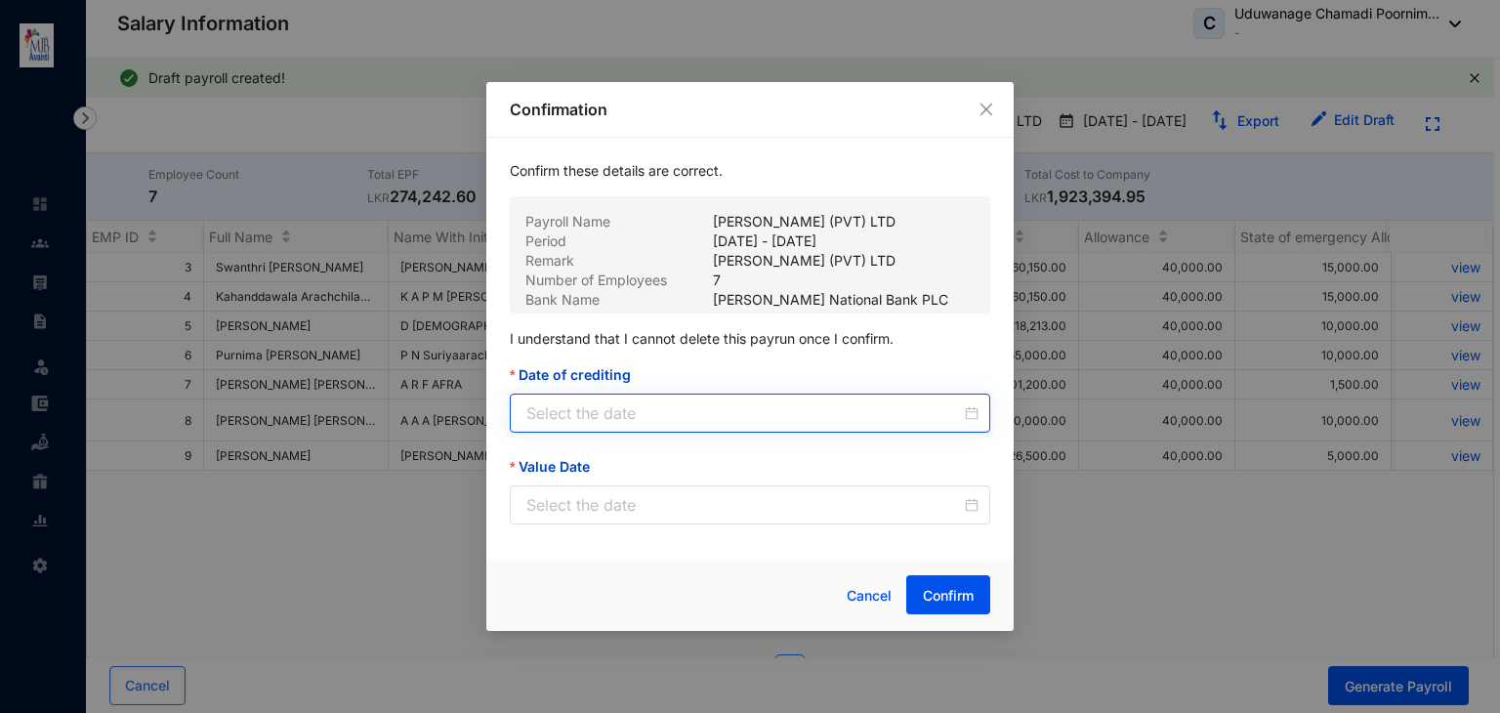
click at [967, 419] on div at bounding box center [753, 412] width 452 height 23
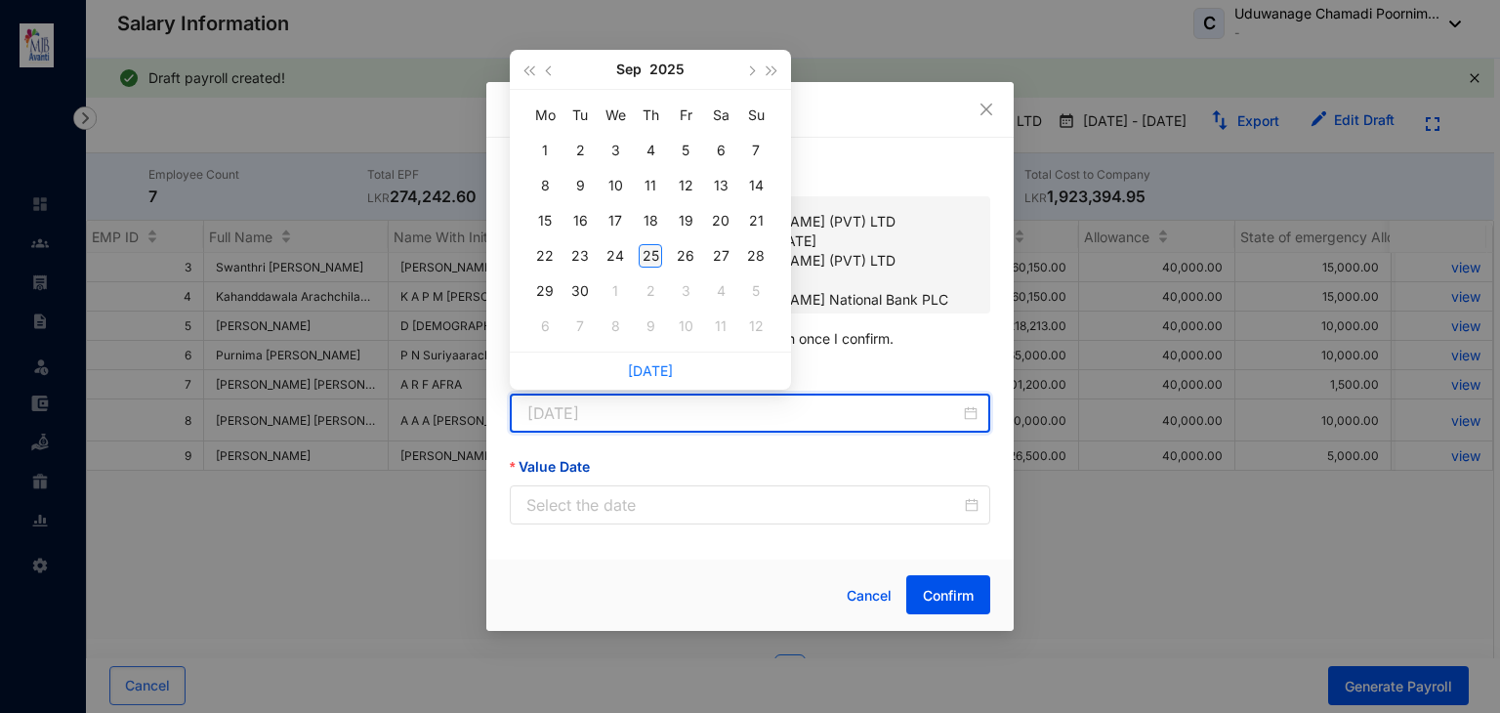
type input "[DATE]"
click at [645, 259] on div "25" at bounding box center [650, 255] width 23 height 23
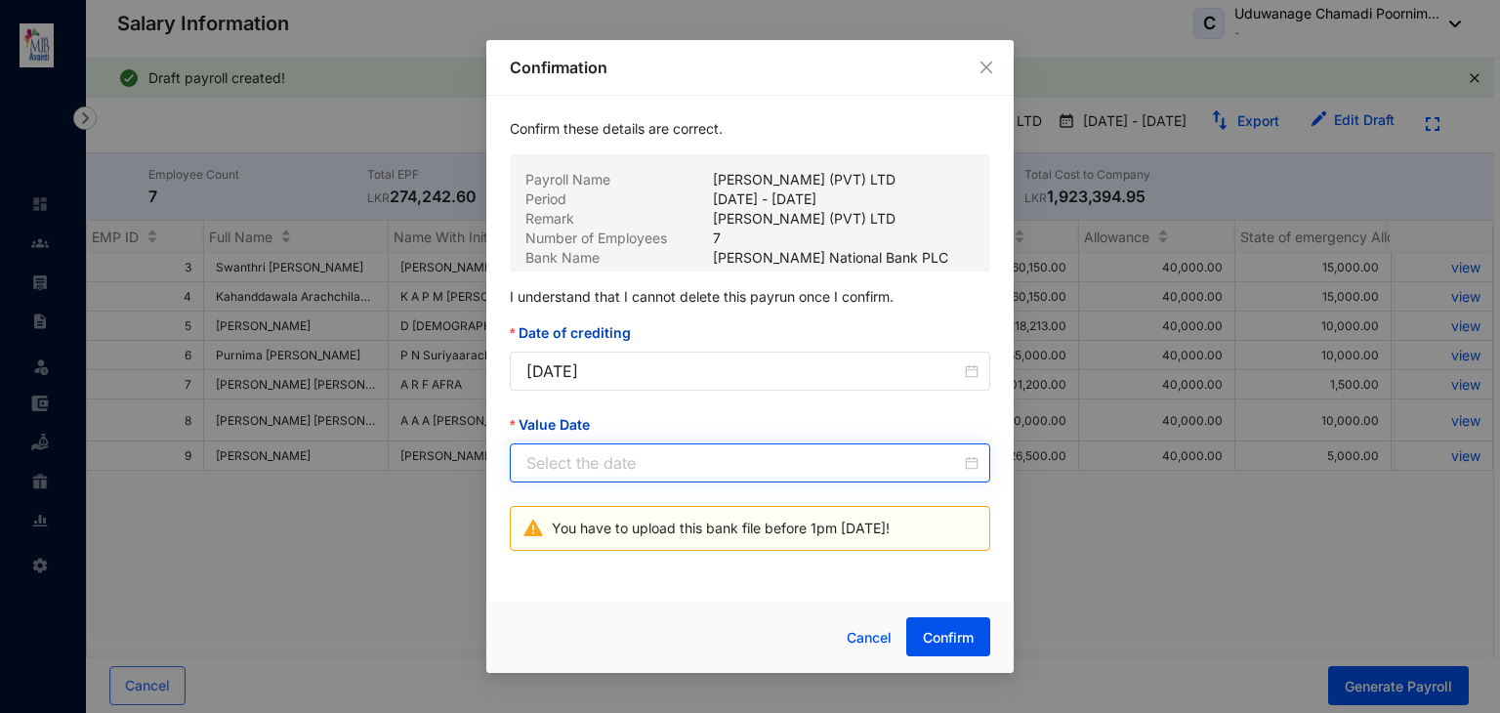
click at [977, 470] on div at bounding box center [753, 462] width 452 height 23
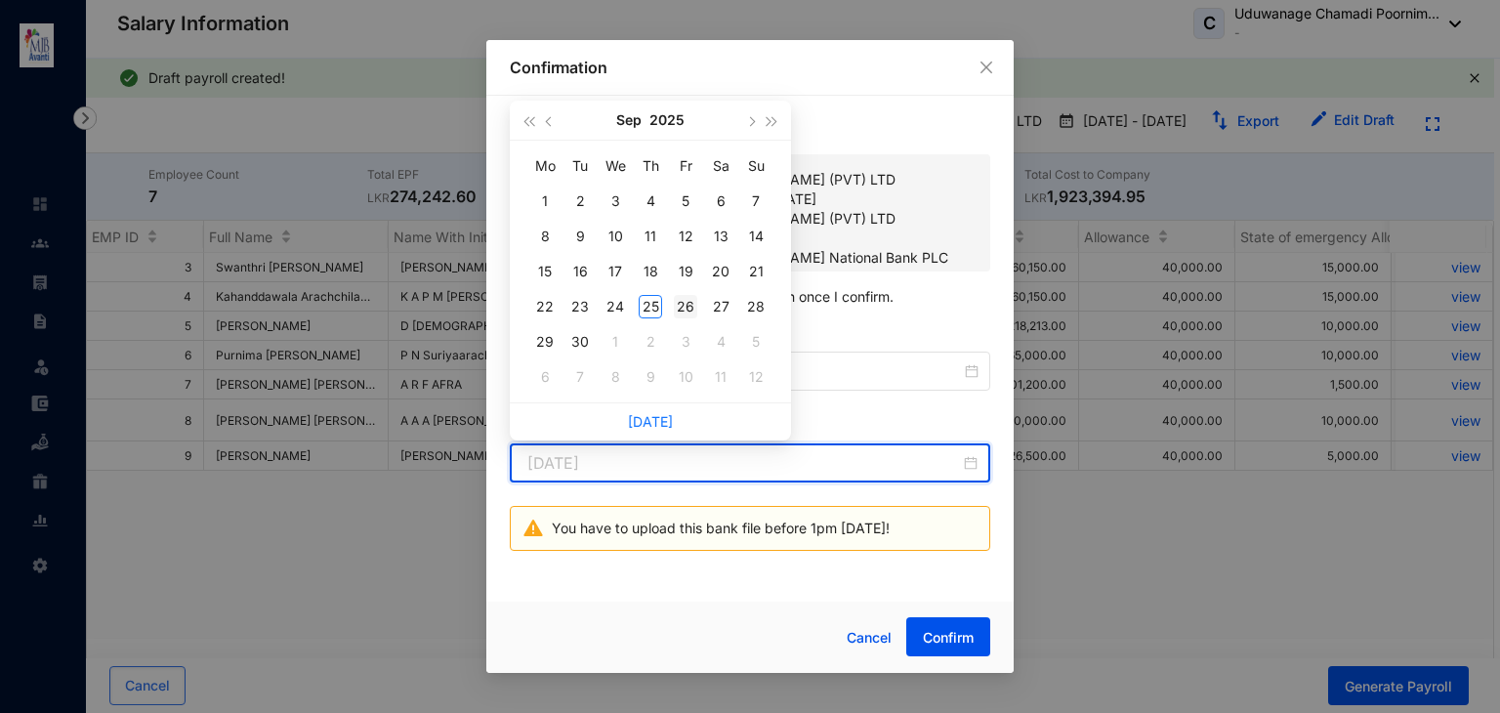
type input "[DATE]"
click at [682, 313] on div "26" at bounding box center [685, 306] width 23 height 23
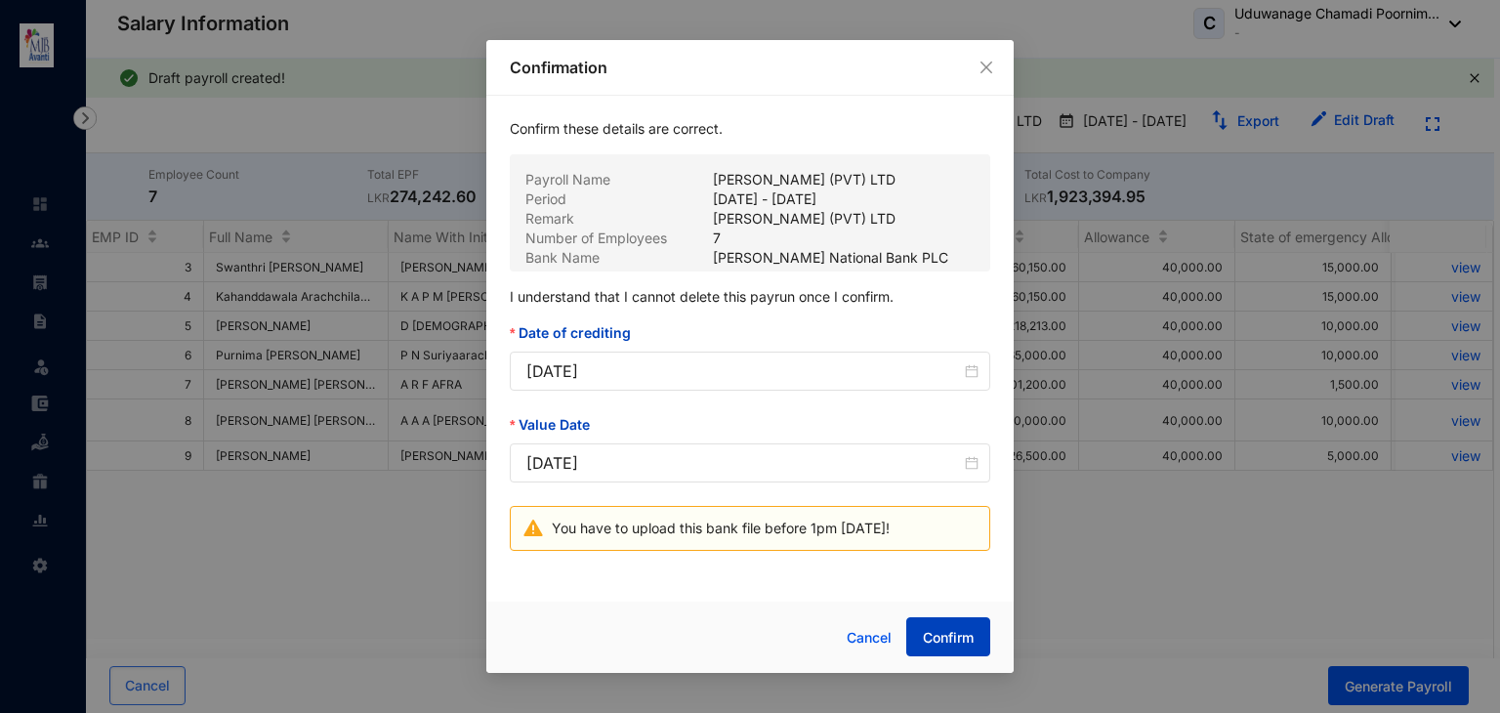
click at [934, 632] on span "Confirm" at bounding box center [948, 638] width 51 height 20
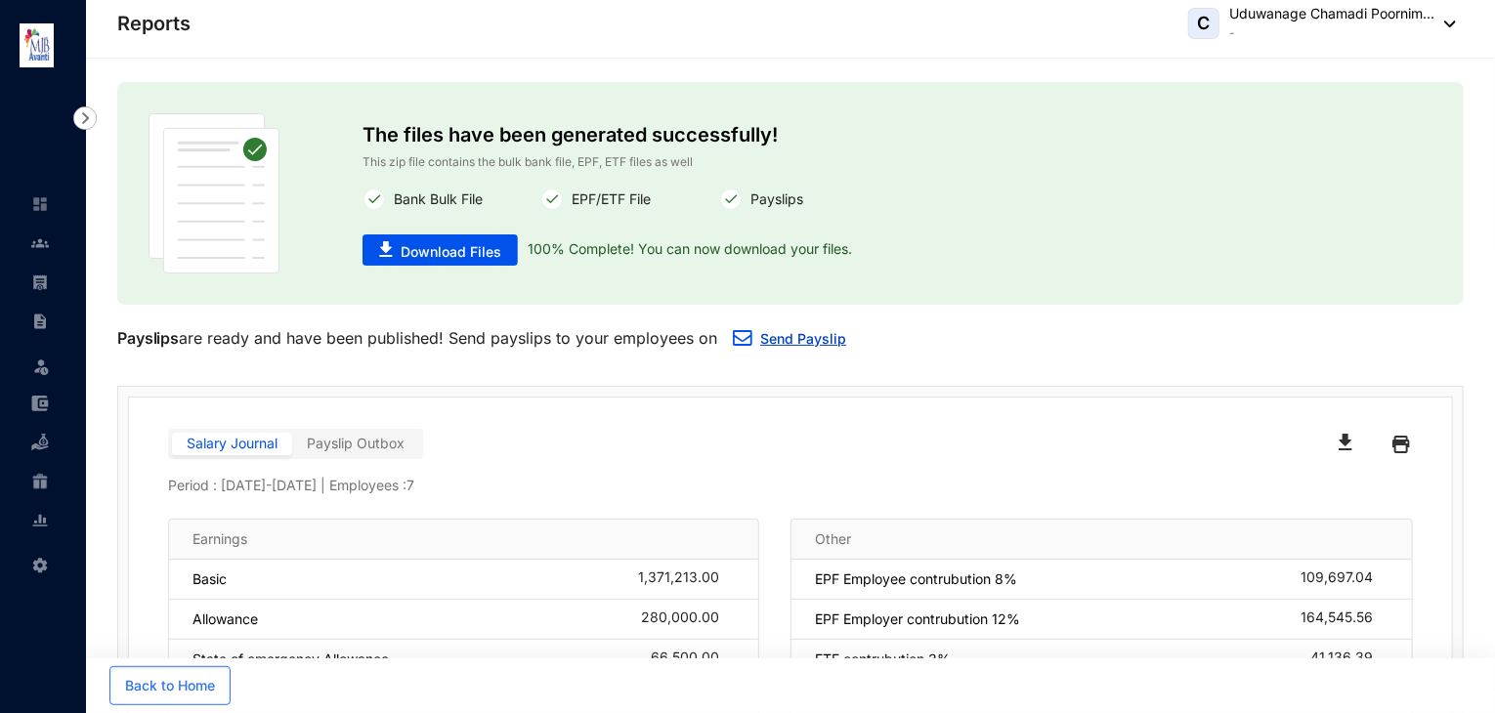
click at [774, 337] on link "Send Payslip" at bounding box center [803, 338] width 86 height 17
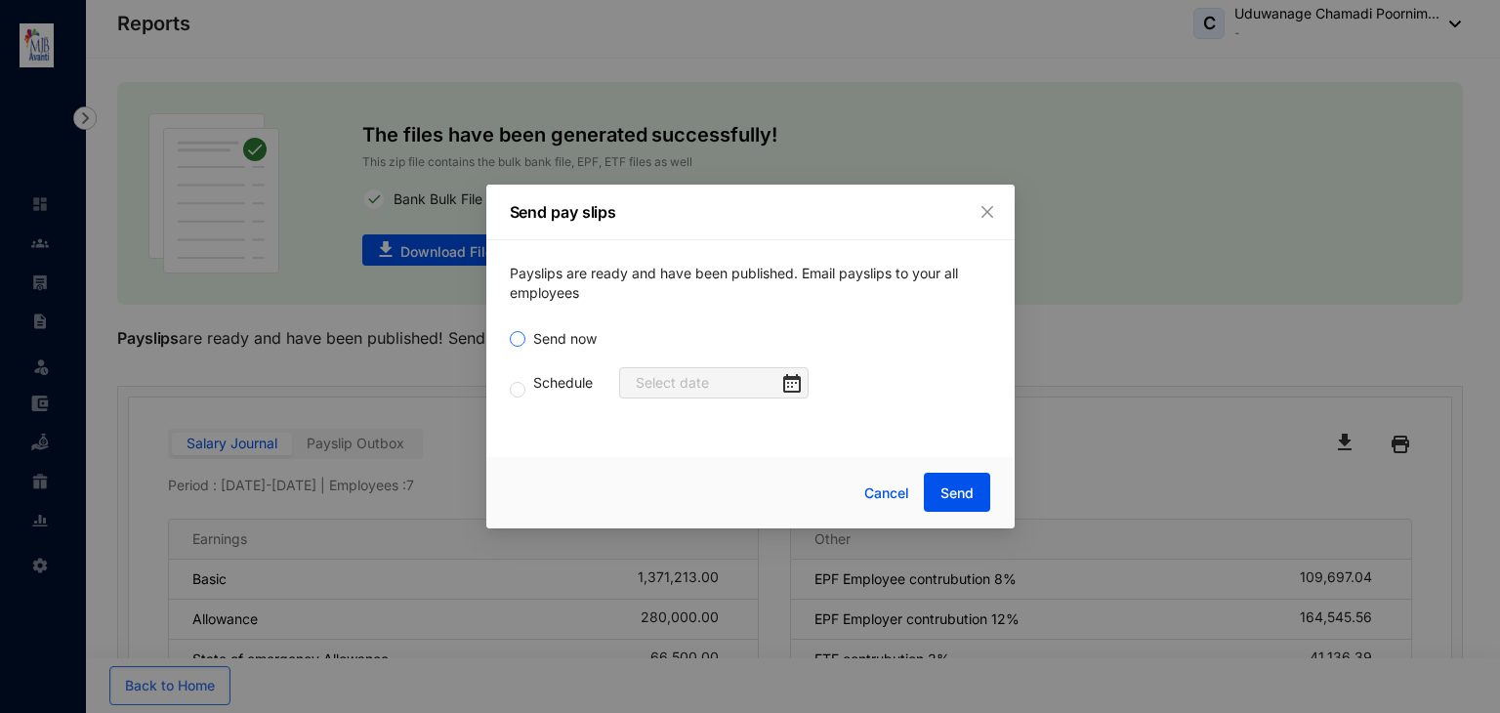
click at [543, 337] on span "Send now" at bounding box center [565, 338] width 79 height 21
click at [526, 337] on input "Send now" at bounding box center [518, 339] width 16 height 16
radio input "true"
click at [521, 339] on input "Send now" at bounding box center [518, 339] width 16 height 16
click at [513, 337] on input "Send now" at bounding box center [518, 339] width 16 height 16
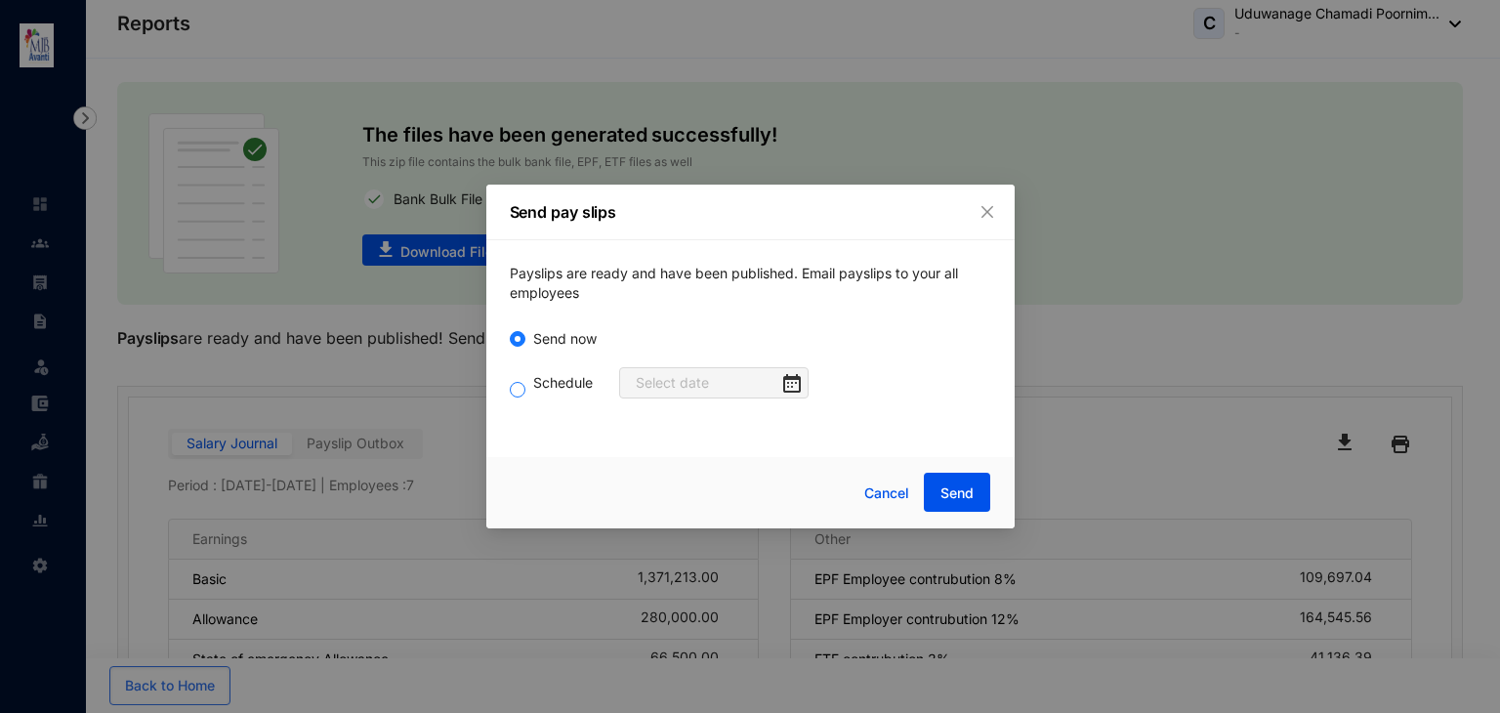
click at [522, 396] on input "Schedule" at bounding box center [518, 390] width 16 height 16
radio input "true"
radio input "false"
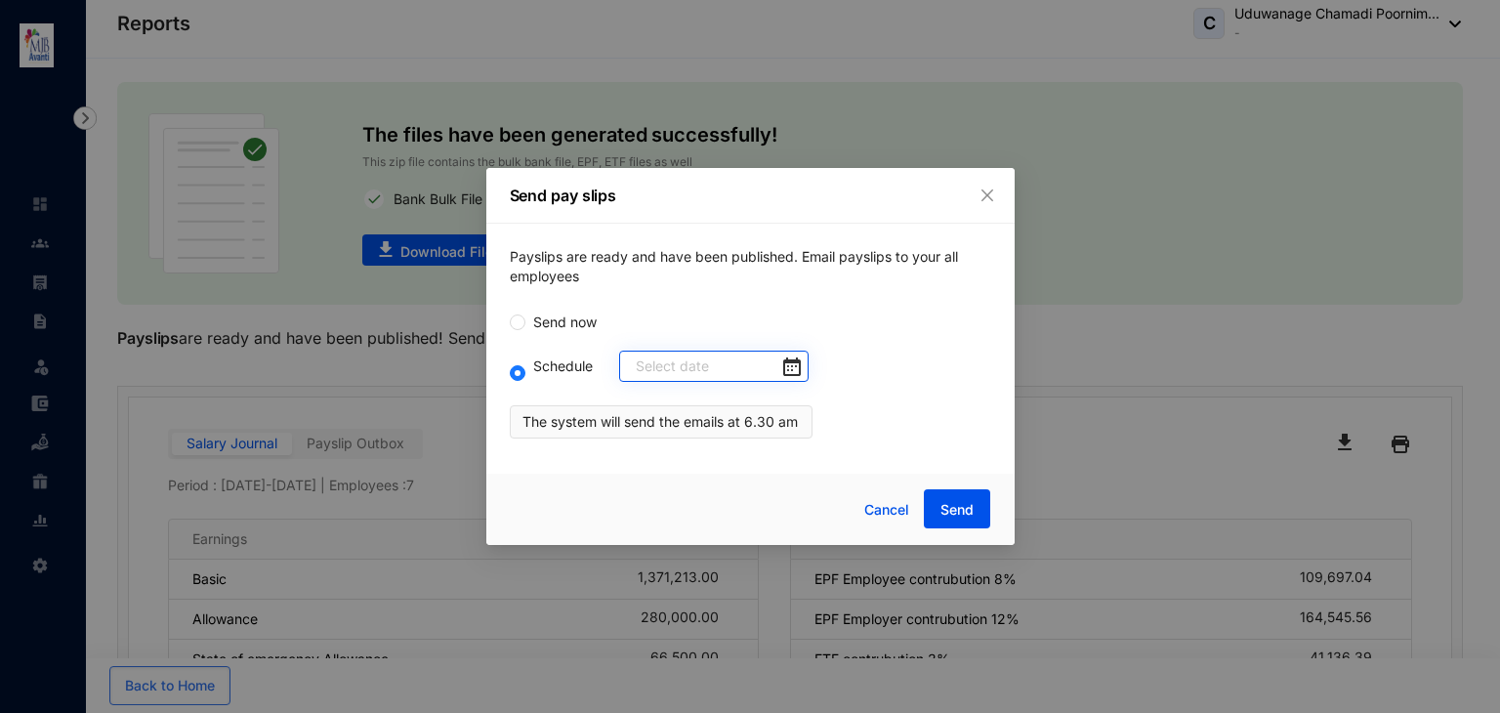
click at [773, 370] on div at bounding box center [718, 366] width 165 height 21
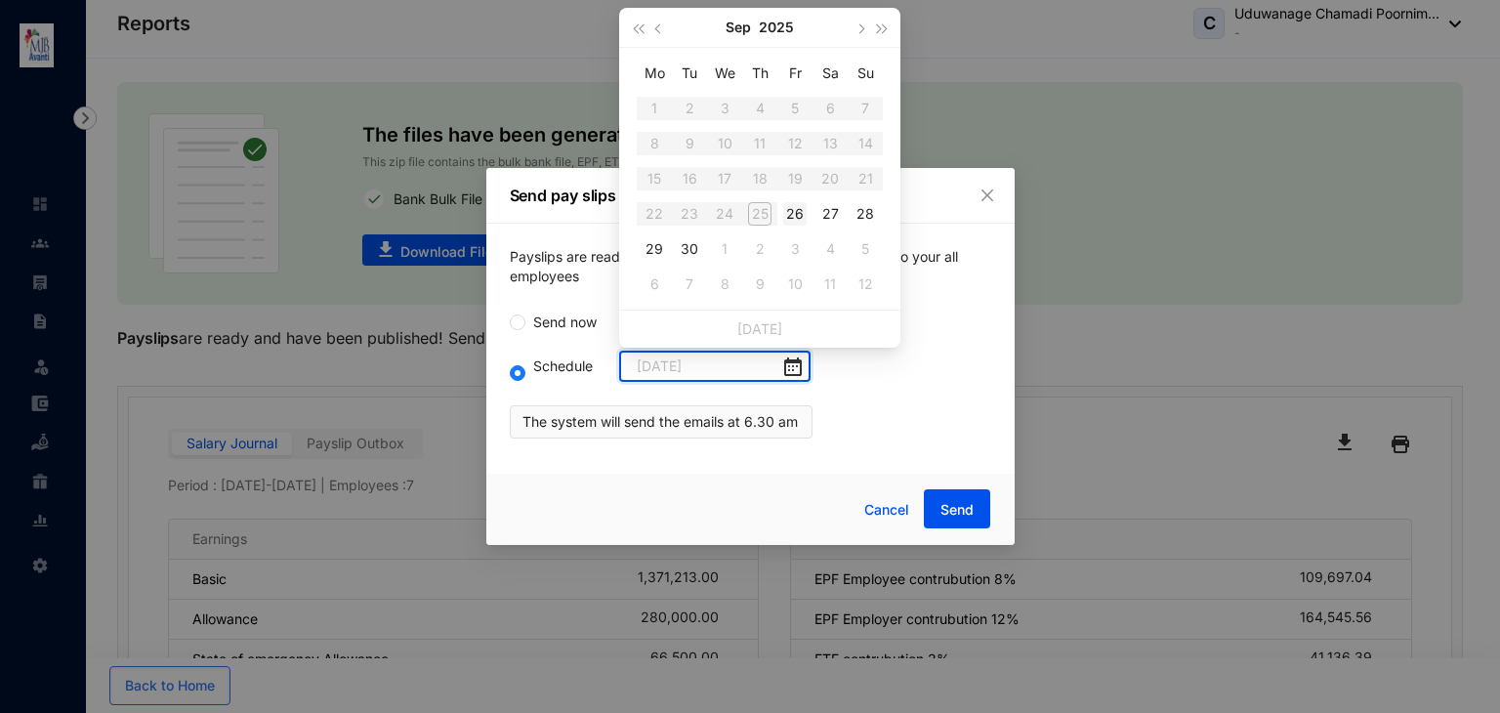
type input "[DATE]"
click at [798, 224] on div "26" at bounding box center [794, 213] width 23 height 23
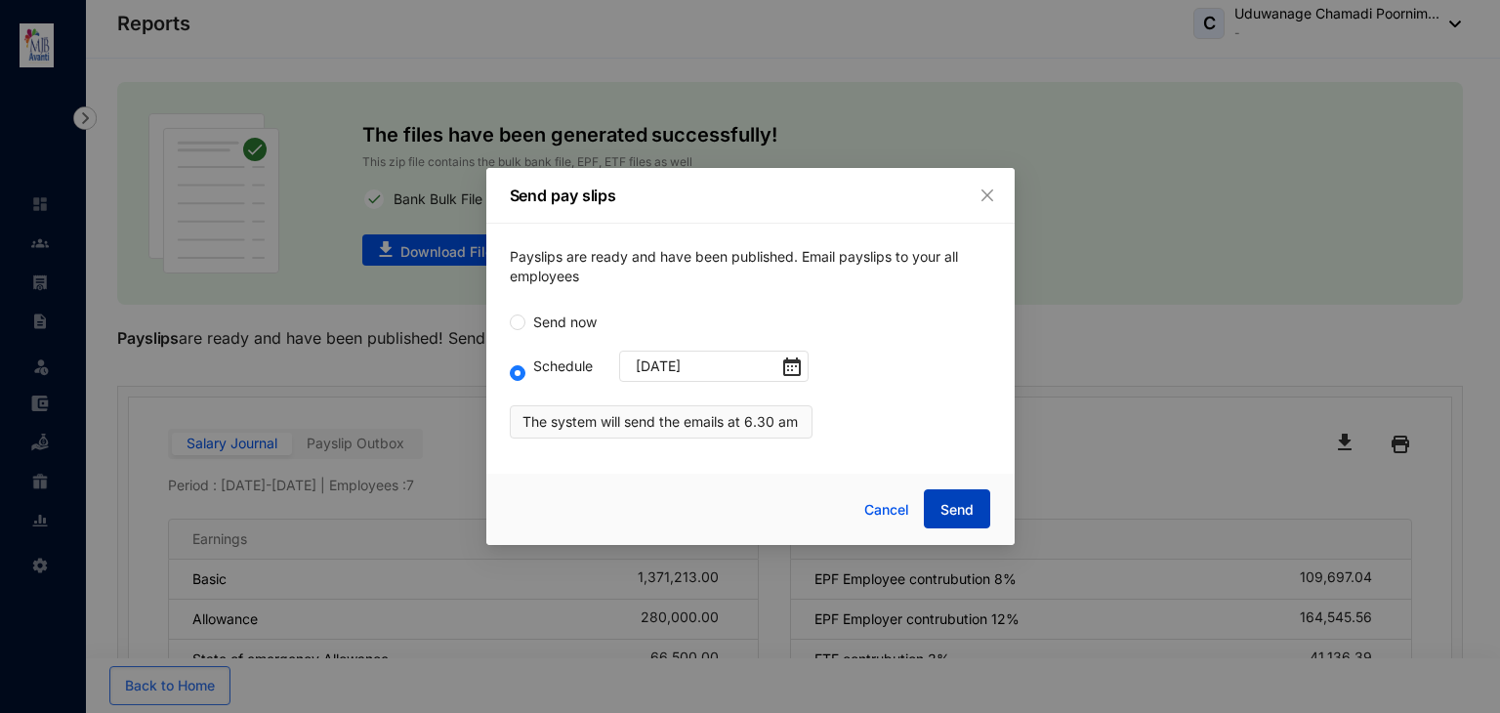
click at [947, 501] on span "Send" at bounding box center [957, 510] width 33 height 20
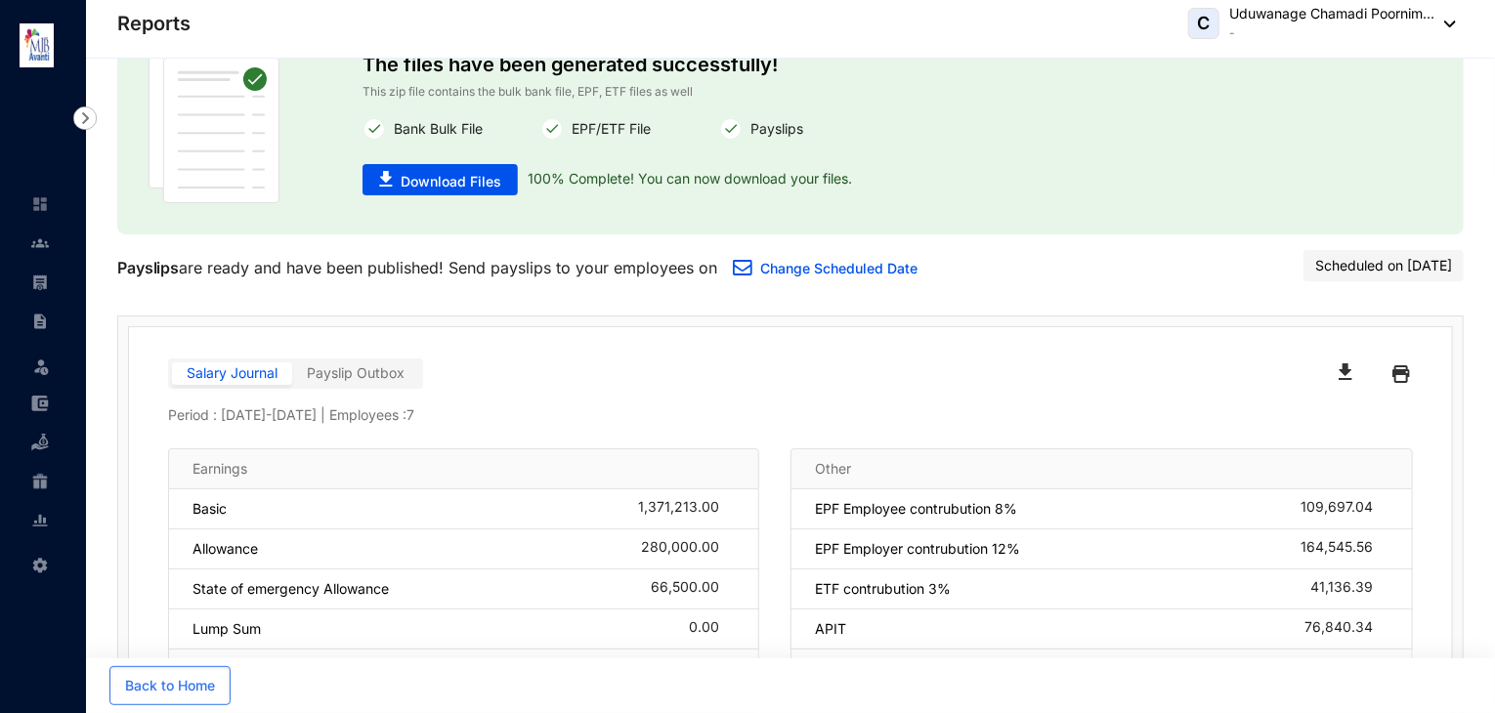
scroll to position [156, 0]
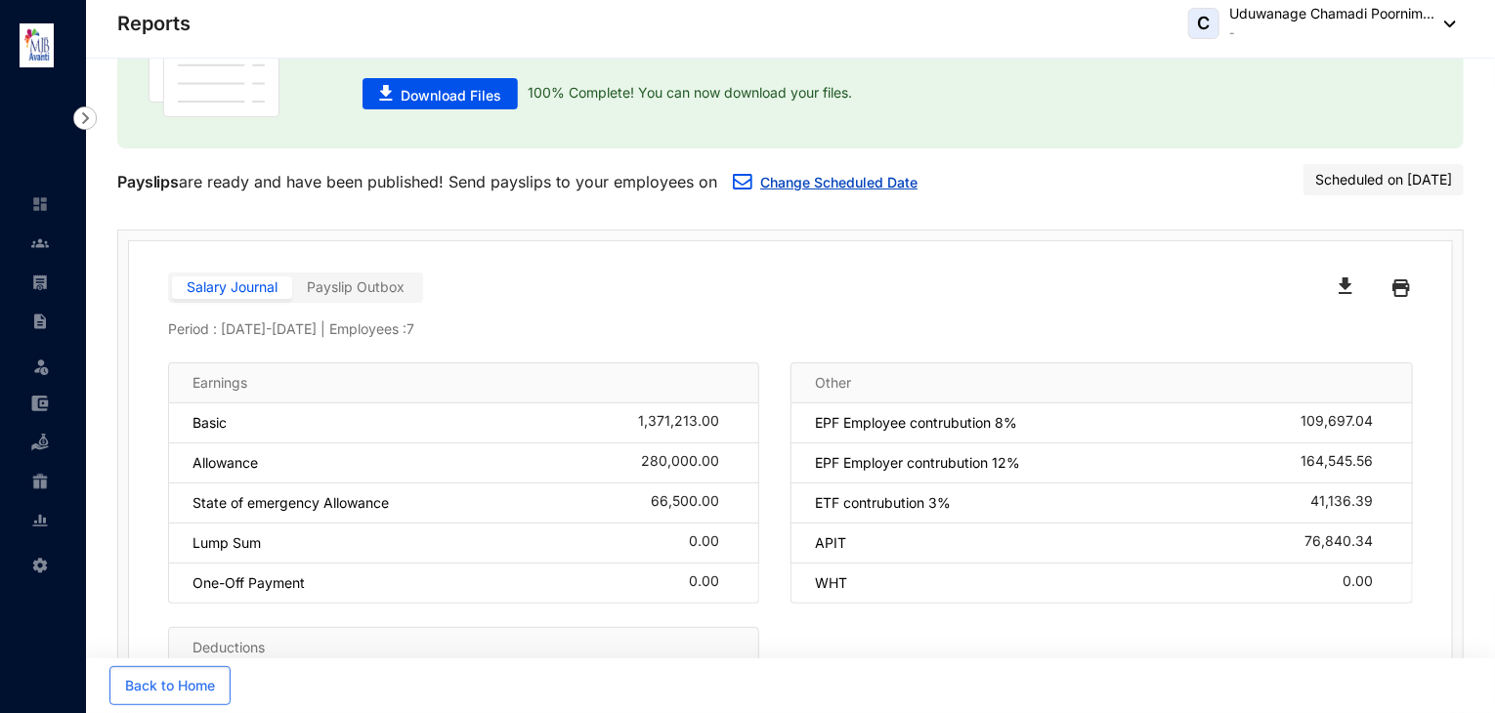
click at [798, 189] on link "Change Scheduled Date" at bounding box center [838, 182] width 157 height 17
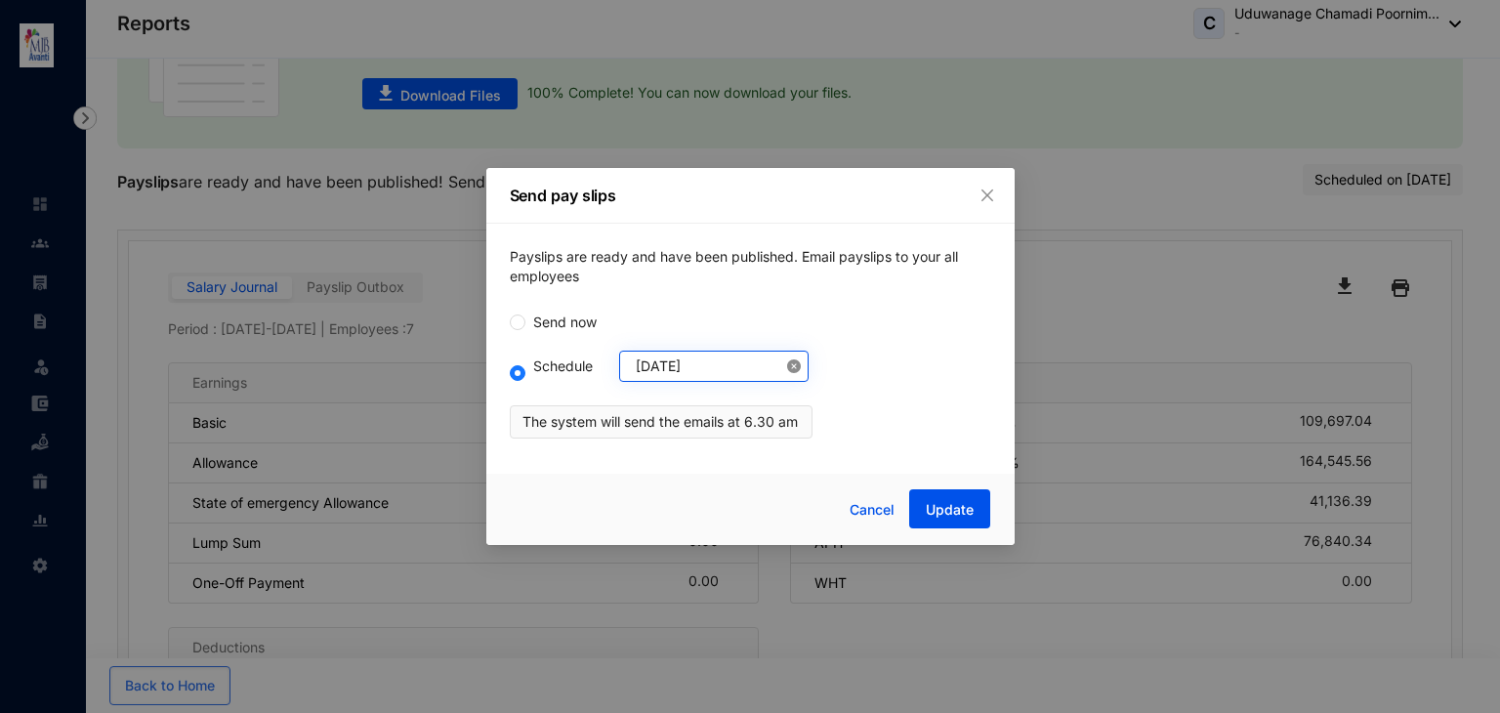
click at [787, 367] on icon "close-circle" at bounding box center [794, 366] width 14 height 14
click at [769, 367] on div at bounding box center [718, 366] width 165 height 21
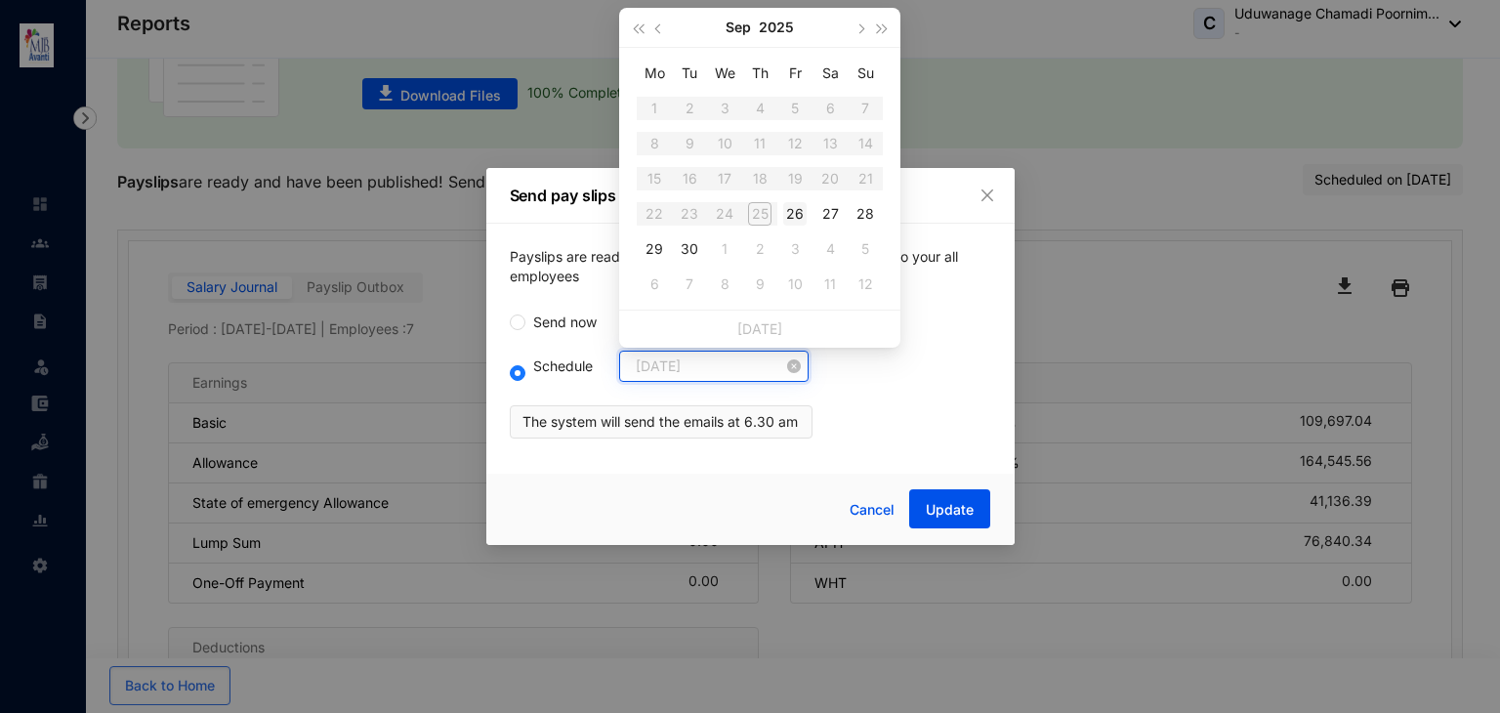
type input "[DATE]"
click at [798, 217] on div "26" at bounding box center [794, 213] width 23 height 23
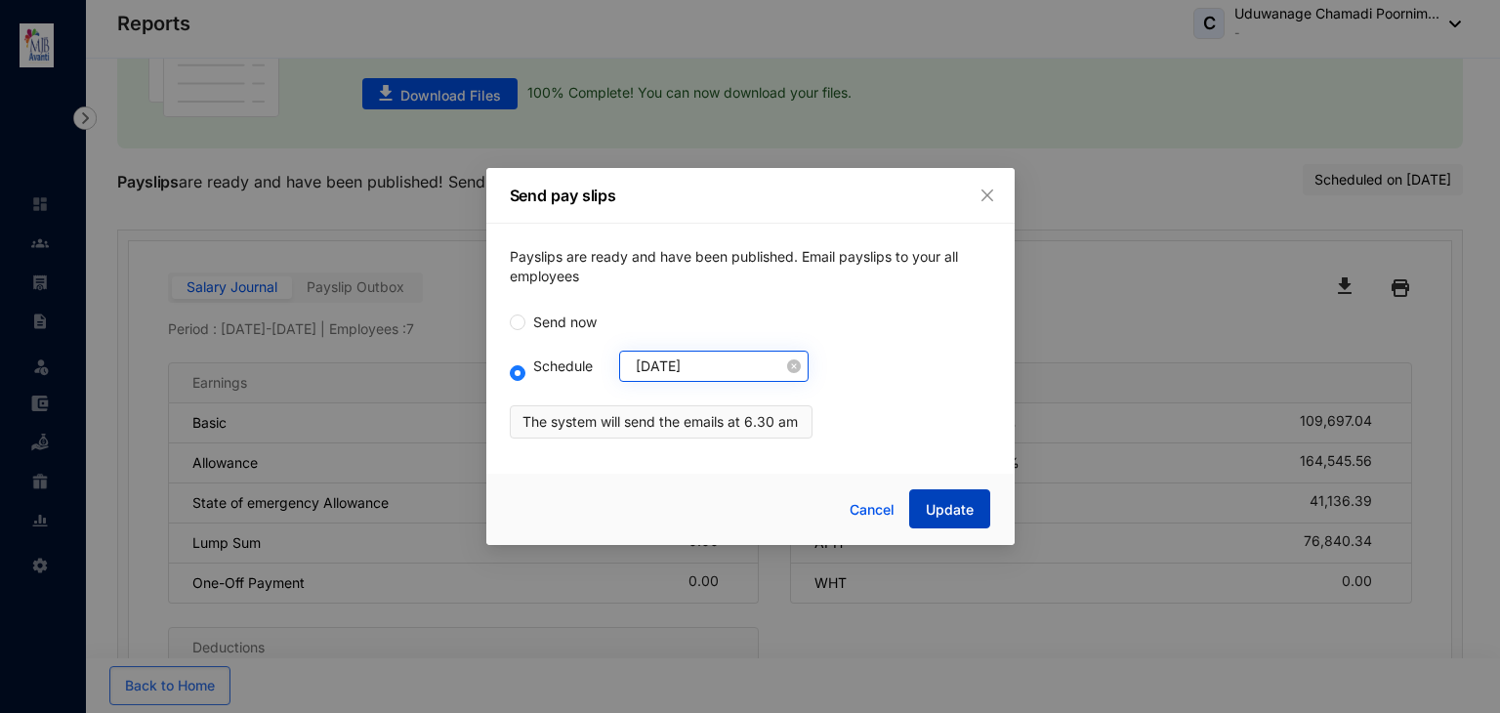
click at [948, 514] on span "Update" at bounding box center [950, 510] width 48 height 20
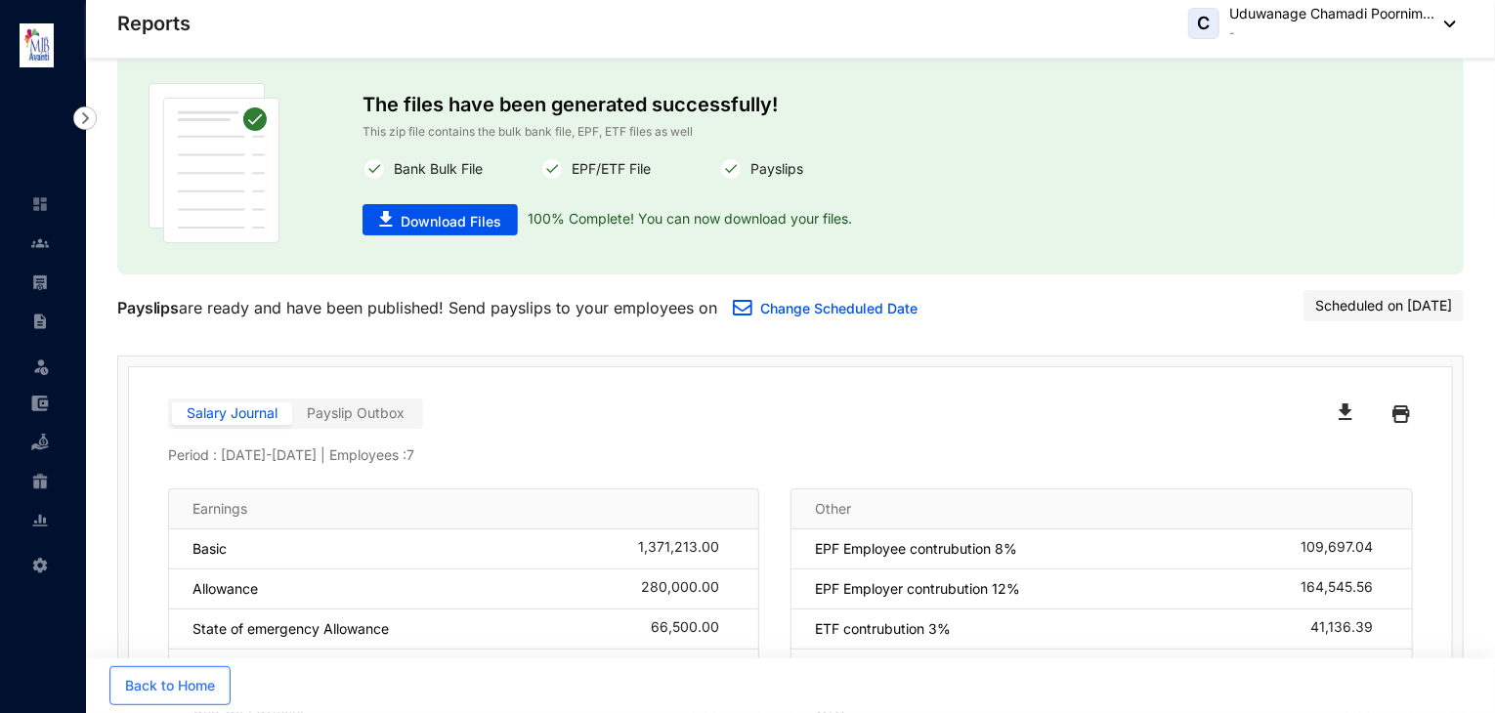
scroll to position [0, 0]
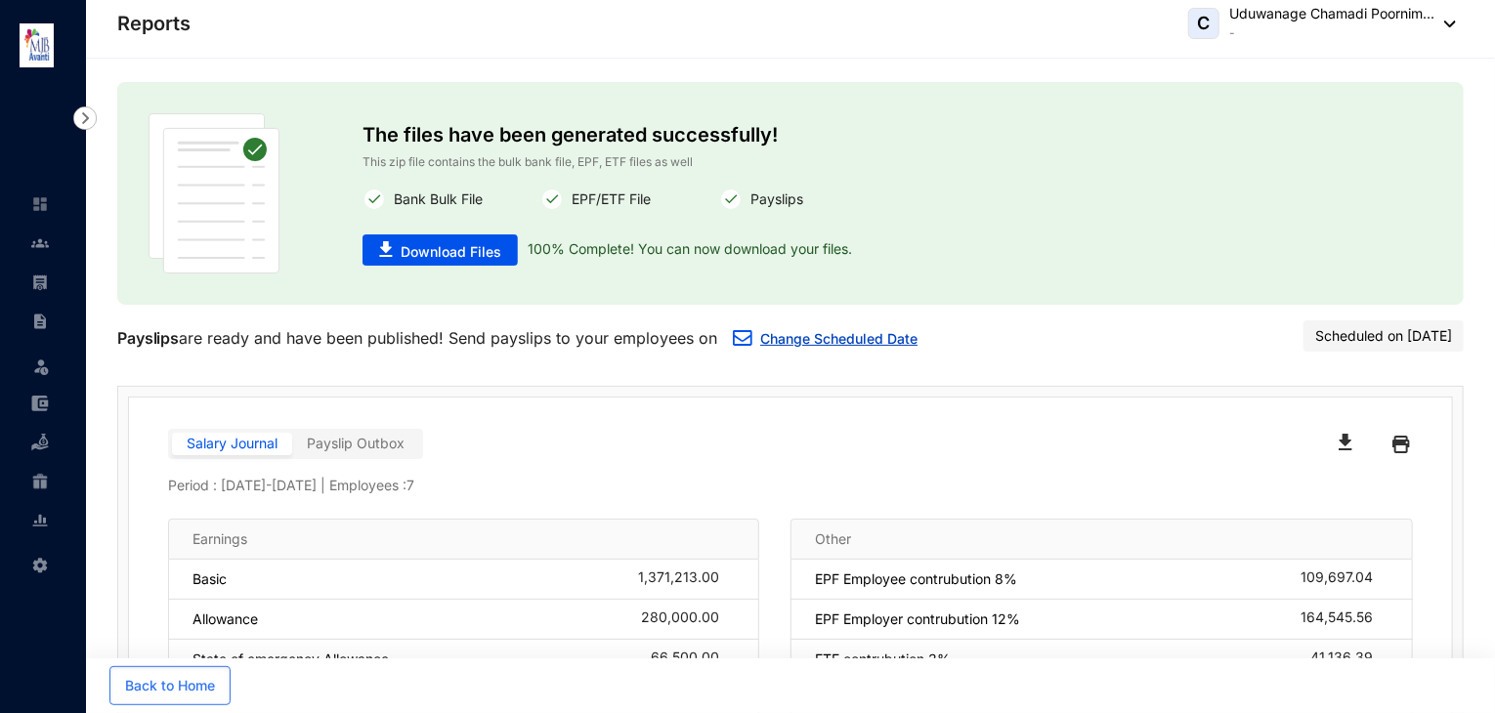
click at [900, 341] on link "Change Scheduled Date" at bounding box center [838, 338] width 157 height 17
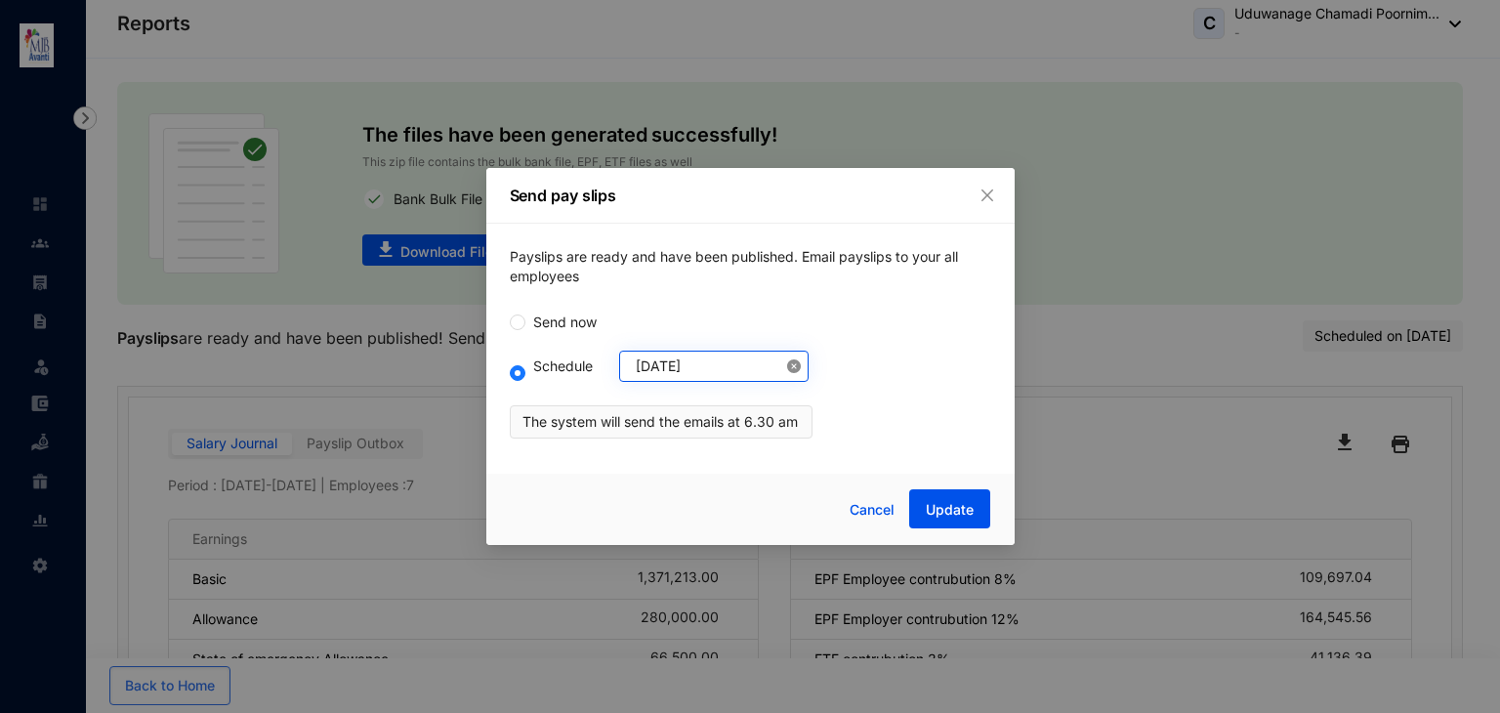
click at [787, 361] on icon "close-circle" at bounding box center [794, 366] width 14 height 14
click at [775, 361] on div at bounding box center [718, 366] width 165 height 21
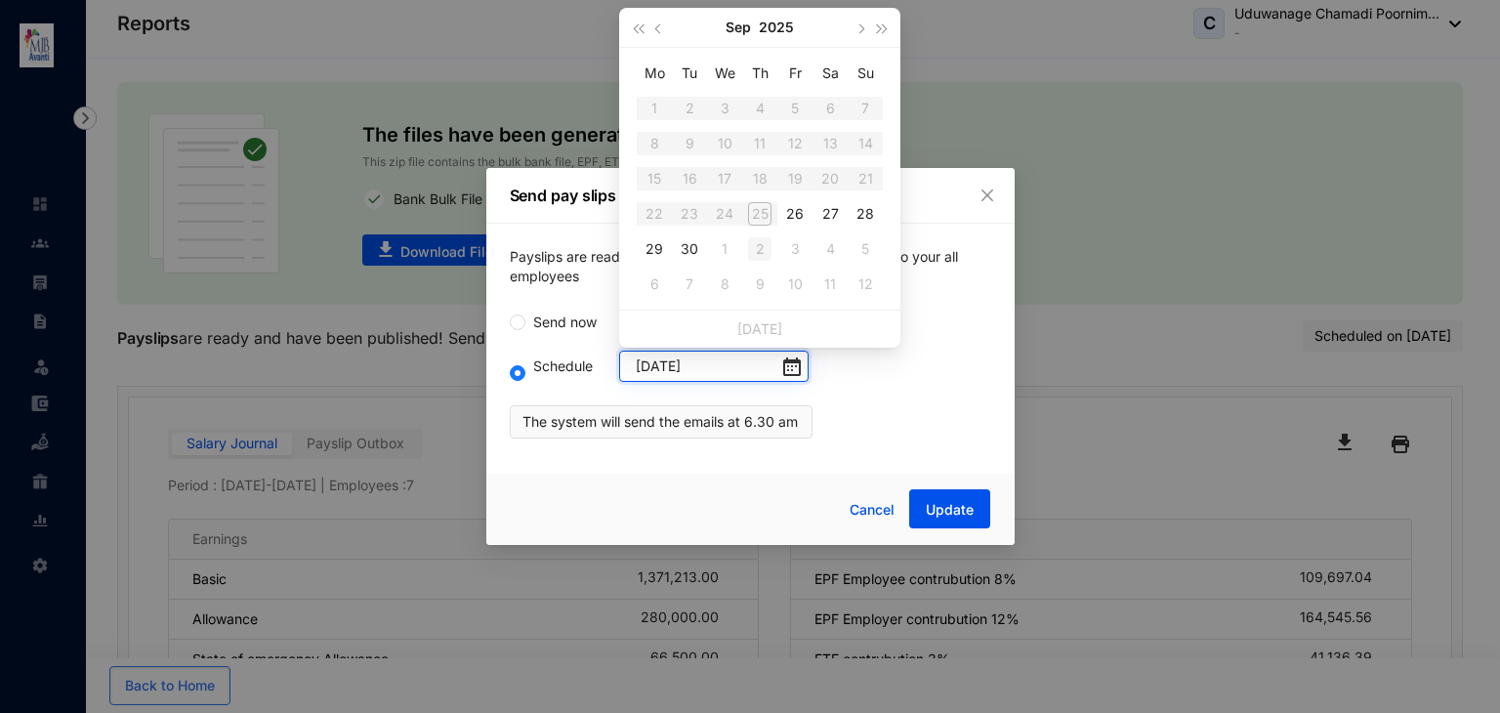
type input "[DATE]"
click at [789, 219] on div "26" at bounding box center [794, 213] width 23 height 23
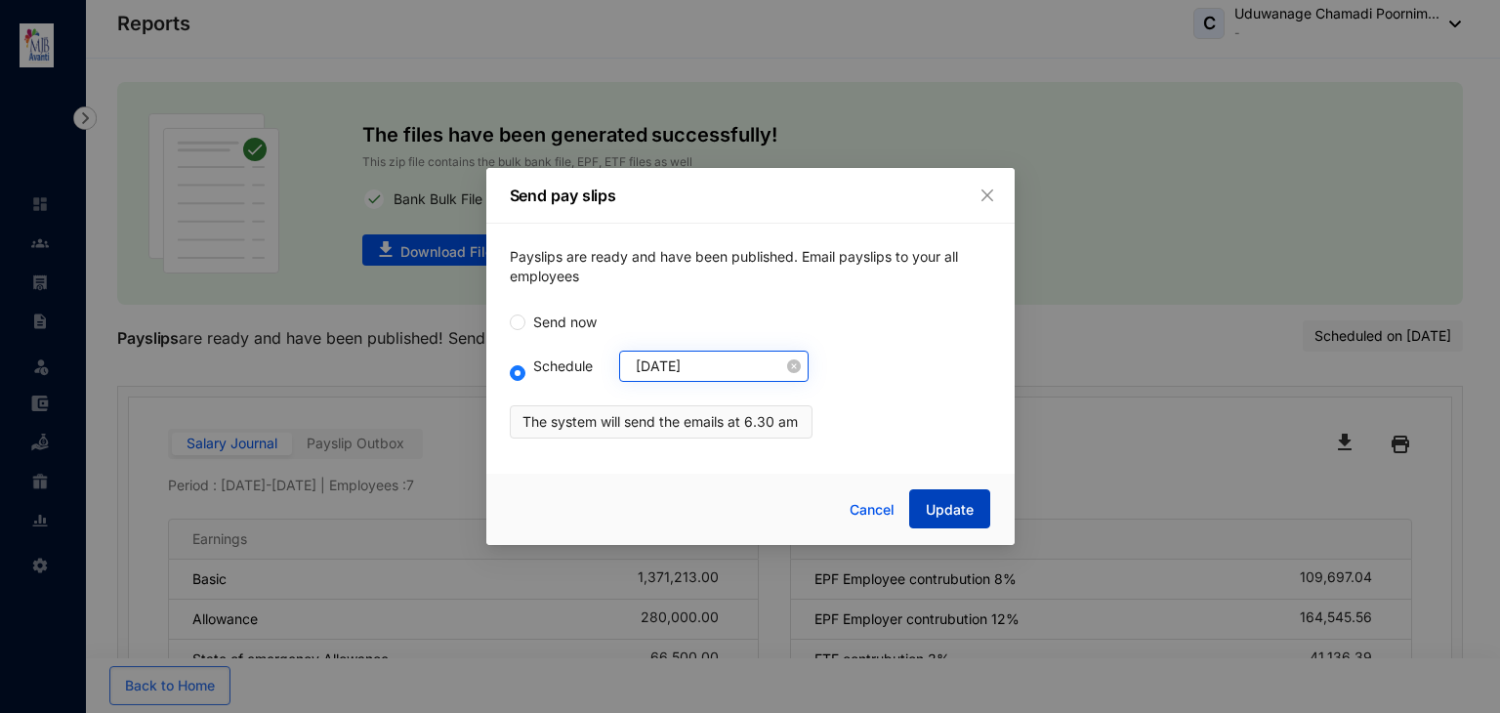
click at [932, 505] on span "Update" at bounding box center [950, 510] width 48 height 20
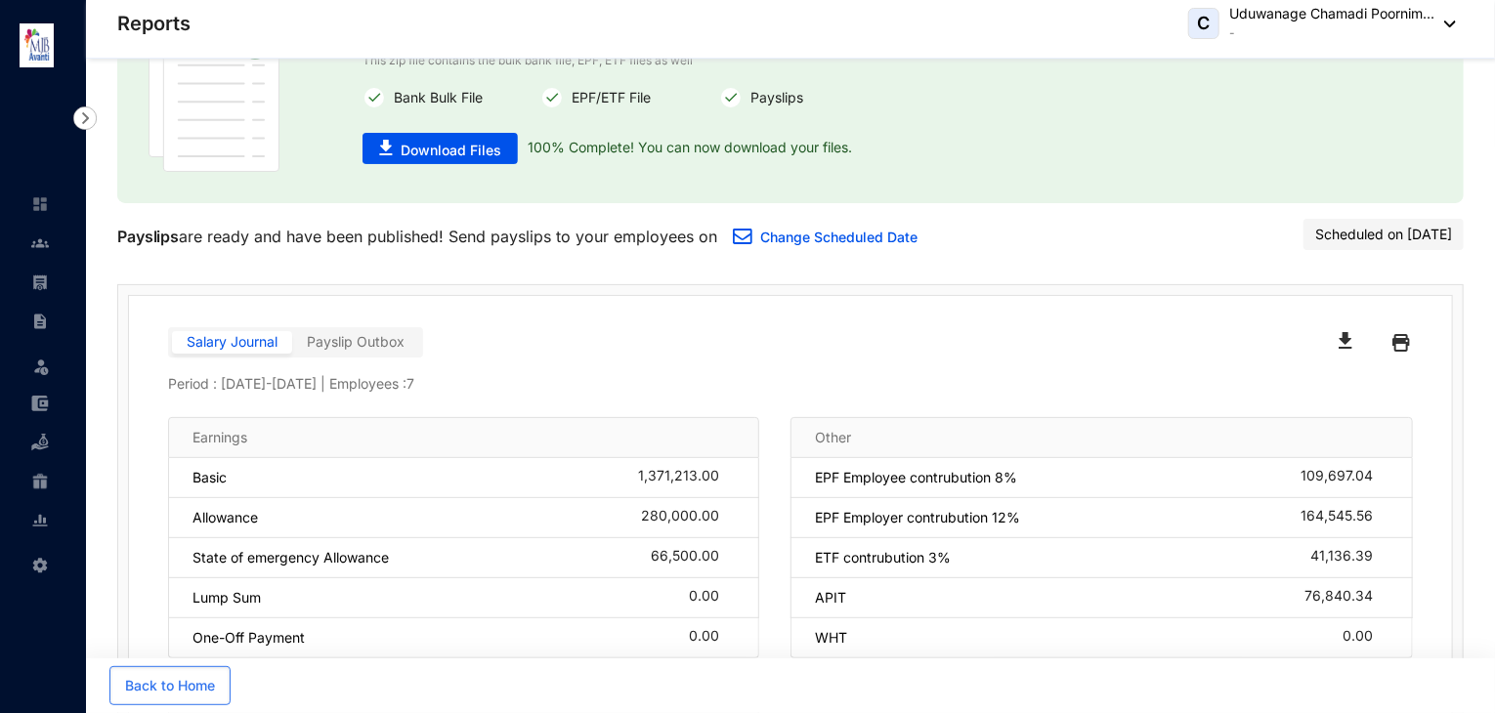
scroll to position [51, 0]
click at [329, 344] on span "Payslip Outbox" at bounding box center [356, 341] width 98 height 17
click at [292, 347] on input "Payslip Outbox" at bounding box center [292, 347] width 0 height 0
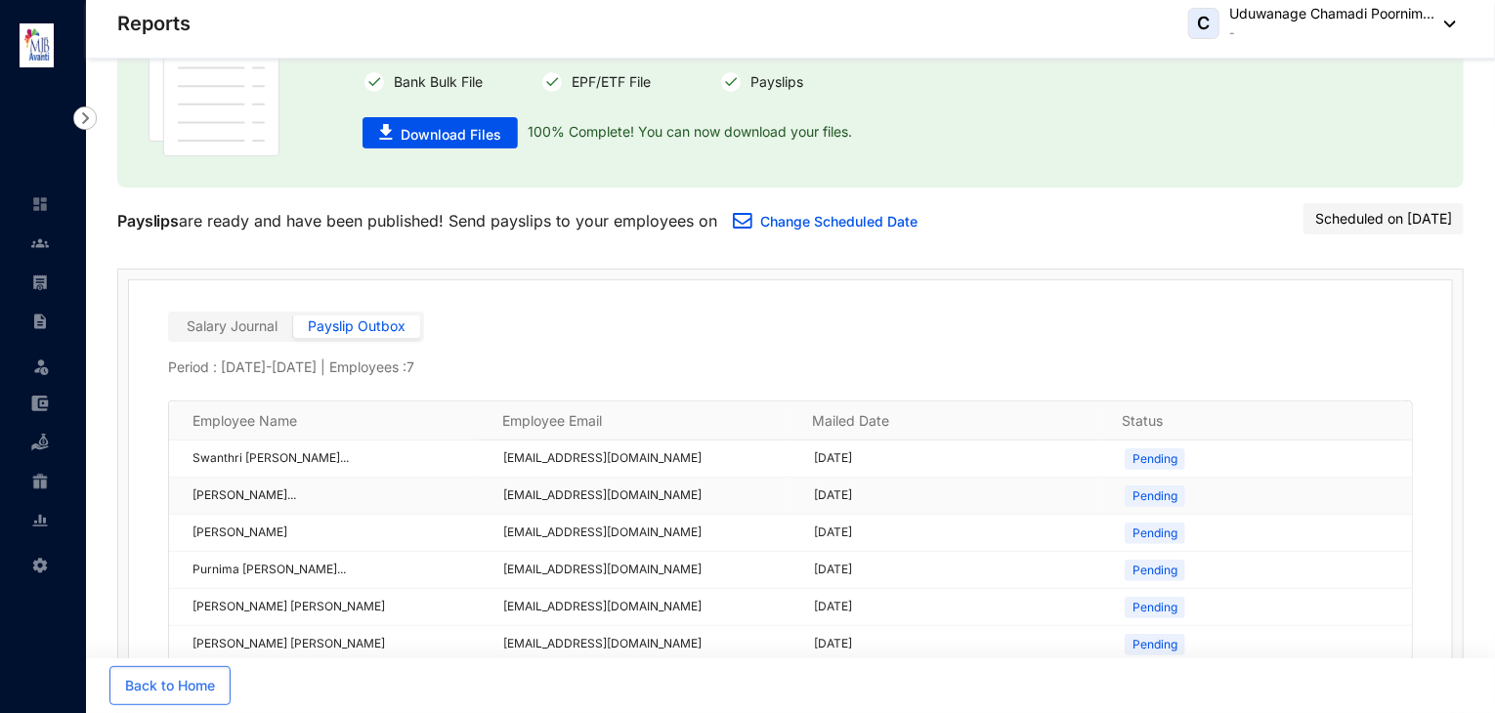
scroll to position [66, 0]
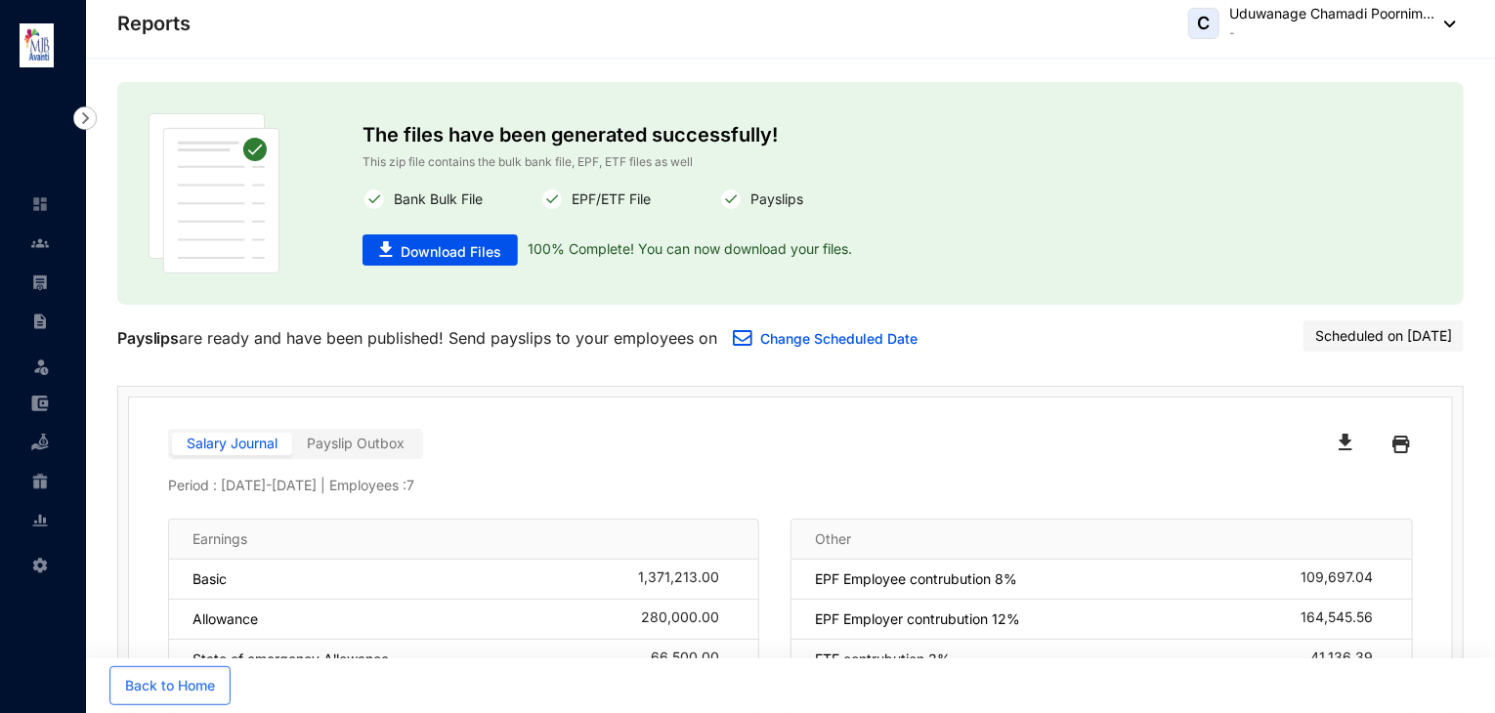
click at [1441, 26] on img at bounding box center [1444, 24] width 21 height 7
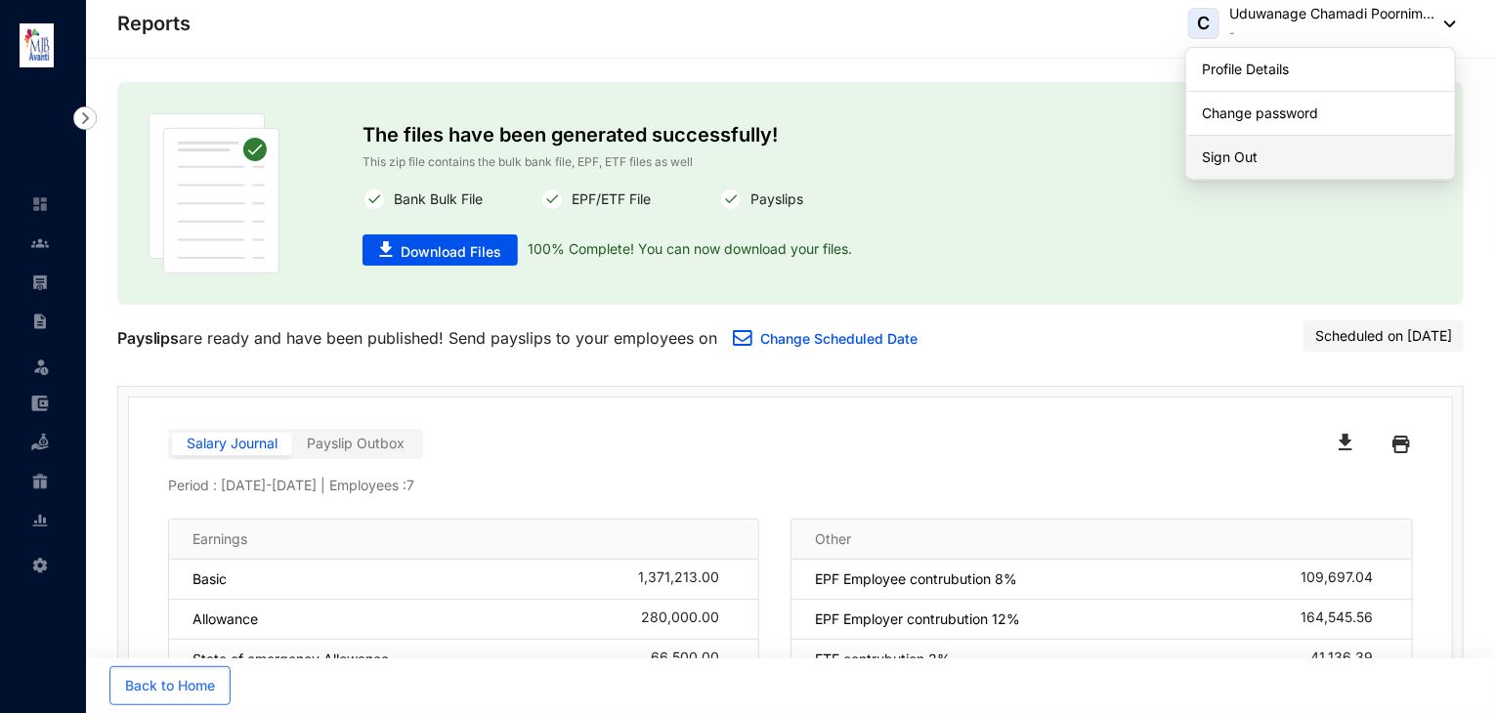
click at [1281, 166] on link "Sign Out" at bounding box center [1319, 157] width 237 height 20
